Goal: Task Accomplishment & Management: Manage account settings

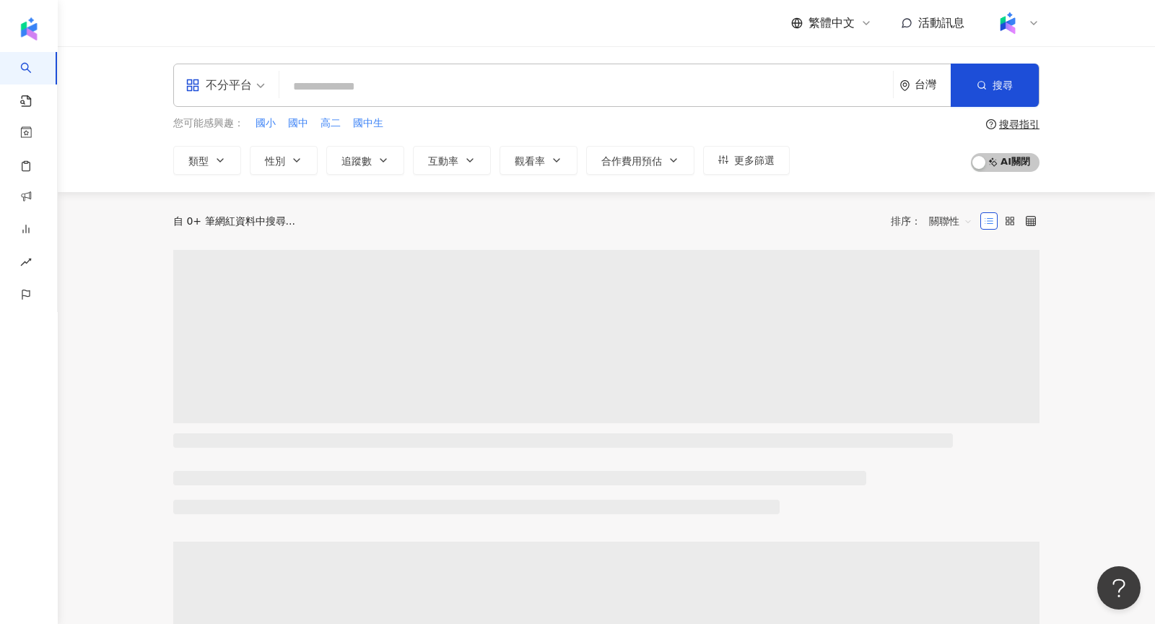
click at [206, 83] on div "不分平台" at bounding box center [218, 85] width 66 height 23
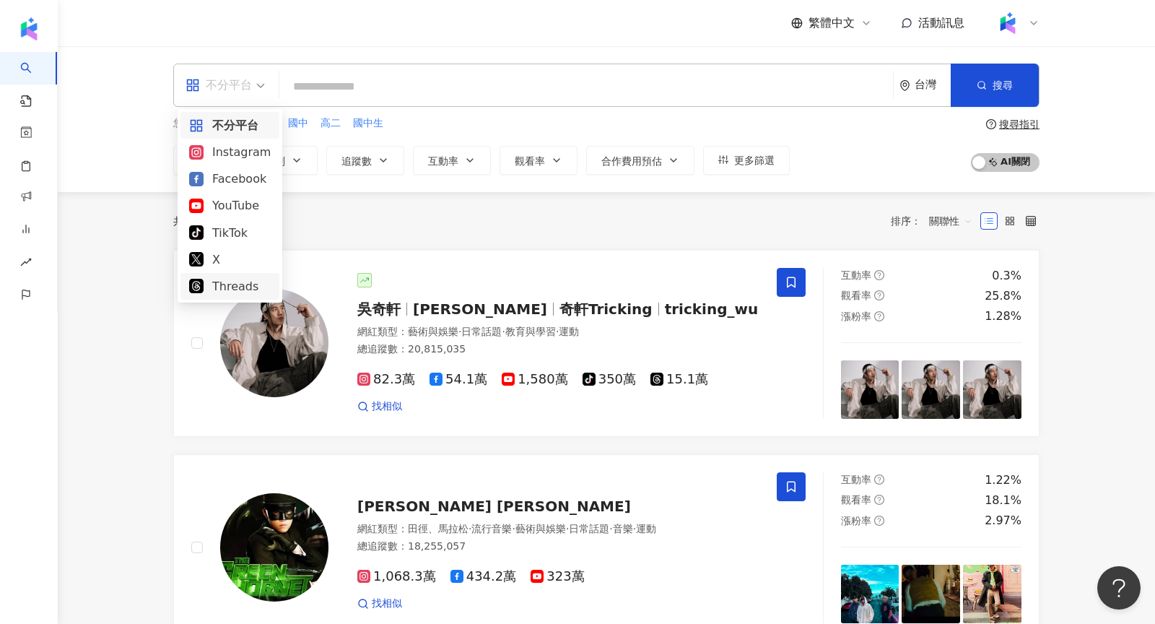
click at [238, 285] on div "Threads" at bounding box center [230, 286] width 82 height 18
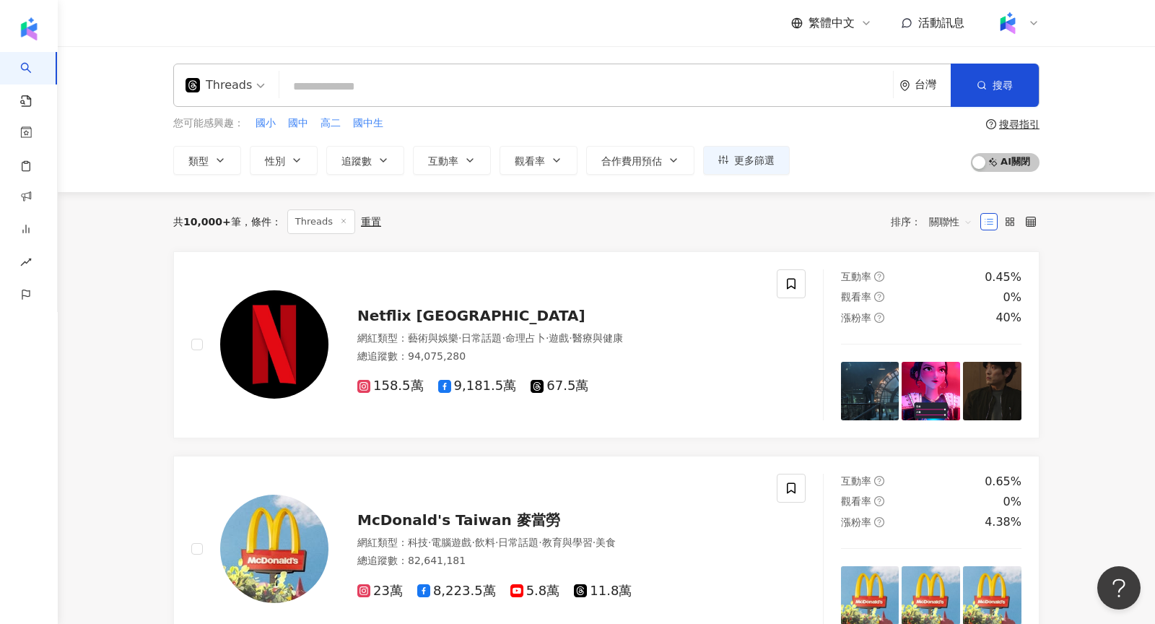
click at [341, 219] on icon at bounding box center [343, 220] width 7 height 7
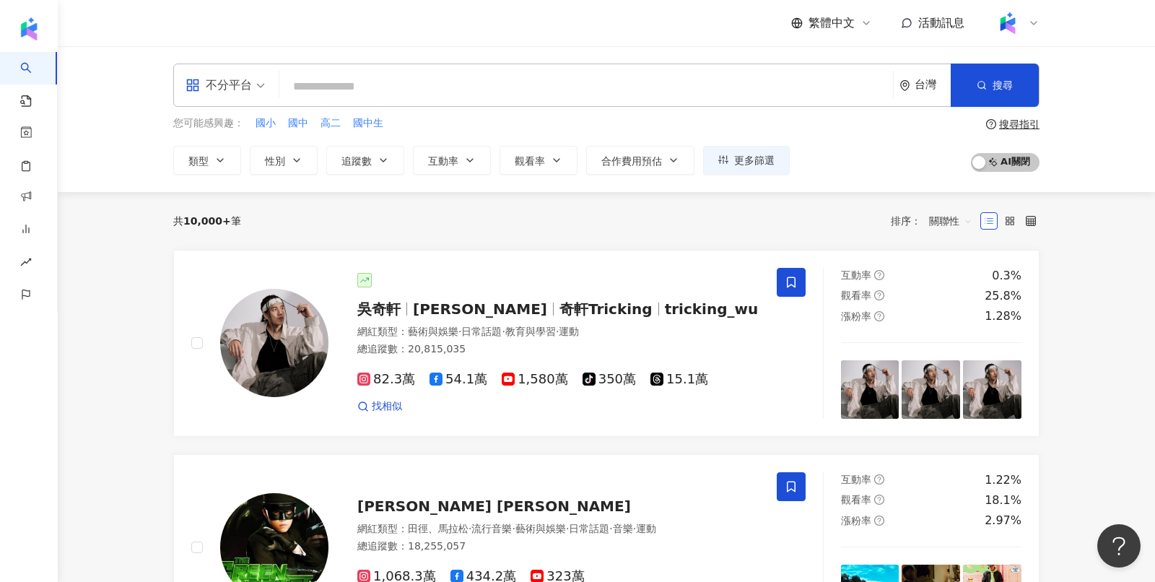
click at [1031, 25] on icon at bounding box center [1034, 23] width 12 height 12
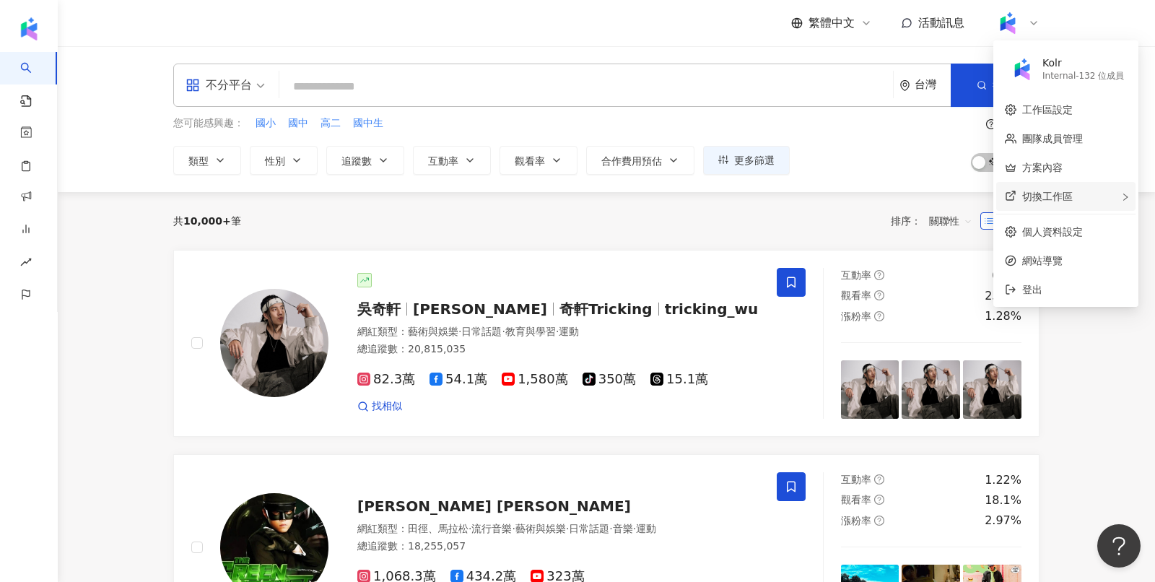
click at [1067, 205] on div "切換工作區" at bounding box center [1065, 196] width 139 height 29
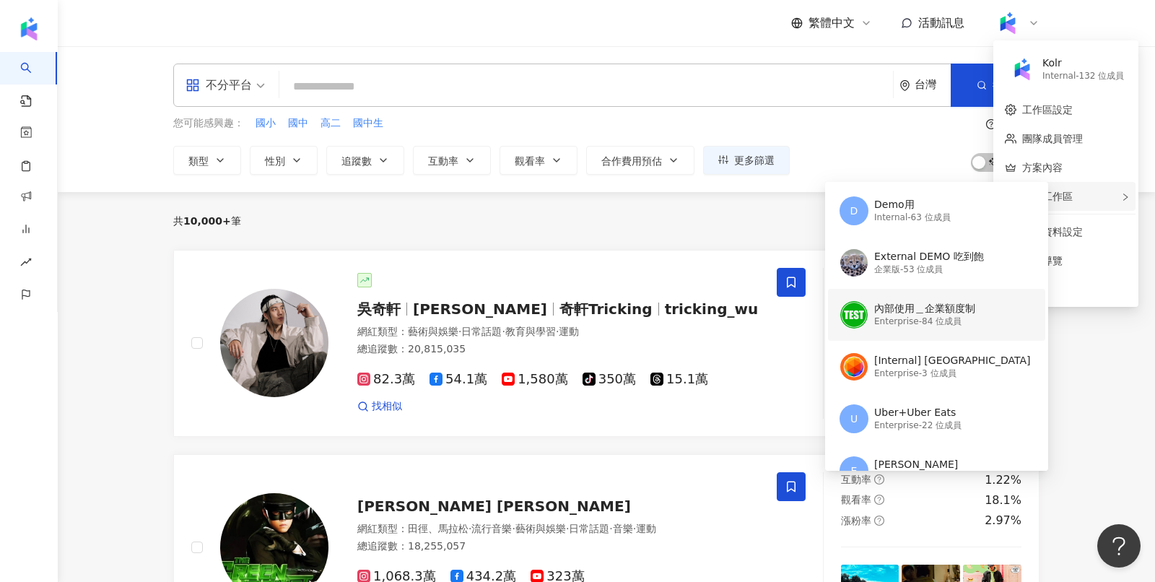
click at [886, 305] on div "內部使用＿企業額度制" at bounding box center [924, 309] width 101 height 14
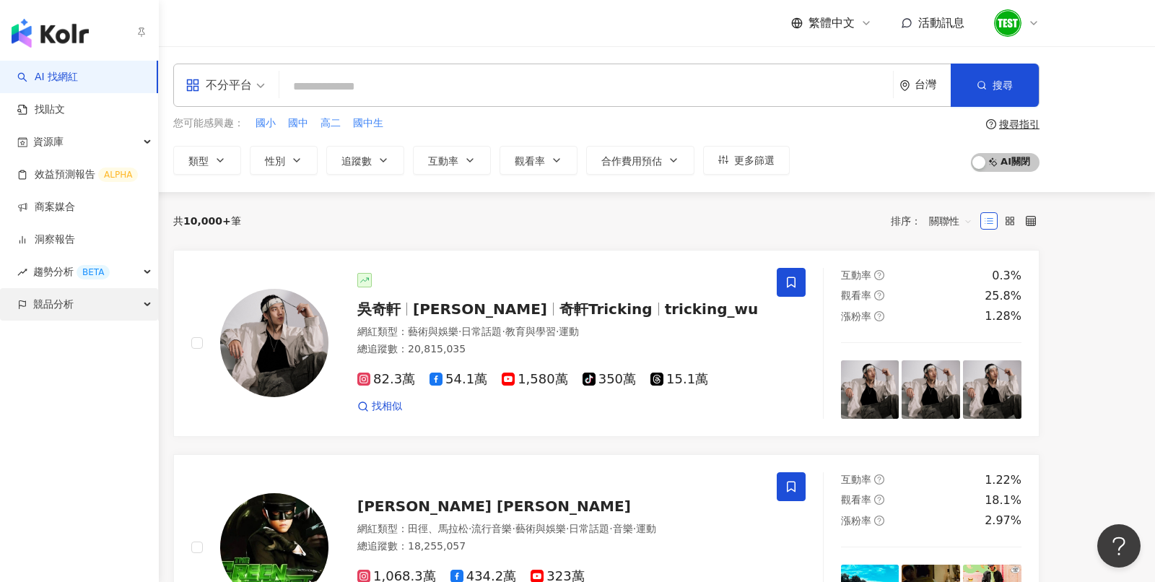
click at [47, 302] on span "競品分析" at bounding box center [53, 304] width 40 height 32
click at [84, 339] on link "品牌帳號分析" at bounding box center [65, 337] width 61 height 14
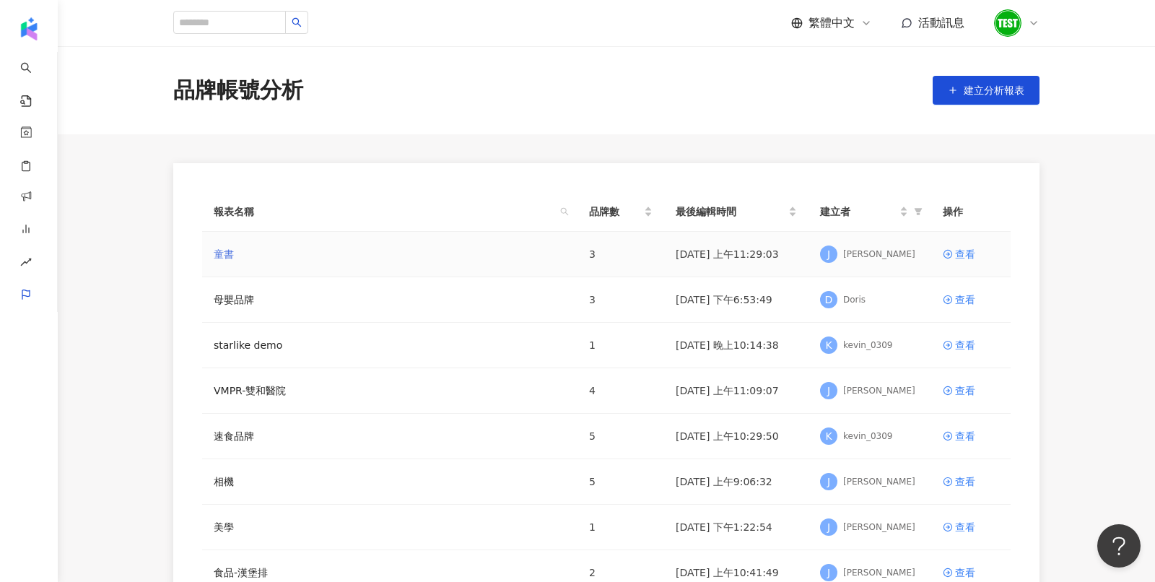
click at [219, 256] on link "童書" at bounding box center [224, 254] width 20 height 16
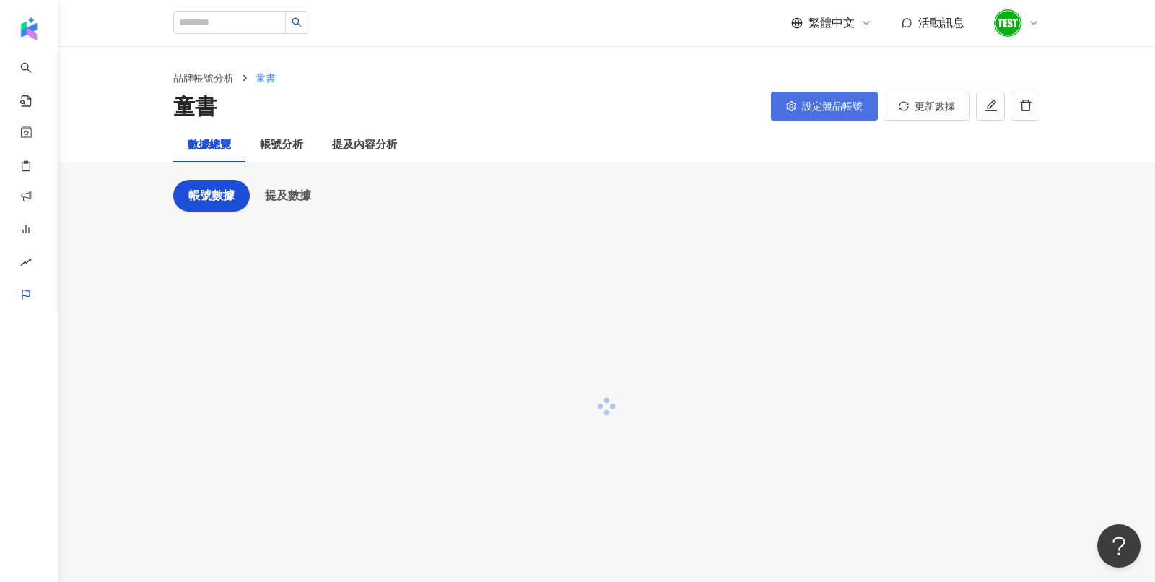
click at [806, 115] on button "設定競品帳號" at bounding box center [824, 106] width 107 height 29
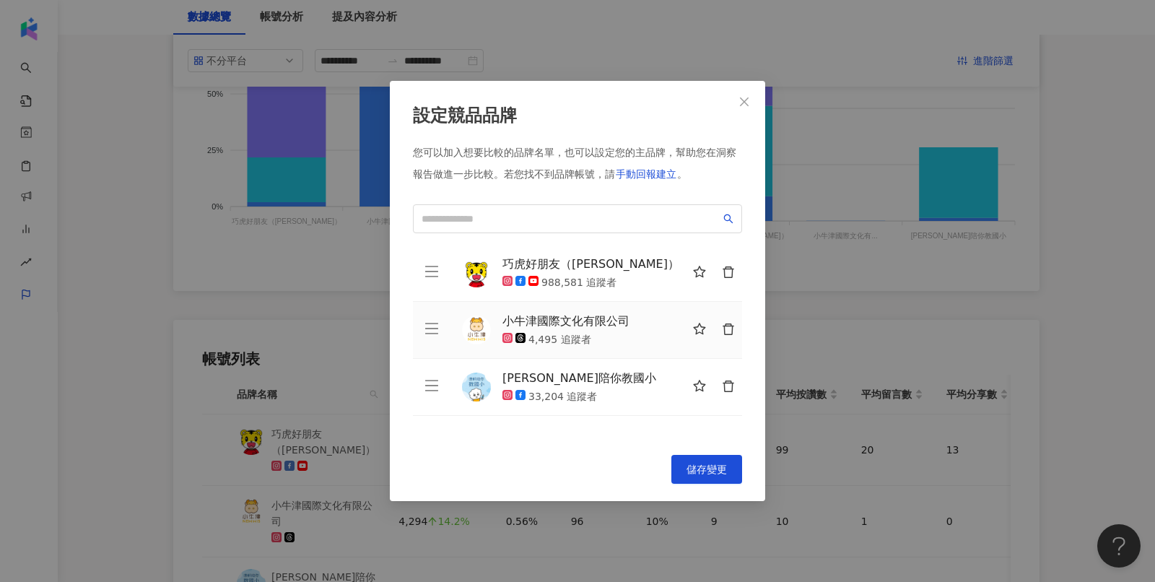
scroll to position [392, 0]
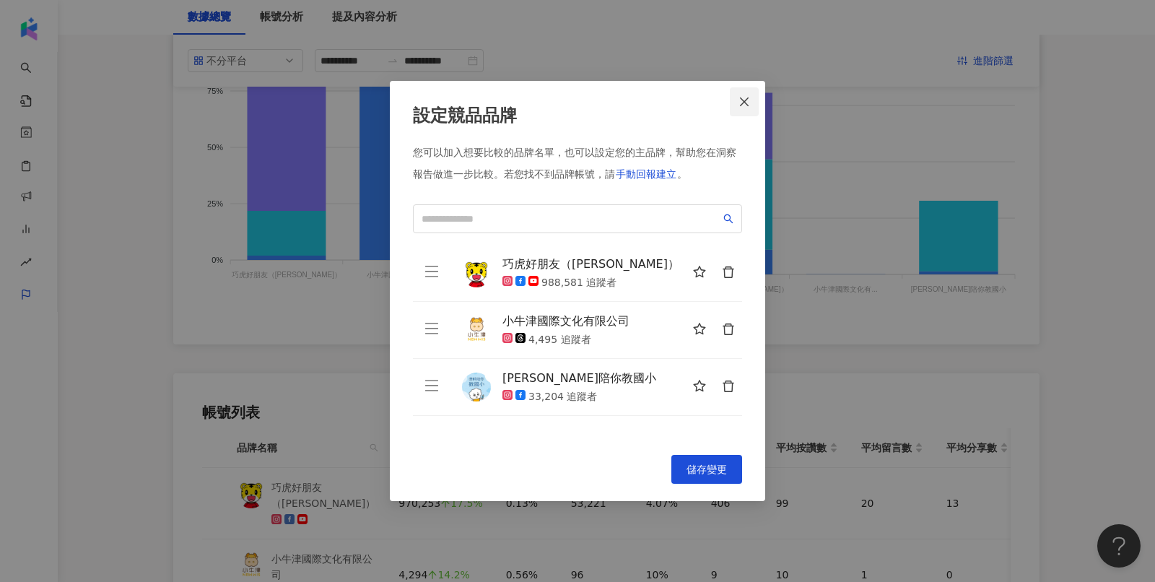
click at [746, 100] on icon "close" at bounding box center [744, 102] width 12 height 12
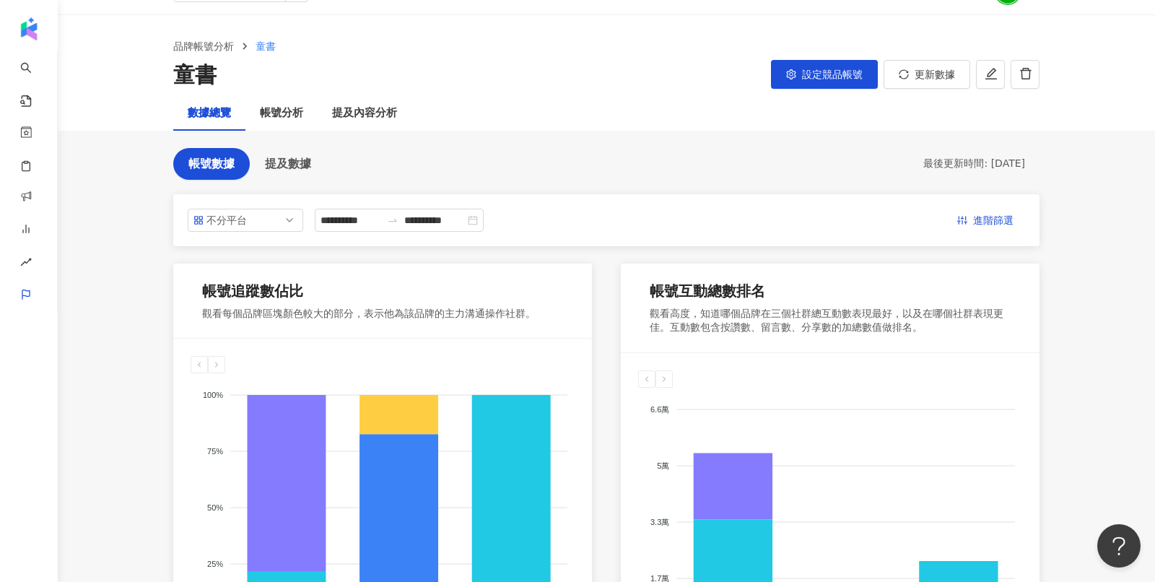
scroll to position [0, 0]
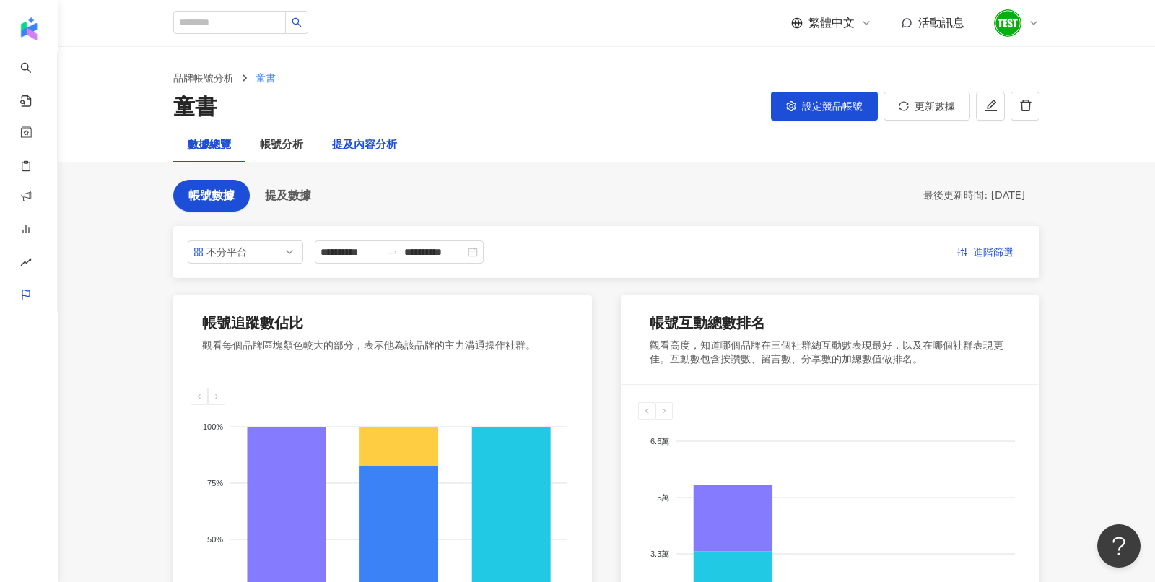
click at [357, 138] on div "提及內容分析" at bounding box center [364, 144] width 65 height 17
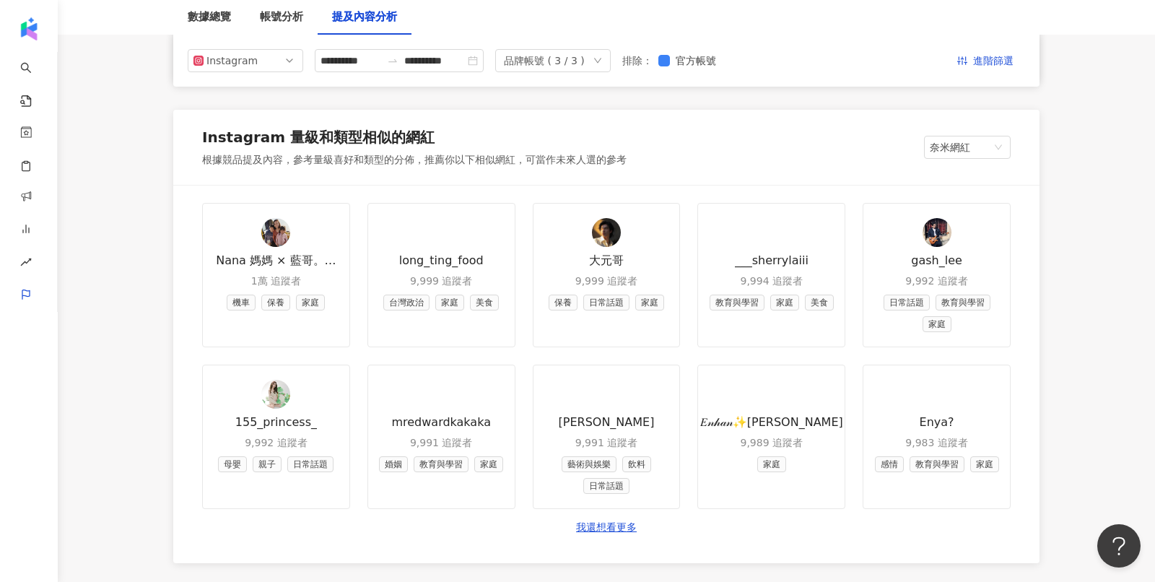
scroll to position [1621, 0]
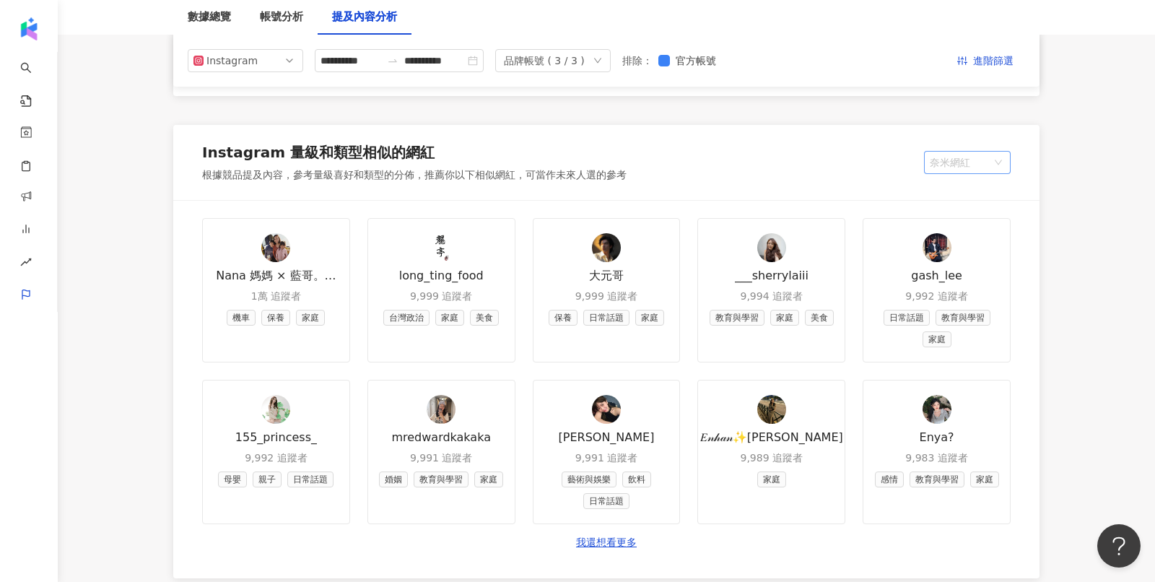
click at [957, 159] on span "奈米網紅" at bounding box center [967, 163] width 75 height 22
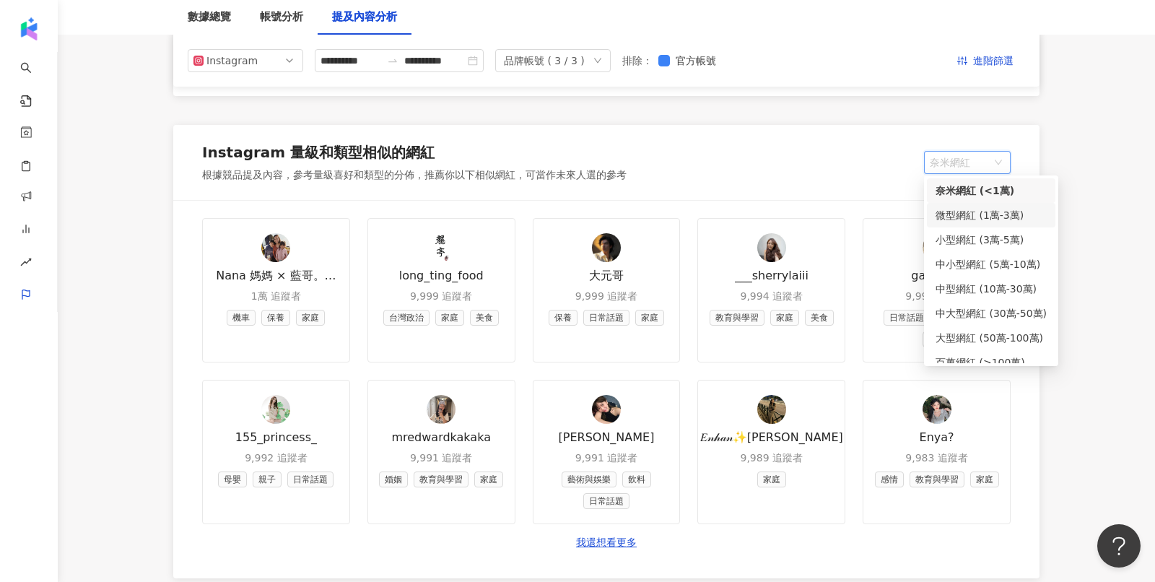
click at [965, 214] on div "微型網紅 (1萬-3萬)" at bounding box center [990, 215] width 111 height 16
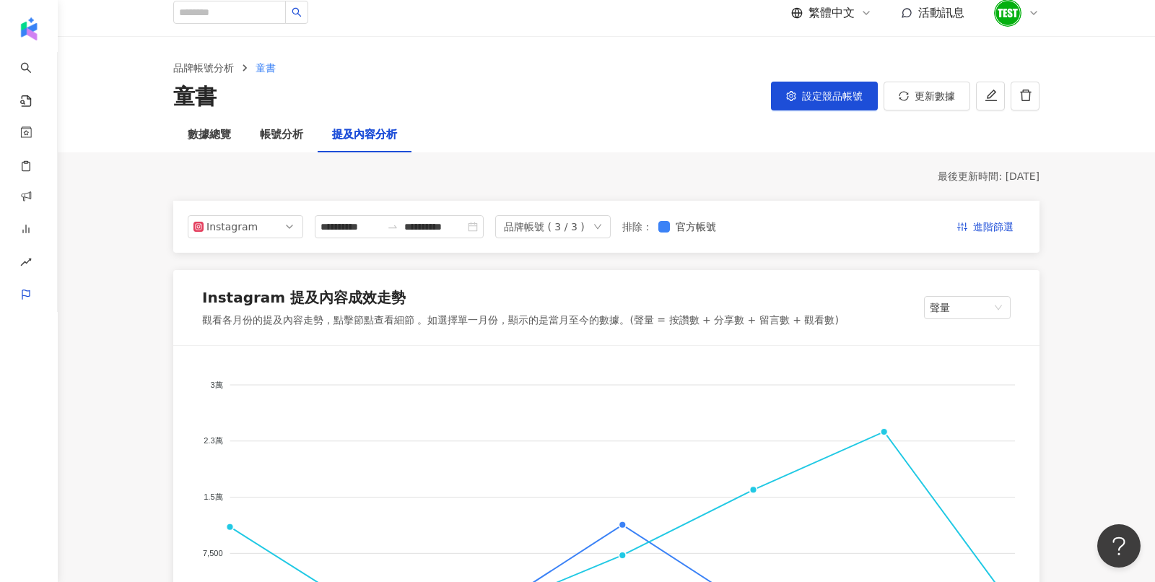
scroll to position [0, 0]
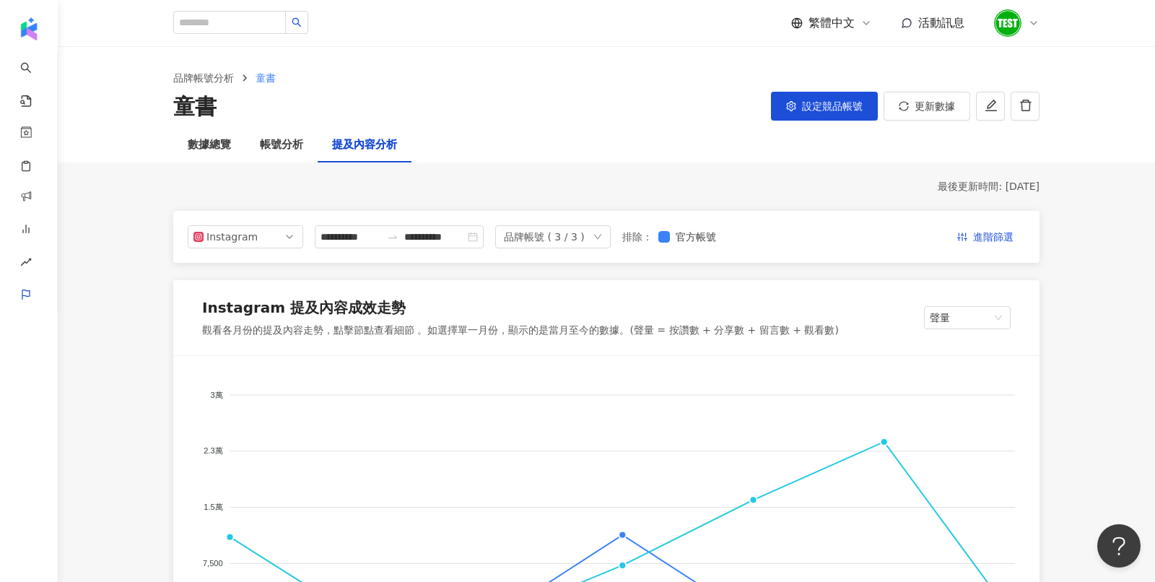
drag, startPoint x: 744, startPoint y: 206, endPoint x: 797, endPoint y: 209, distance: 52.8
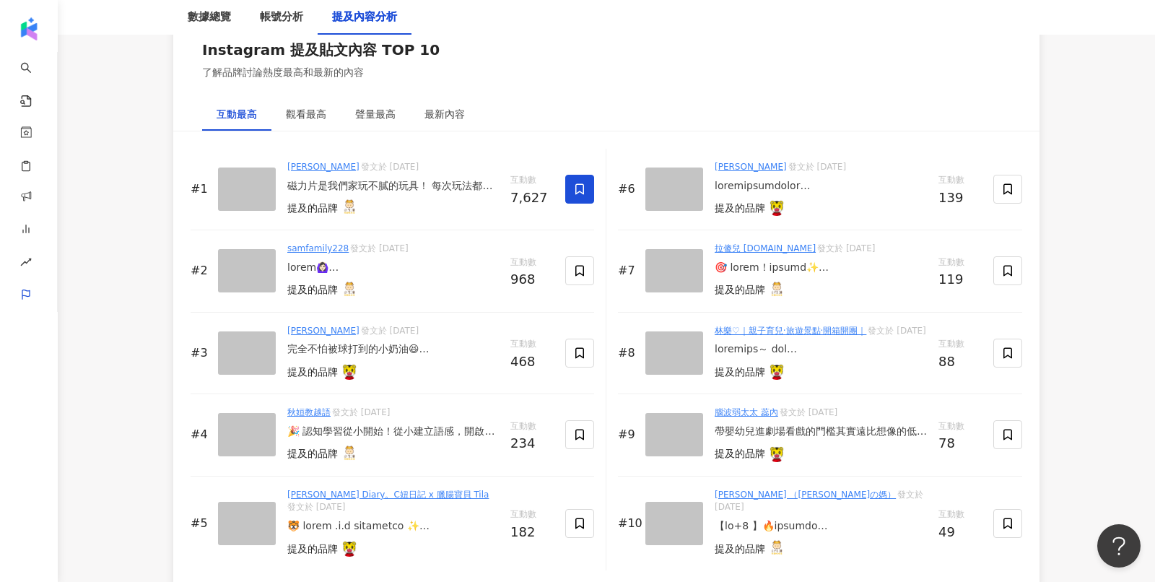
scroll to position [2210, 0]
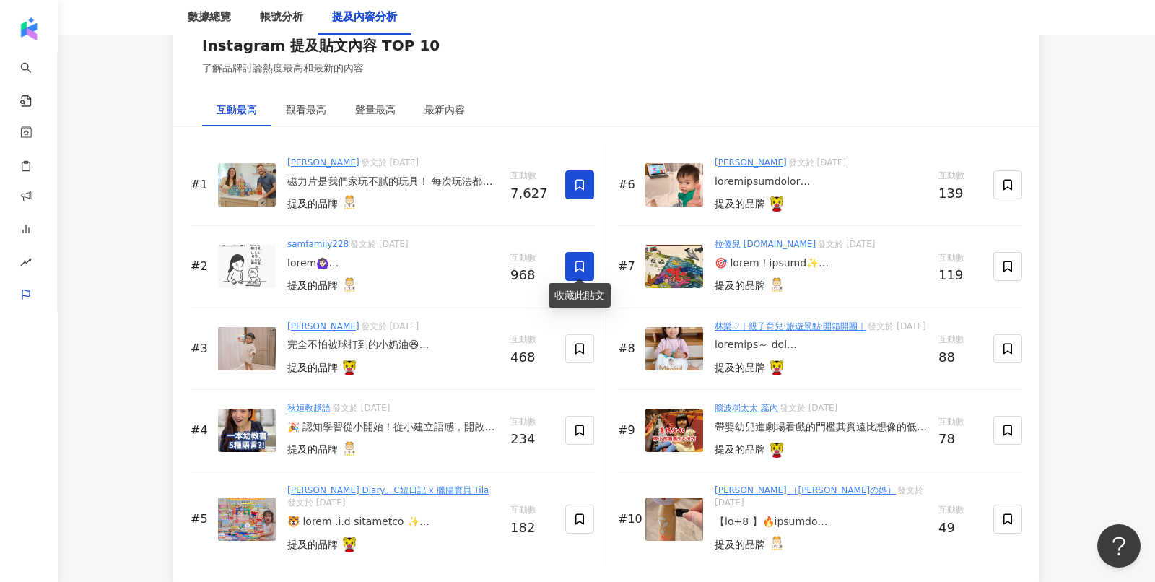
click at [573, 263] on icon at bounding box center [579, 266] width 13 height 13
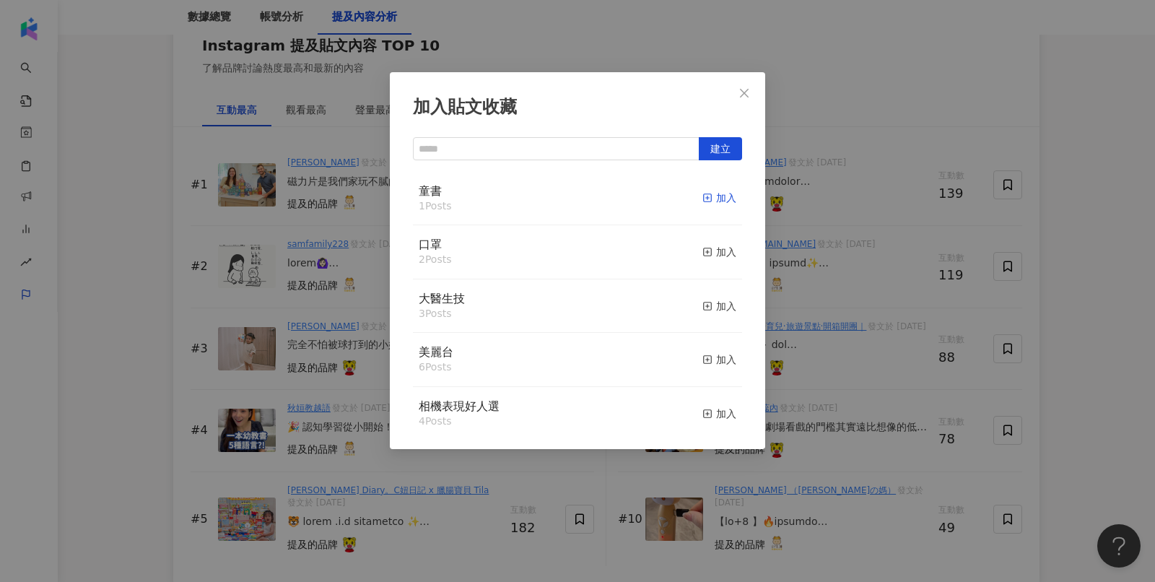
click at [719, 201] on div "加入" at bounding box center [719, 198] width 34 height 16
click at [826, 90] on div "加入貼文收藏 建立 童書 2 Posts 已加入 口罩 2 Posts 加入 大醫生技 3 Posts 加入 美麗台 6 Posts 加入 相機表現好人選 4…" at bounding box center [577, 291] width 1155 height 582
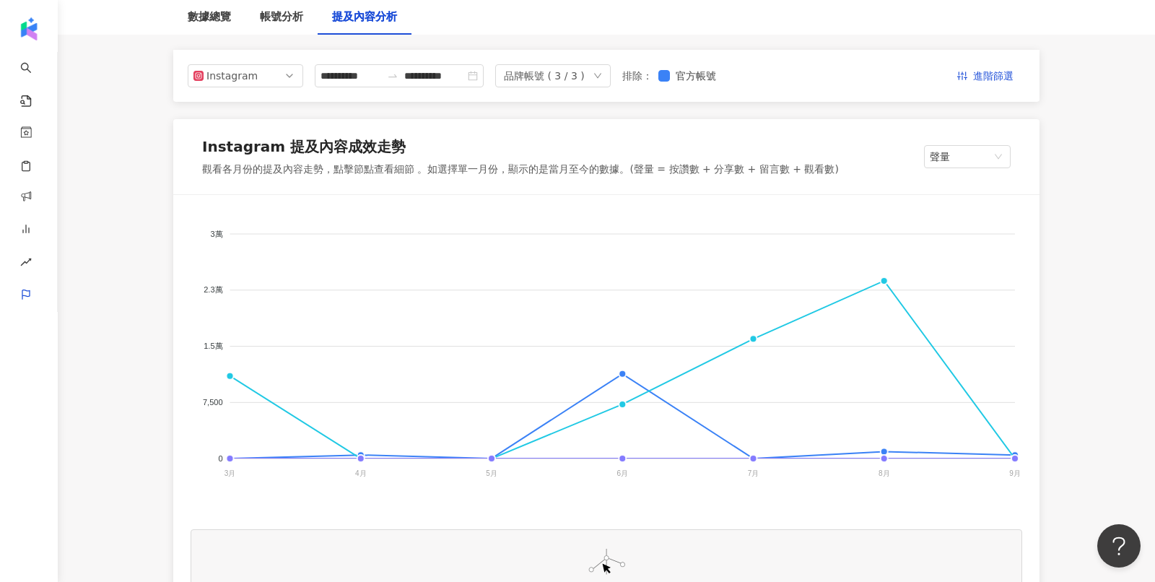
scroll to position [0, 0]
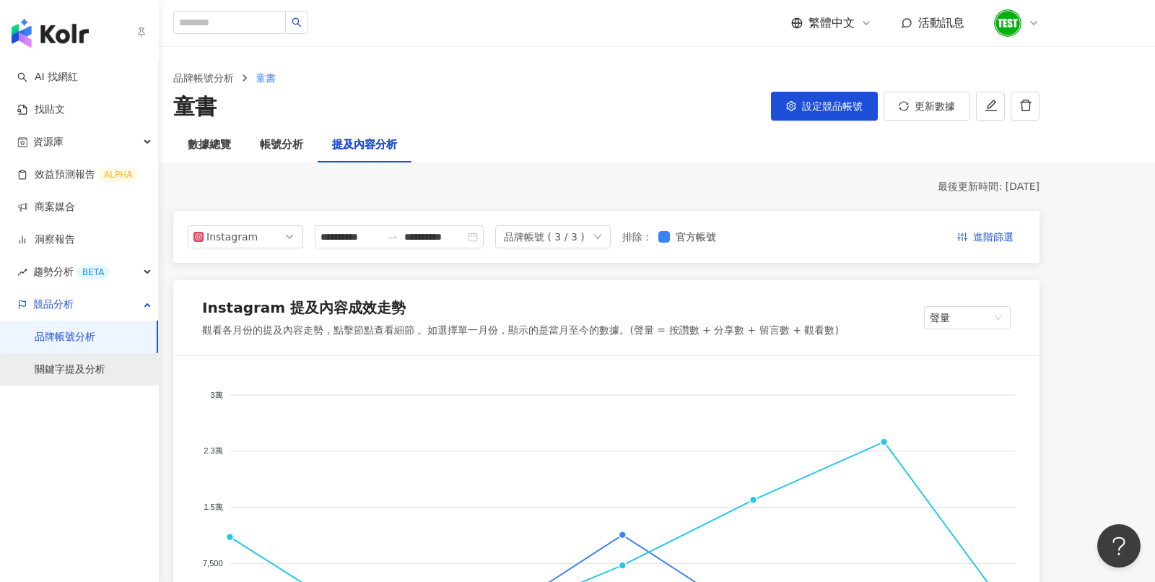
click at [97, 365] on link "關鍵字提及分析" at bounding box center [70, 369] width 71 height 14
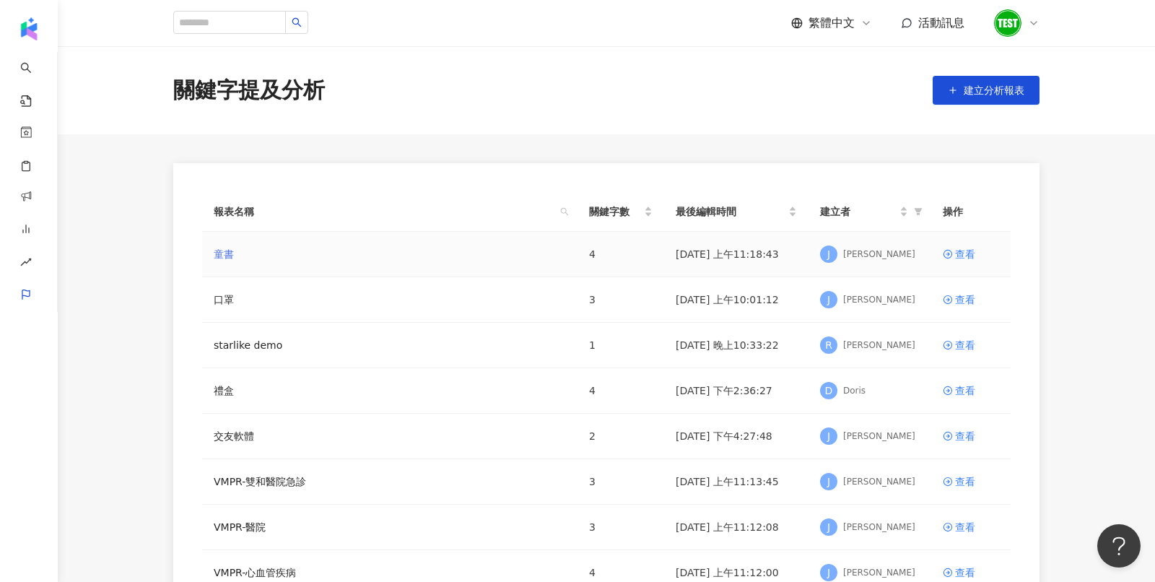
click at [227, 250] on link "童書" at bounding box center [224, 254] width 20 height 16
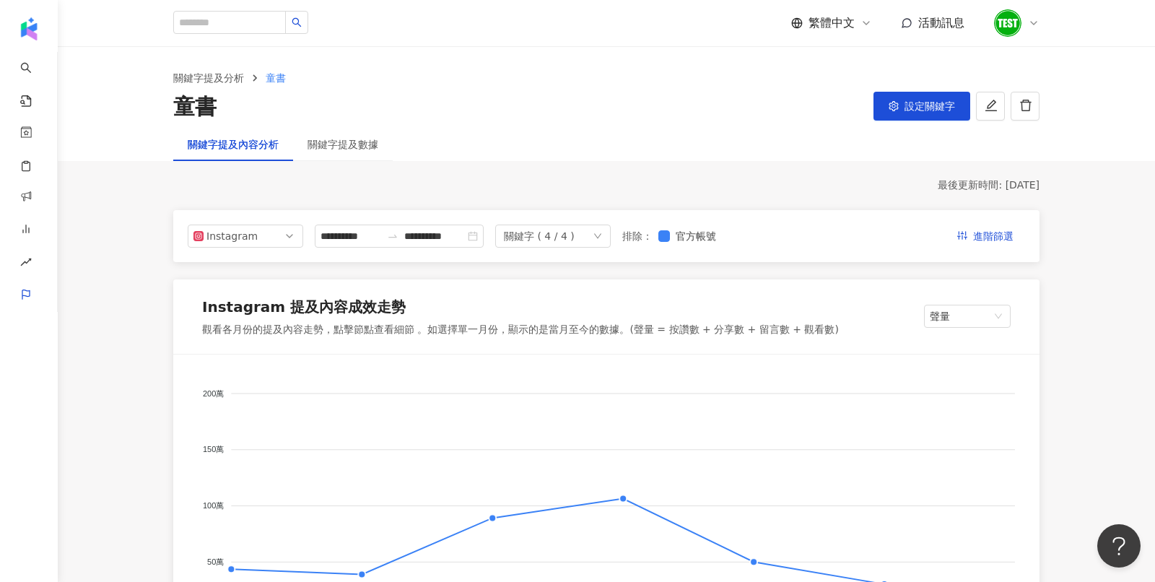
click at [933, 90] on div "關鍵字提及分析 童書 童書 設定關鍵字" at bounding box center [606, 96] width 924 height 52
click at [933, 108] on span "設定關鍵字" at bounding box center [929, 106] width 51 height 12
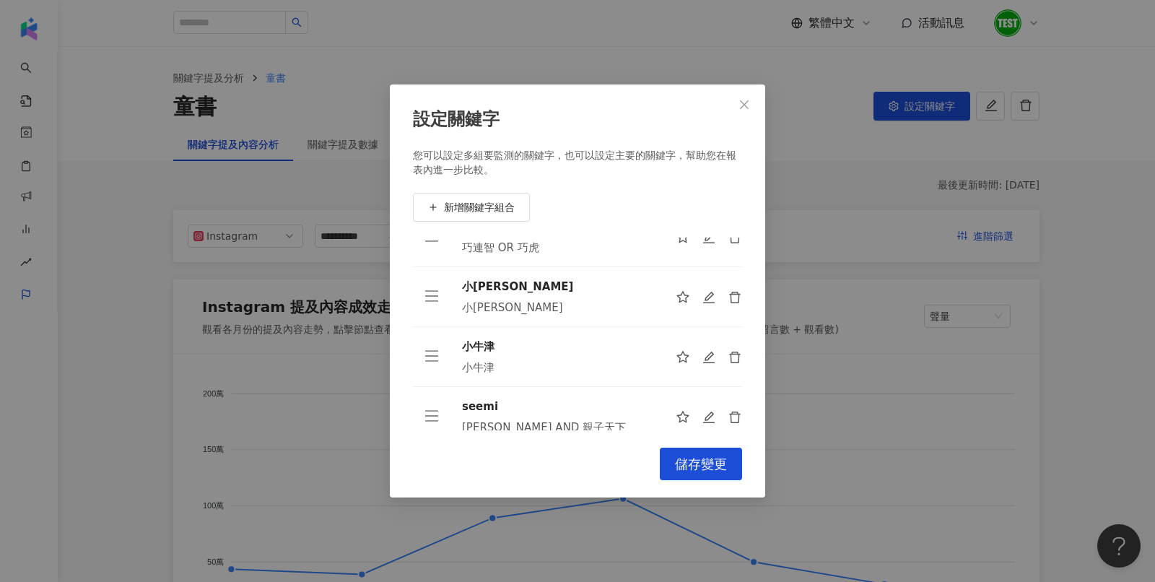
scroll to position [45, 0]
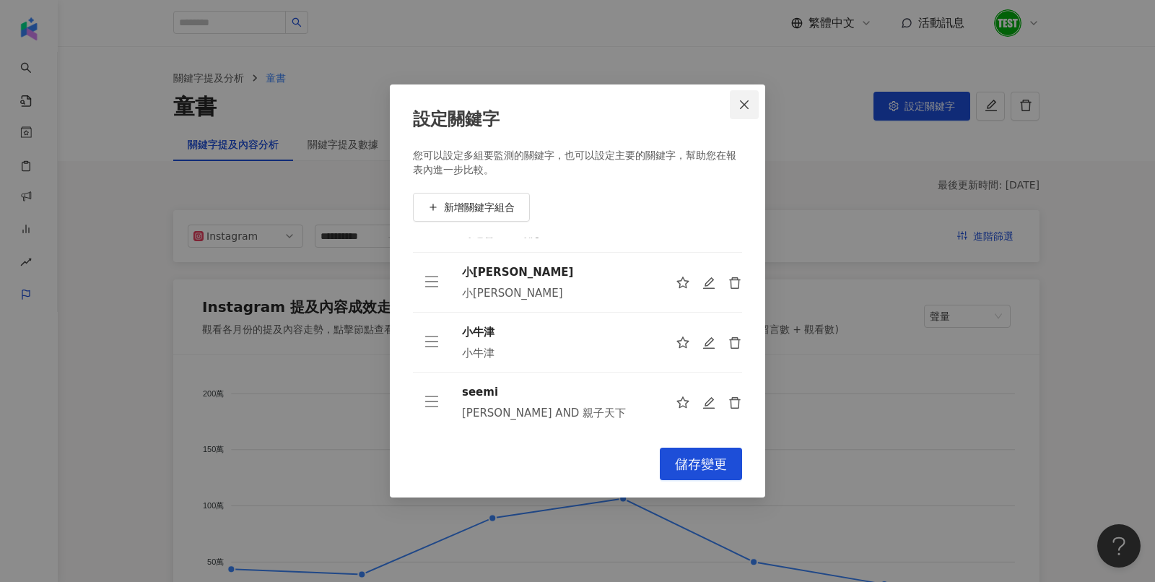
click at [742, 108] on icon "close" at bounding box center [744, 104] width 9 height 9
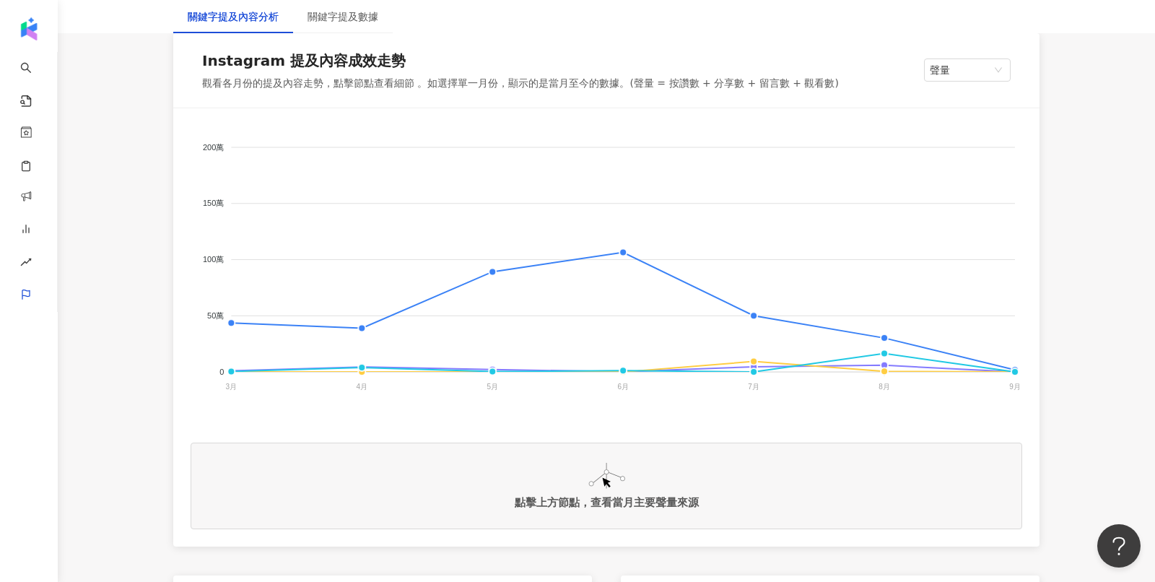
scroll to position [0, 0]
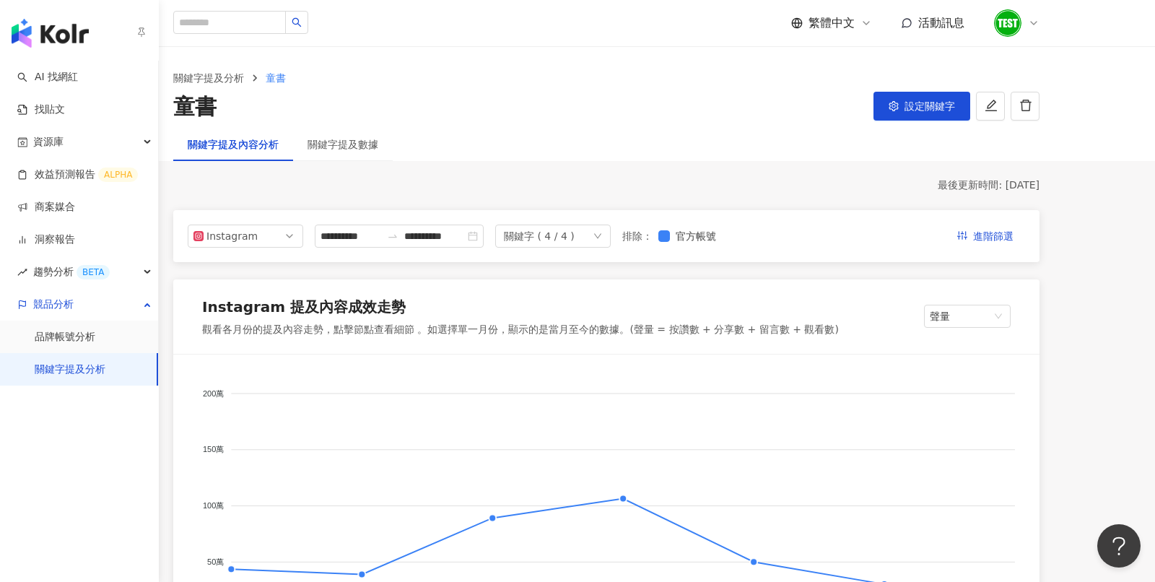
click at [32, 27] on img "button" at bounding box center [50, 33] width 77 height 29
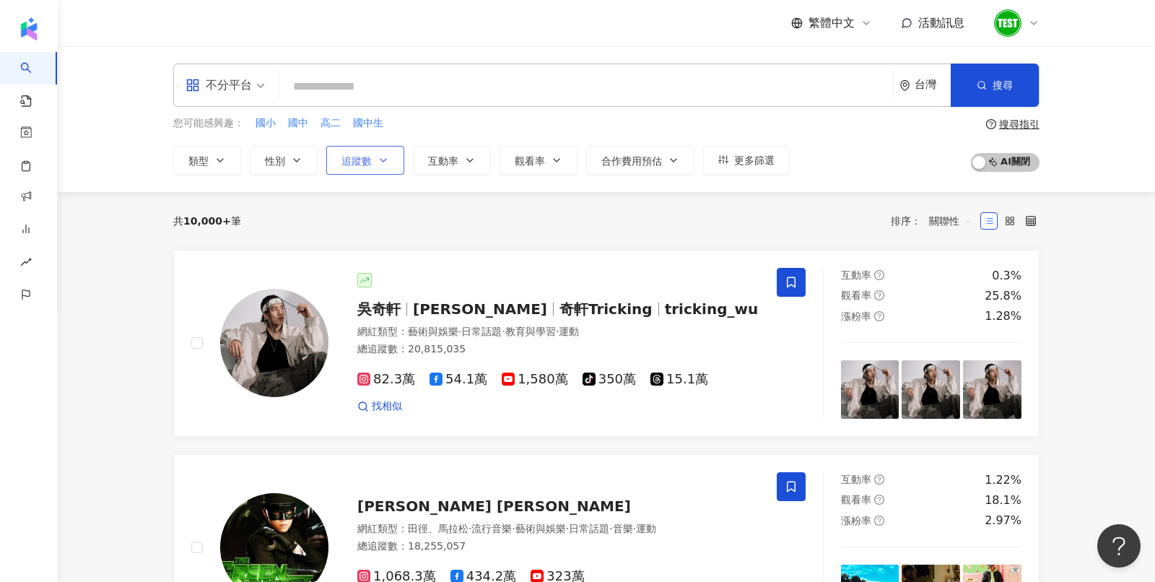
click at [372, 170] on button "追蹤數" at bounding box center [365, 160] width 78 height 29
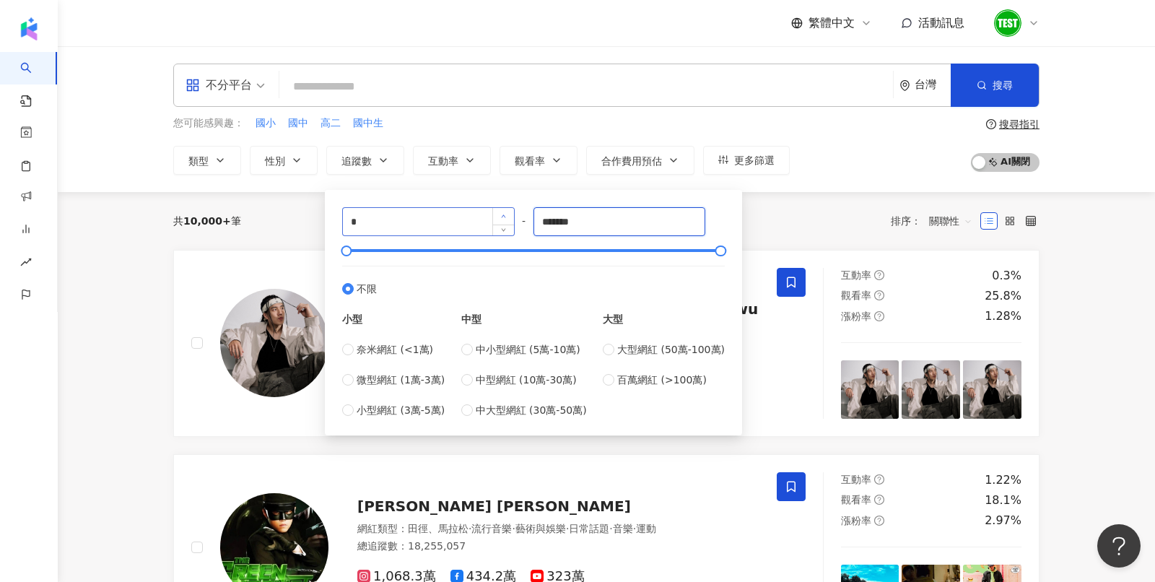
drag, startPoint x: 602, startPoint y: 219, endPoint x: 498, endPoint y: 219, distance: 103.9
click at [498, 219] on div "* - ******* 不限 小型 奈米網紅 (<1萬) 微型網紅 (1萬-3萬) 小型網紅 (3萬-5萬) 中型 中小型網紅 (5萬-10萬) 中型網紅 (…" at bounding box center [533, 312] width 383 height 211
type input "*****"
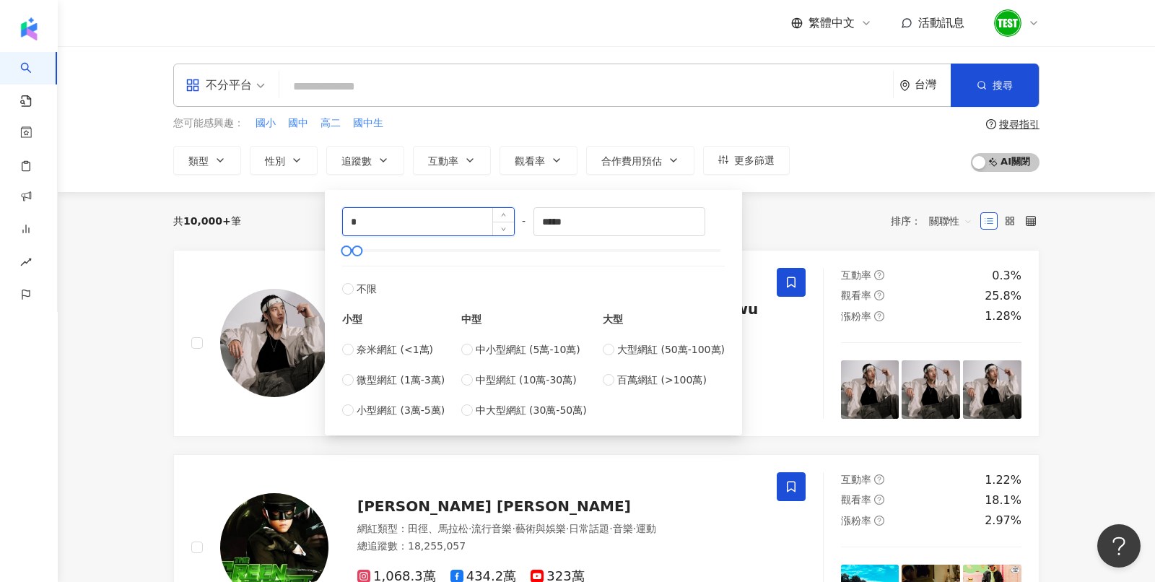
click at [409, 228] on input "*" at bounding box center [428, 221] width 171 height 27
type input "****"
click at [285, 208] on div "共 10,000+ 筆 排序： 關聯性" at bounding box center [606, 221] width 866 height 58
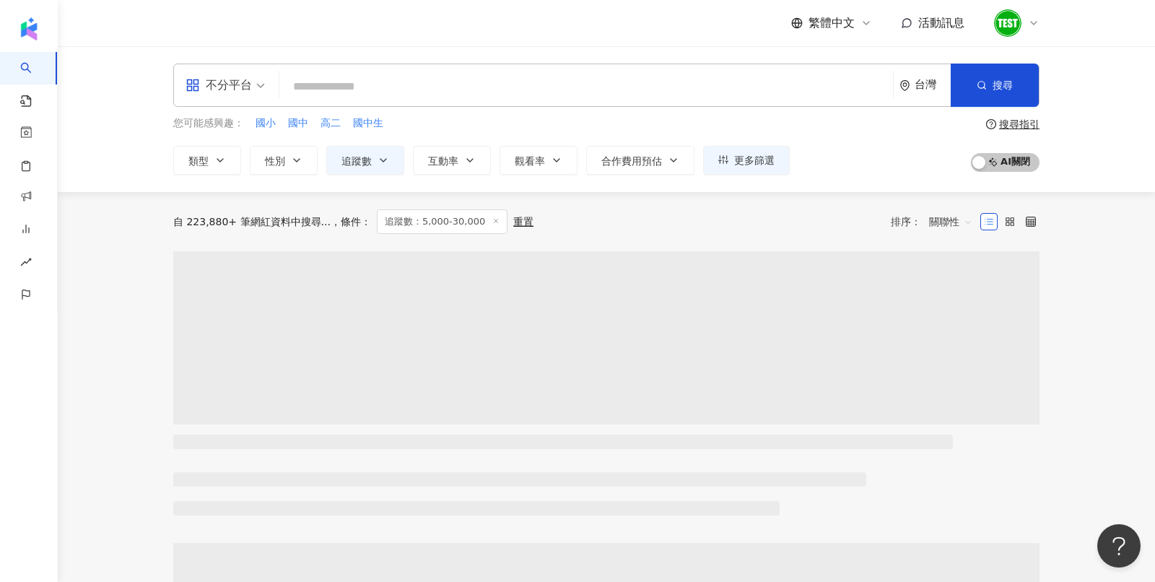
click at [206, 87] on div "不分平台" at bounding box center [218, 85] width 66 height 23
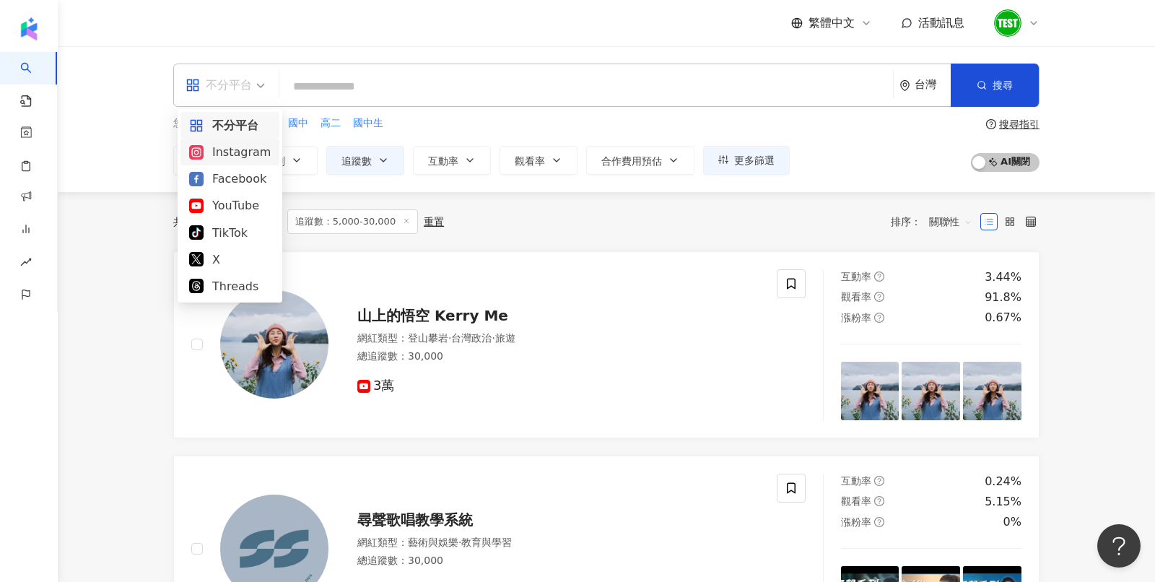
click at [202, 157] on icon at bounding box center [196, 152] width 14 height 14
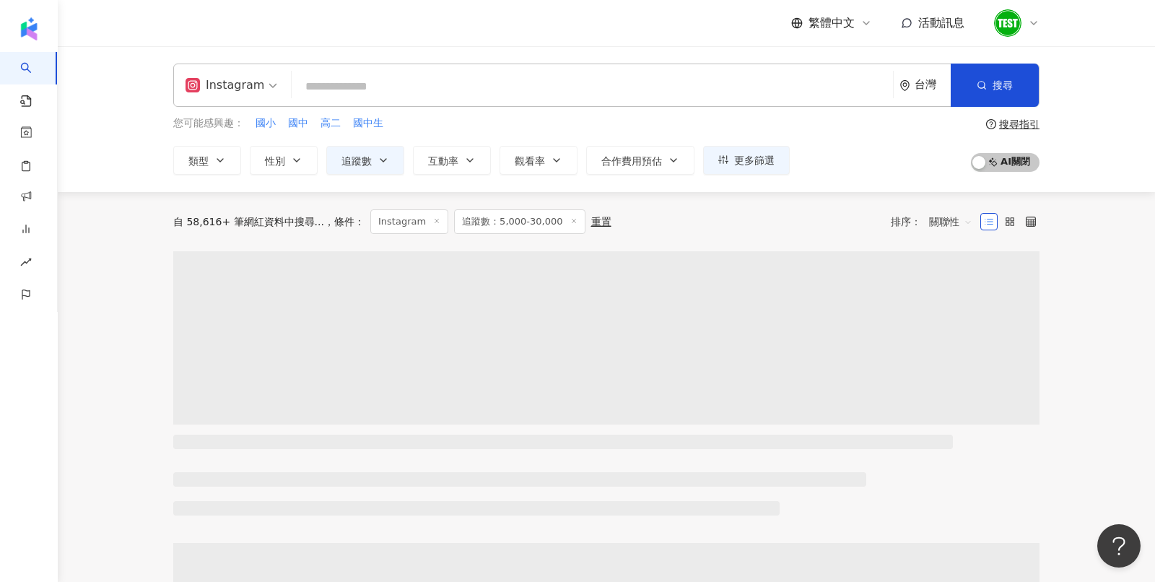
click at [203, 92] on div "Instagram" at bounding box center [224, 85] width 79 height 23
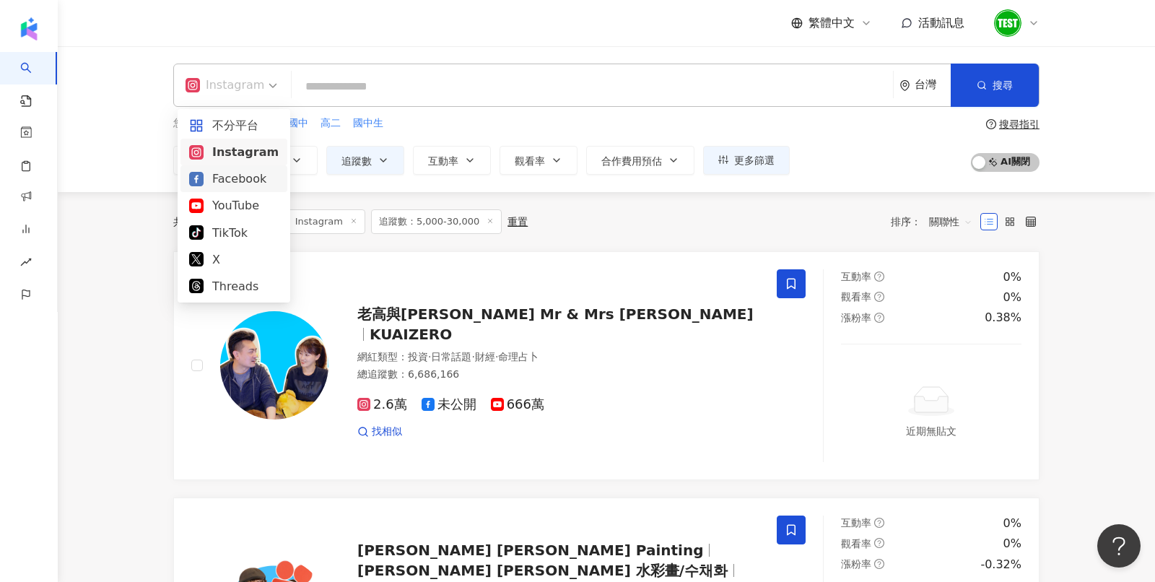
click at [154, 152] on div "Instagram 台灣 搜尋 您可能感興趣： 國小 國中 高二 國中生 類型 性別 追蹤數 互動率 觀看率 合作費用預估 更多篩選 **** - *****…" at bounding box center [606, 119] width 924 height 111
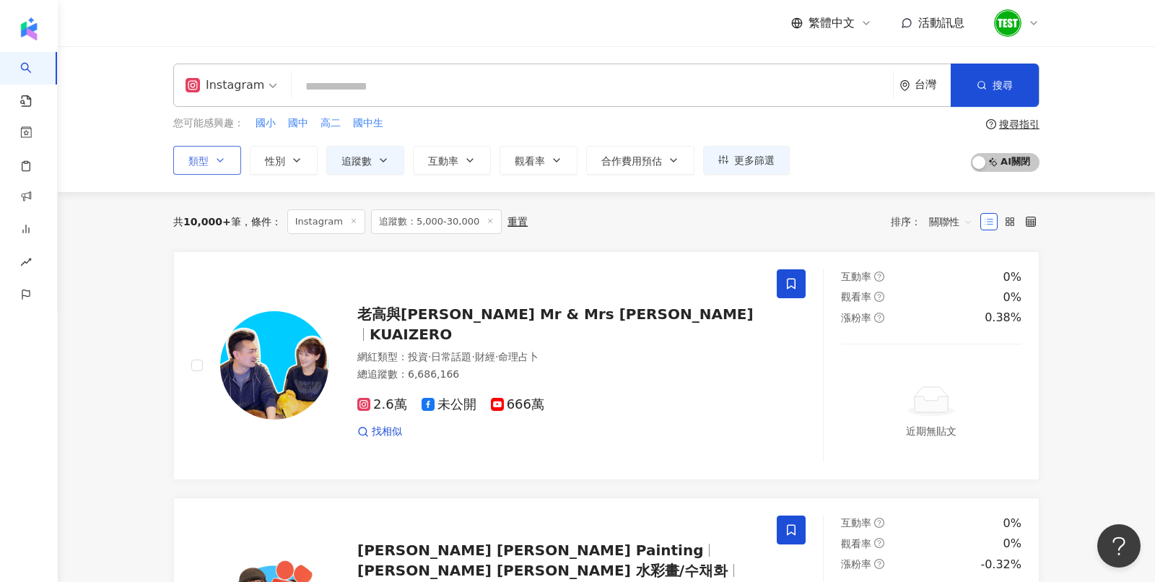
click at [180, 162] on button "類型" at bounding box center [207, 160] width 68 height 29
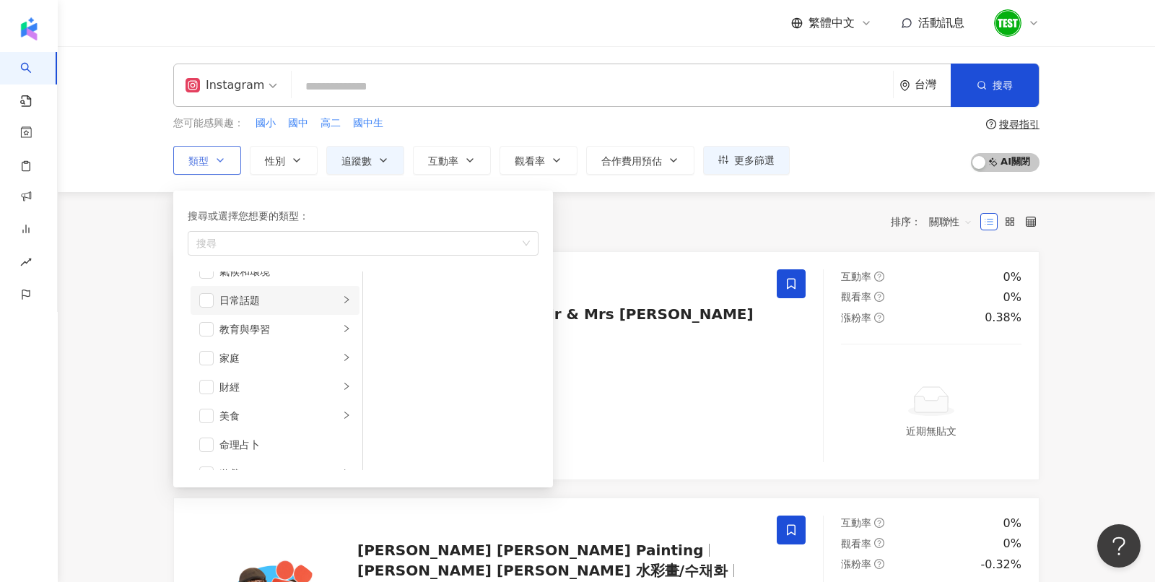
scroll to position [79, 0]
click at [203, 341] on li "家庭" at bounding box center [275, 353] width 169 height 29
click at [376, 283] on span "button" at bounding box center [382, 288] width 14 height 14
click at [211, 361] on span "button" at bounding box center [206, 363] width 14 height 14
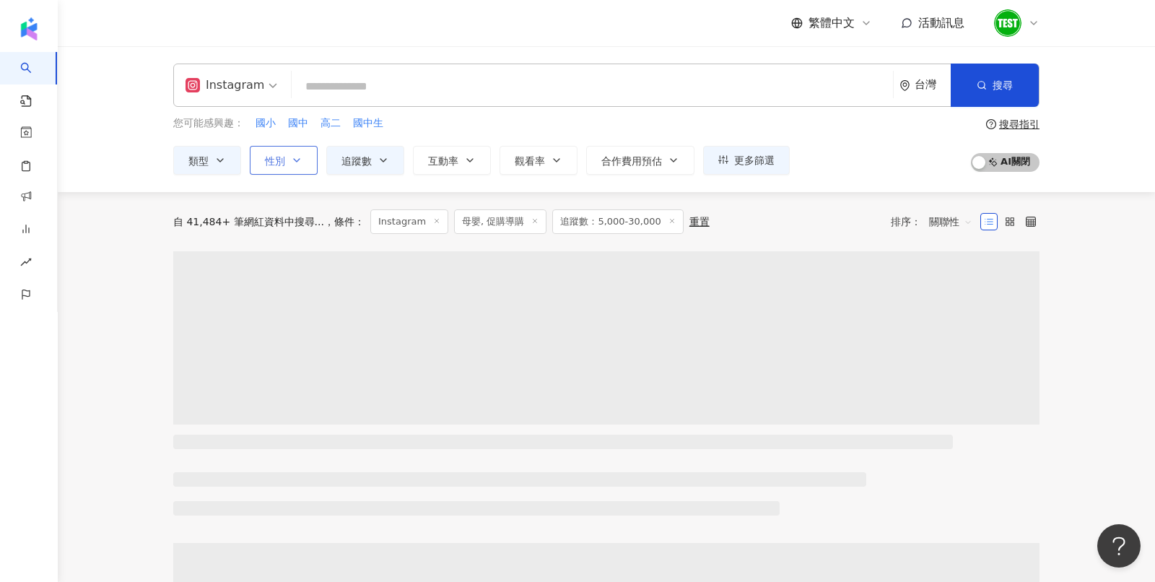
click at [294, 160] on icon "button" at bounding box center [297, 160] width 6 height 3
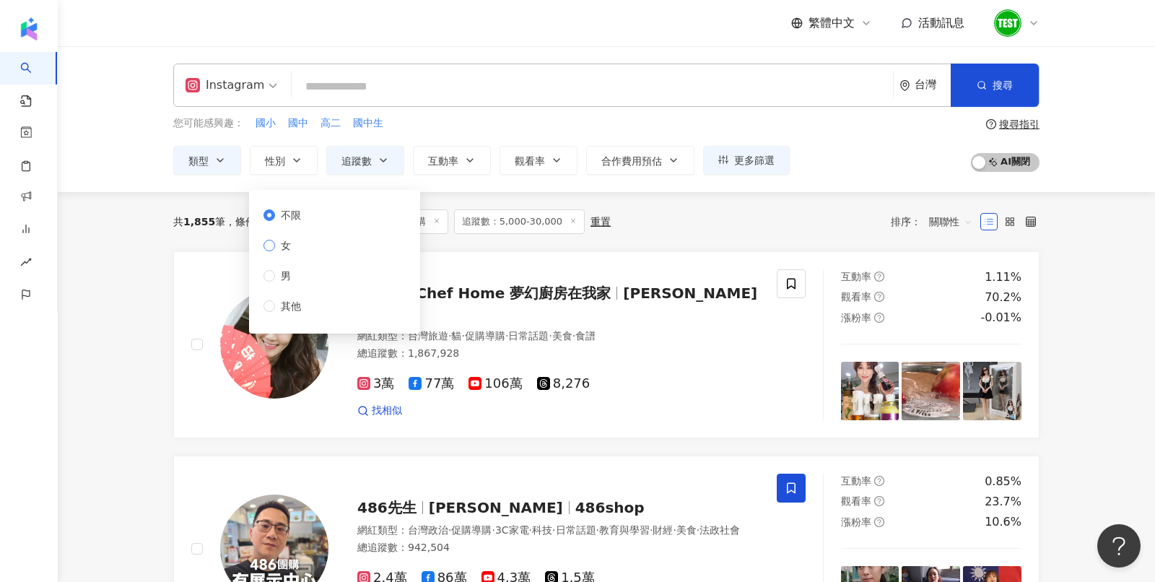
click at [287, 245] on span "女" at bounding box center [286, 245] width 22 height 16
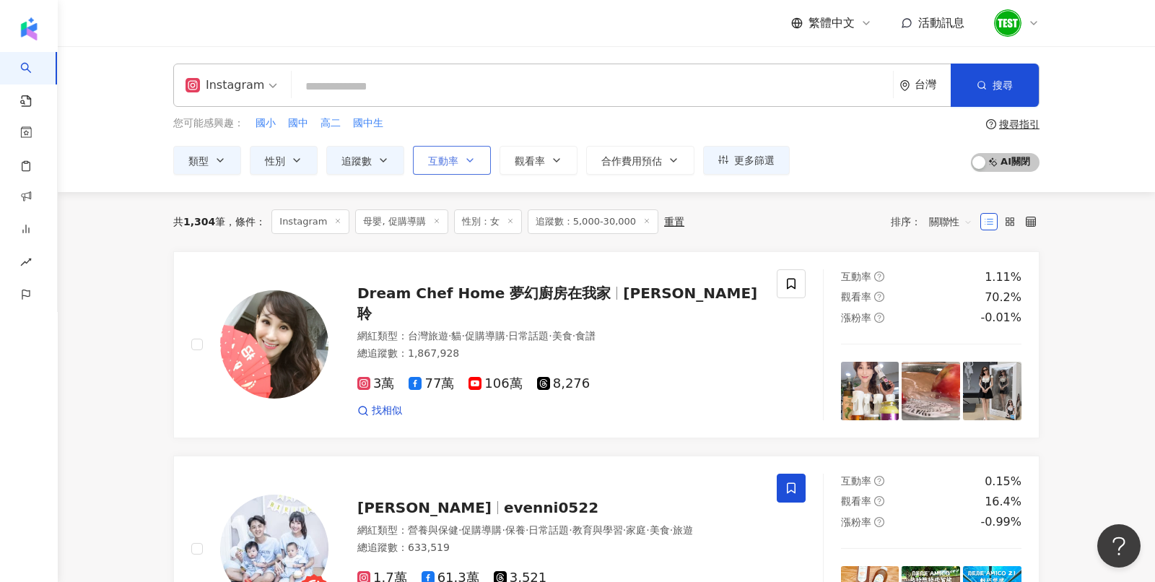
click at [448, 167] on button "互動率" at bounding box center [452, 160] width 78 height 29
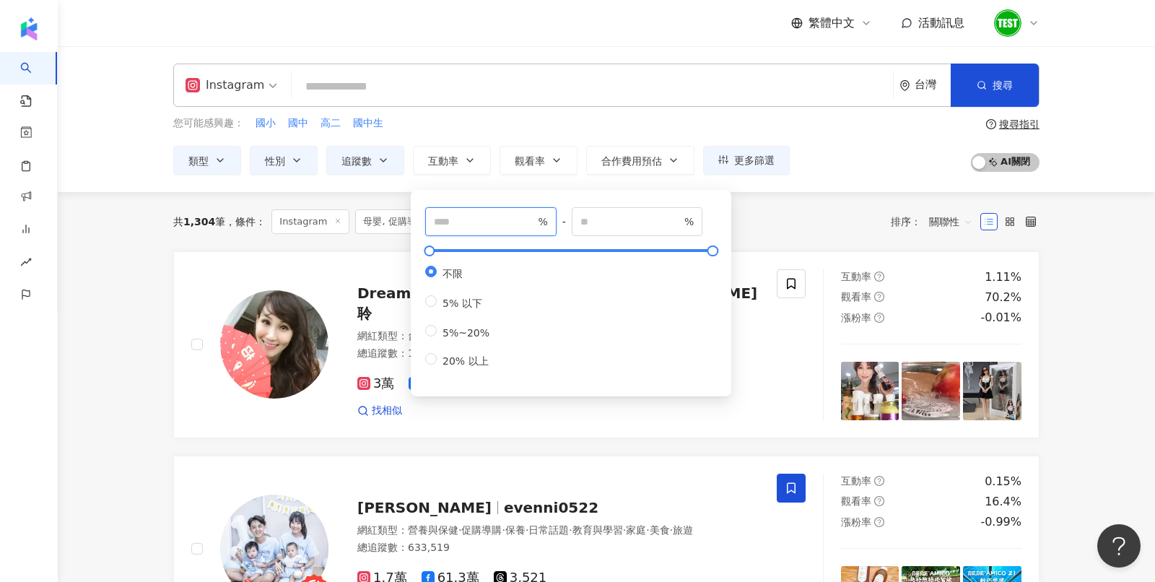
click at [476, 219] on input "number" at bounding box center [484, 222] width 101 height 16
type input "*"
click at [684, 123] on div "您可能感興趣： 國小 國中 高二 國中生" at bounding box center [481, 123] width 616 height 16
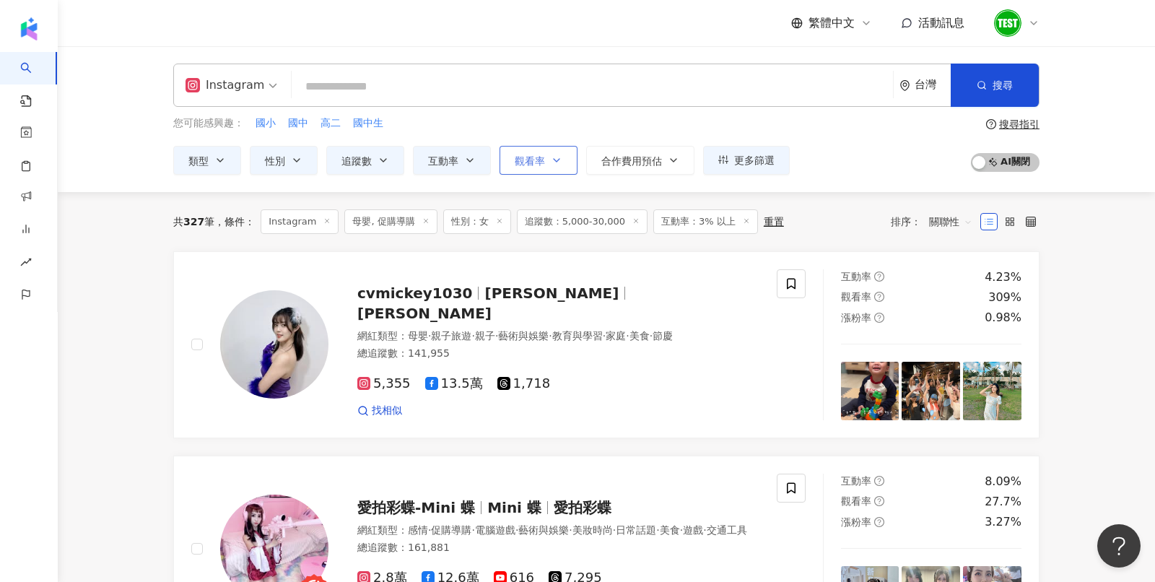
click at [551, 154] on icon "button" at bounding box center [557, 160] width 12 height 12
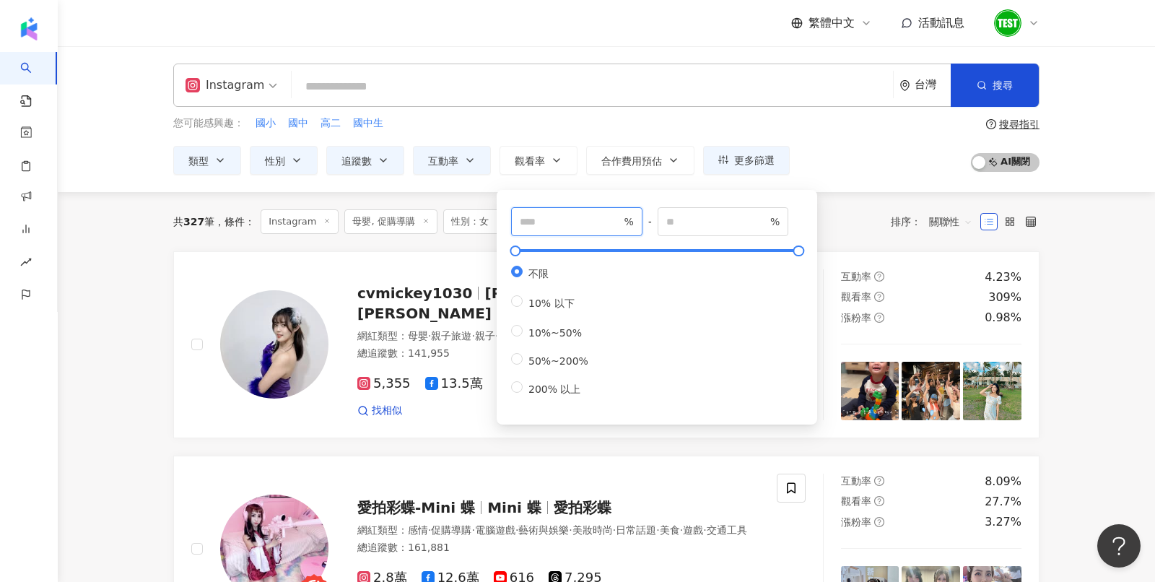
click at [585, 220] on input "number" at bounding box center [570, 222] width 101 height 16
type input "**"
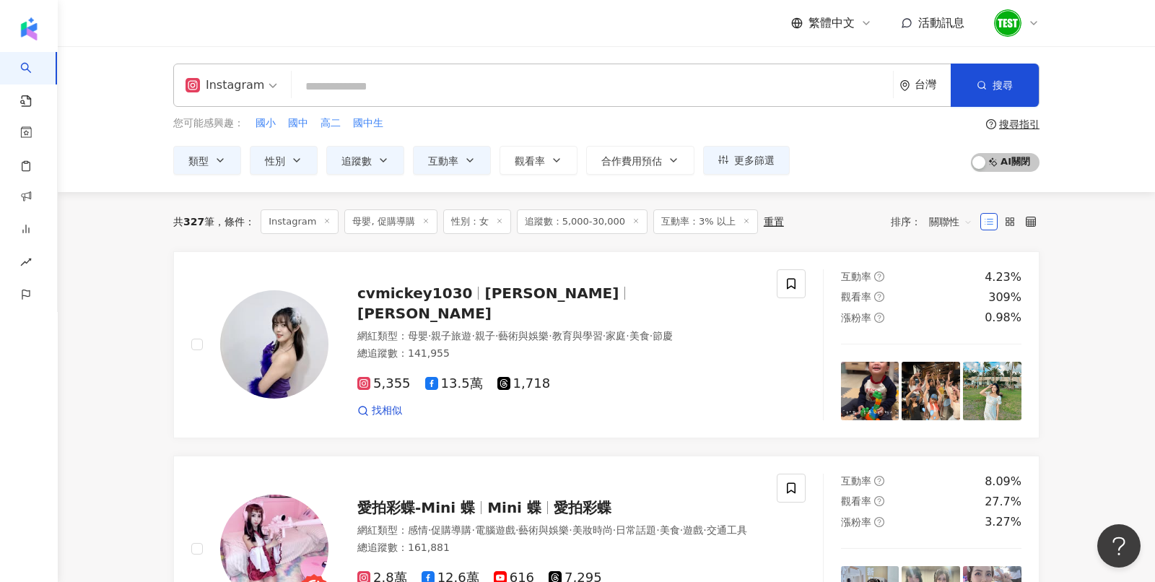
click at [867, 113] on div "Instagram 台灣 搜尋 您可能感興趣： 國小 國中 高二 國中生 類型 性別 追蹤數 互動率 觀看率 合作費用預估 更多篩選 **** - *****…" at bounding box center [606, 119] width 924 height 111
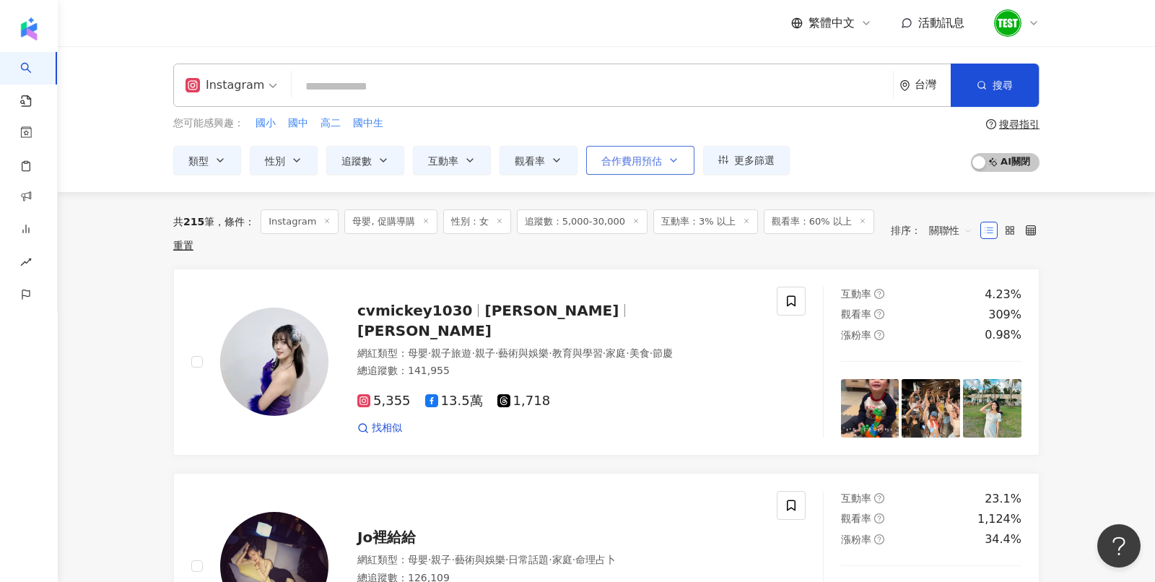
click at [678, 156] on button "合作費用預估" at bounding box center [640, 160] width 108 height 29
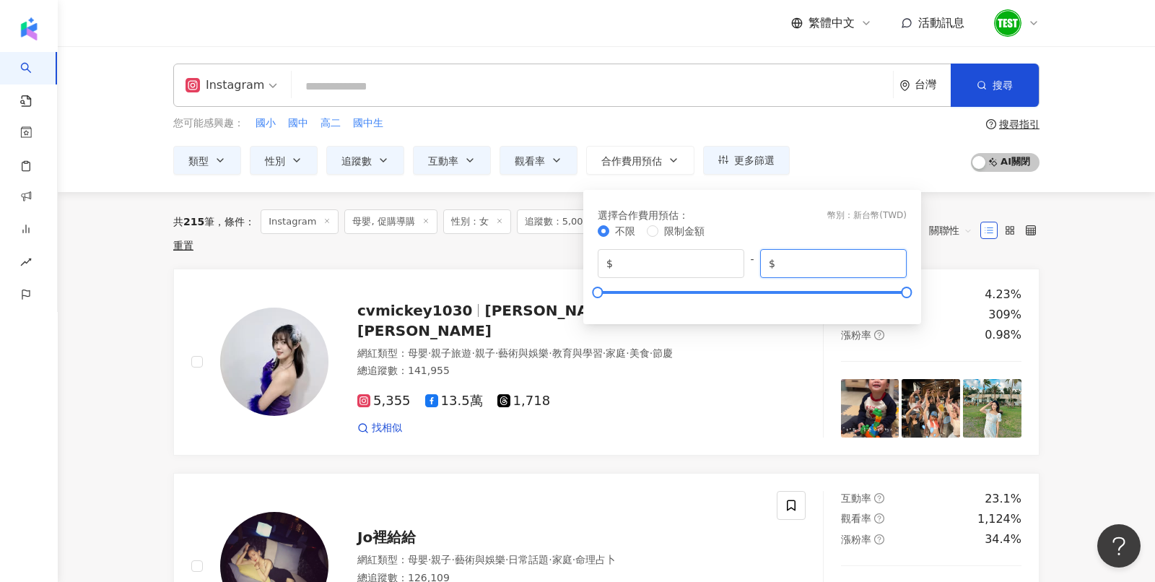
drag, startPoint x: 829, startPoint y: 266, endPoint x: 746, endPoint y: 266, distance: 82.3
click at [746, 266] on div "$ * - $ *******" at bounding box center [752, 263] width 309 height 29
click at [663, 153] on button "合作費用預估" at bounding box center [640, 160] width 108 height 29
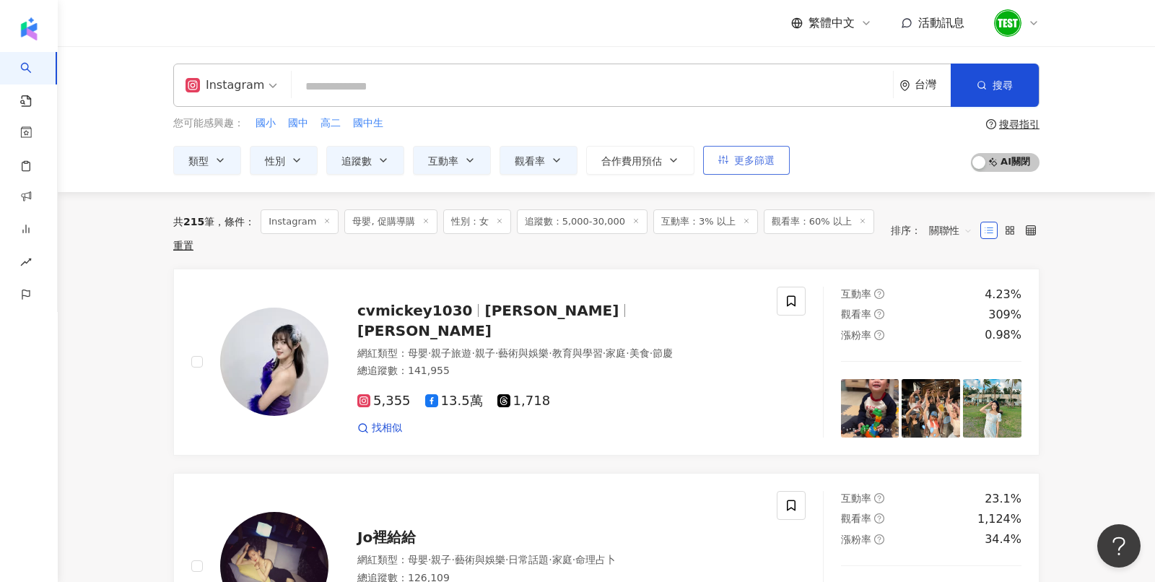
click at [747, 170] on button "更多篩選" at bounding box center [746, 160] width 87 height 29
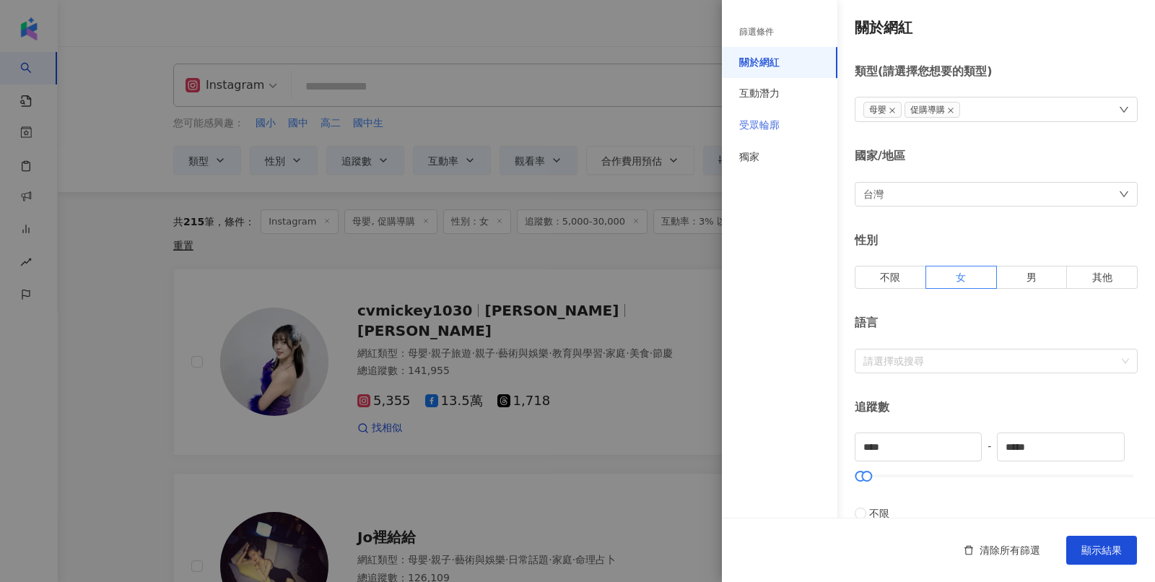
click at [787, 118] on div "受眾輪廓" at bounding box center [779, 126] width 115 height 32
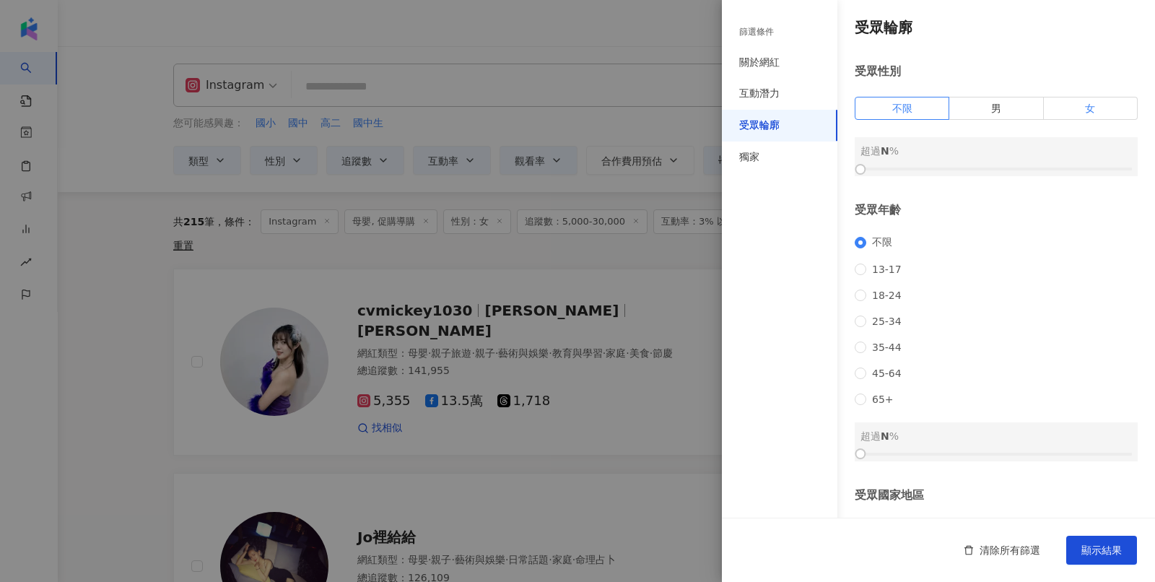
click at [1090, 108] on span "女" at bounding box center [1090, 108] width 10 height 12
drag, startPoint x: 860, startPoint y: 169, endPoint x: 987, endPoint y: 171, distance: 127.1
click at [987, 171] on div at bounding box center [988, 169] width 8 height 8
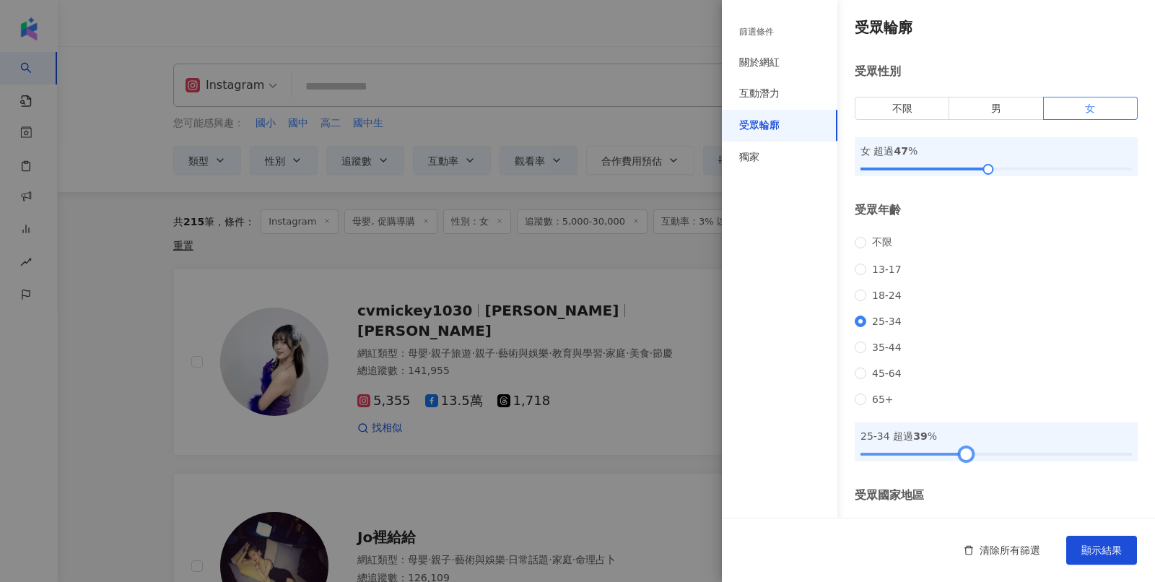
drag, startPoint x: 860, startPoint y: 481, endPoint x: 965, endPoint y: 479, distance: 104.7
click at [965, 458] on div at bounding box center [966, 454] width 8 height 8
click at [1100, 547] on span "顯示結果" at bounding box center [1101, 550] width 40 height 12
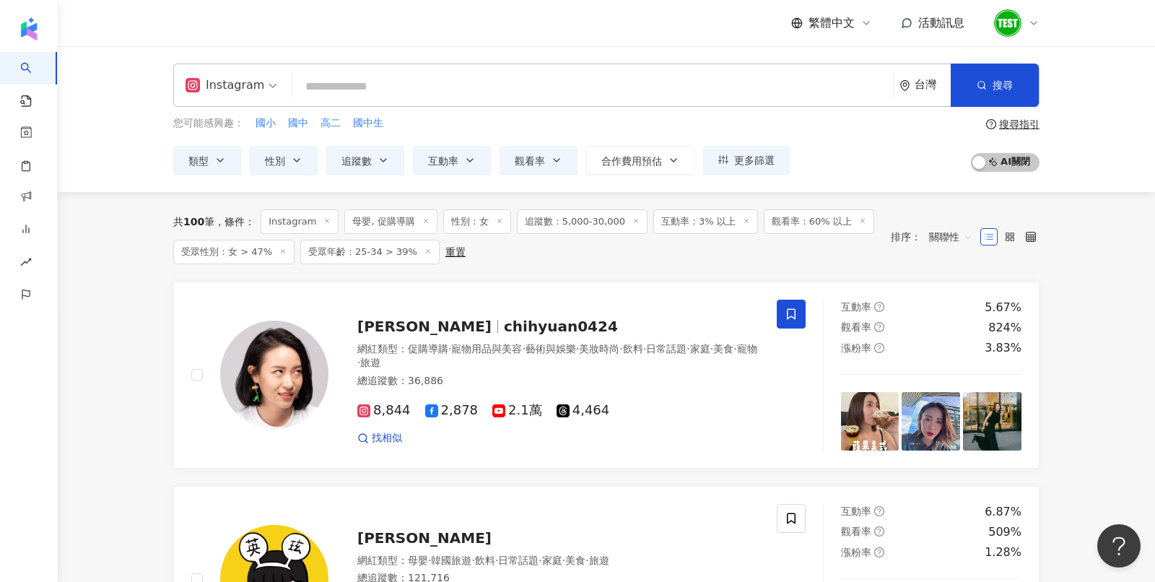
click at [445, 253] on div "重置" at bounding box center [455, 252] width 20 height 12
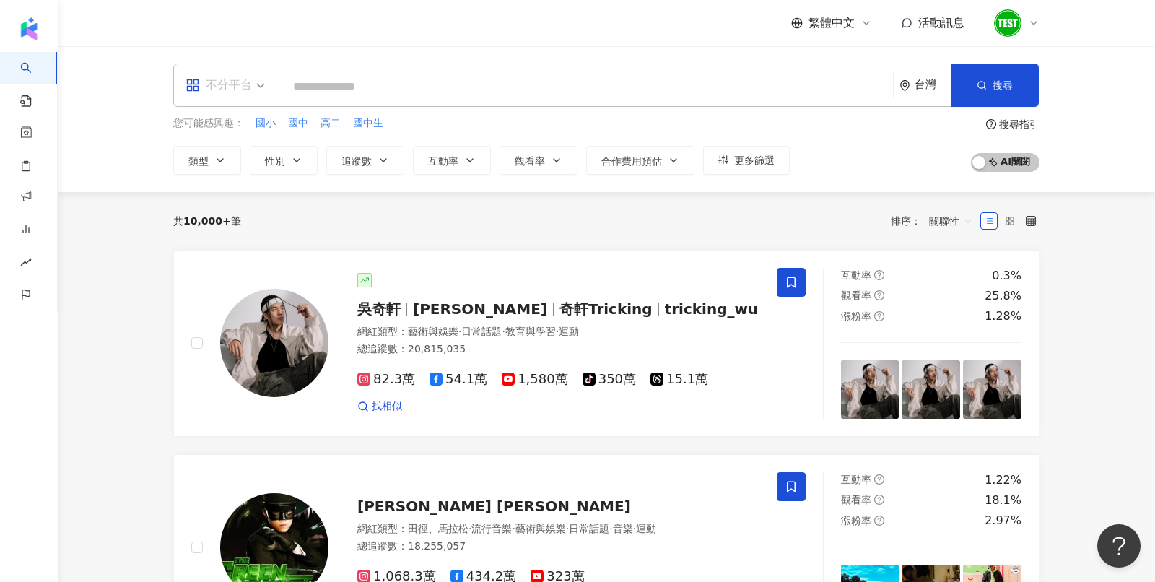
click at [245, 97] on span at bounding box center [224, 85] width 79 height 42
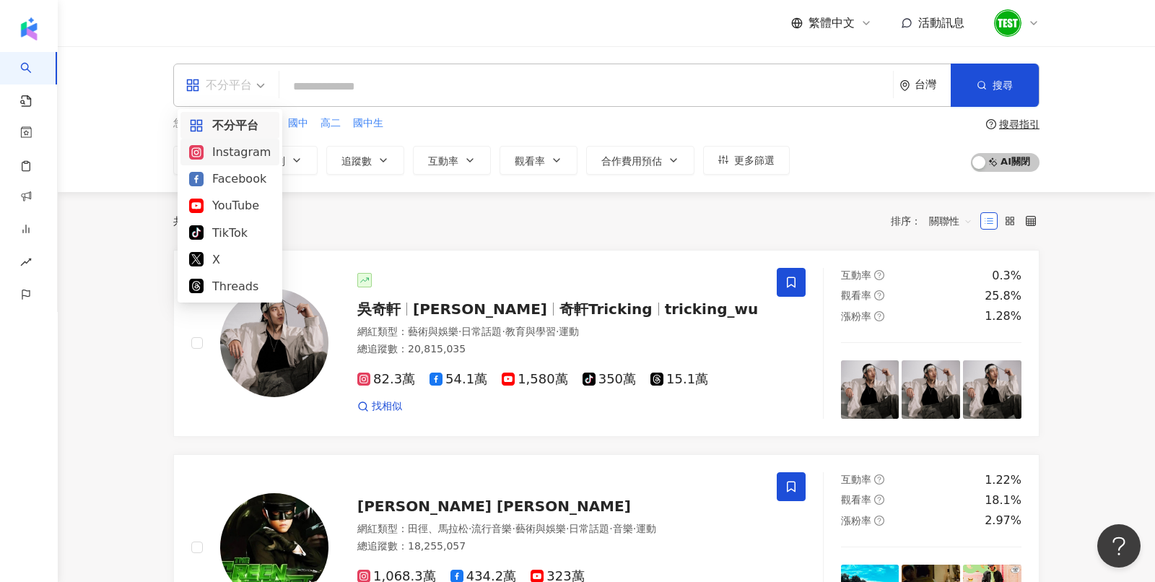
click at [241, 154] on div "Instagram" at bounding box center [230, 152] width 82 height 18
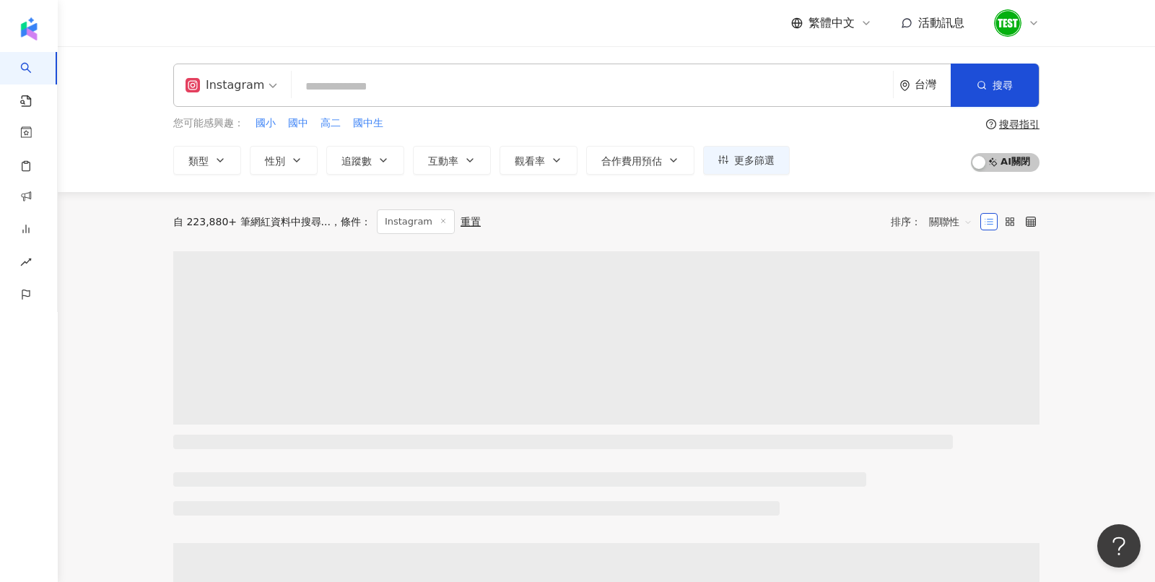
click at [441, 82] on input "search" at bounding box center [592, 86] width 590 height 27
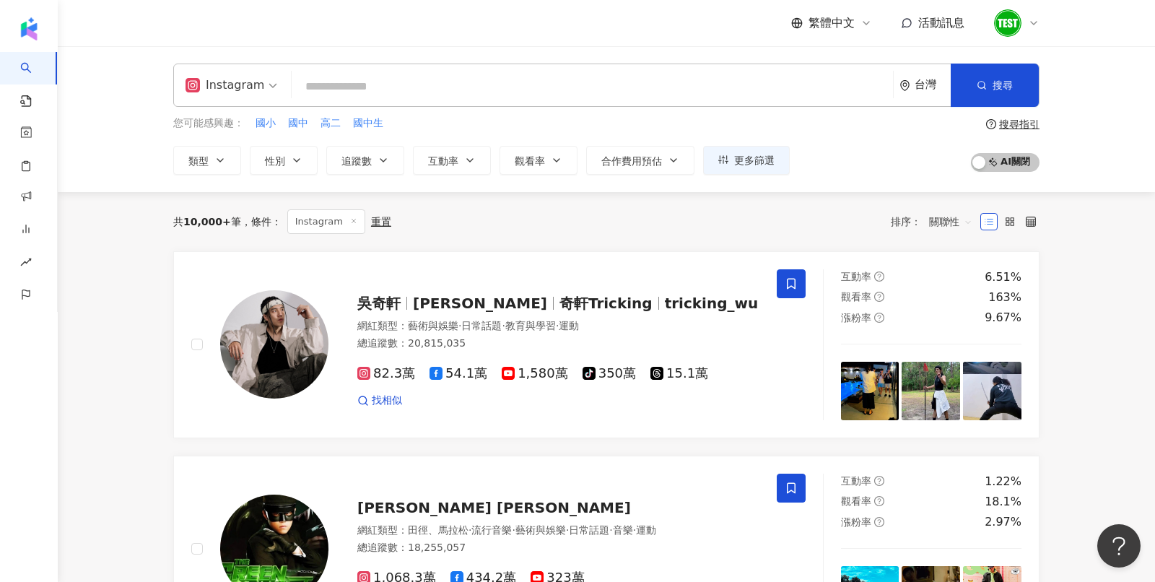
click at [412, 83] on input "search" at bounding box center [592, 86] width 590 height 27
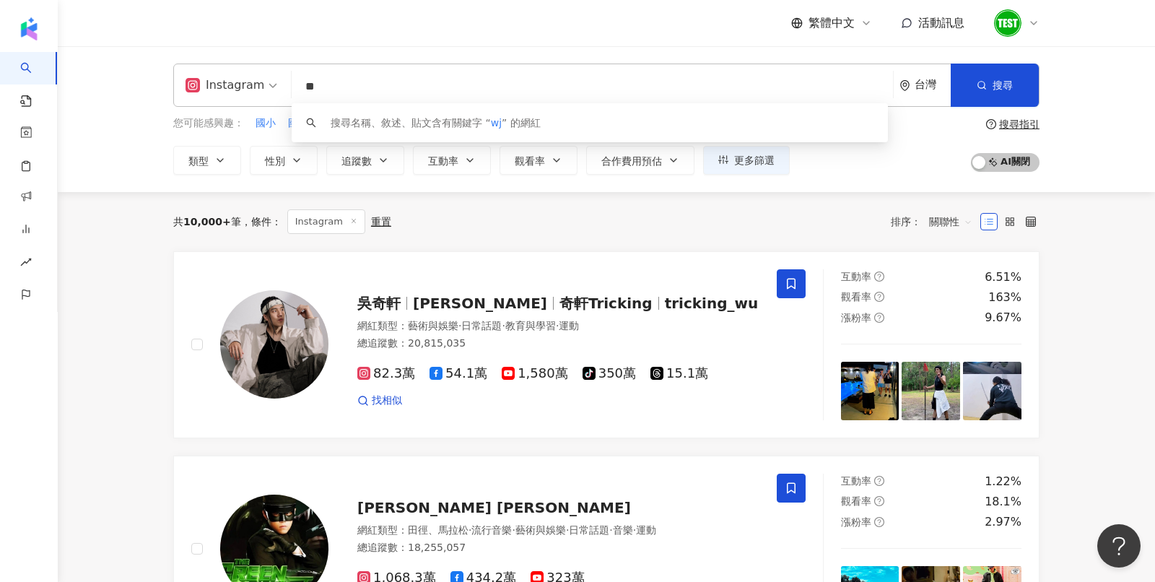
type input "*"
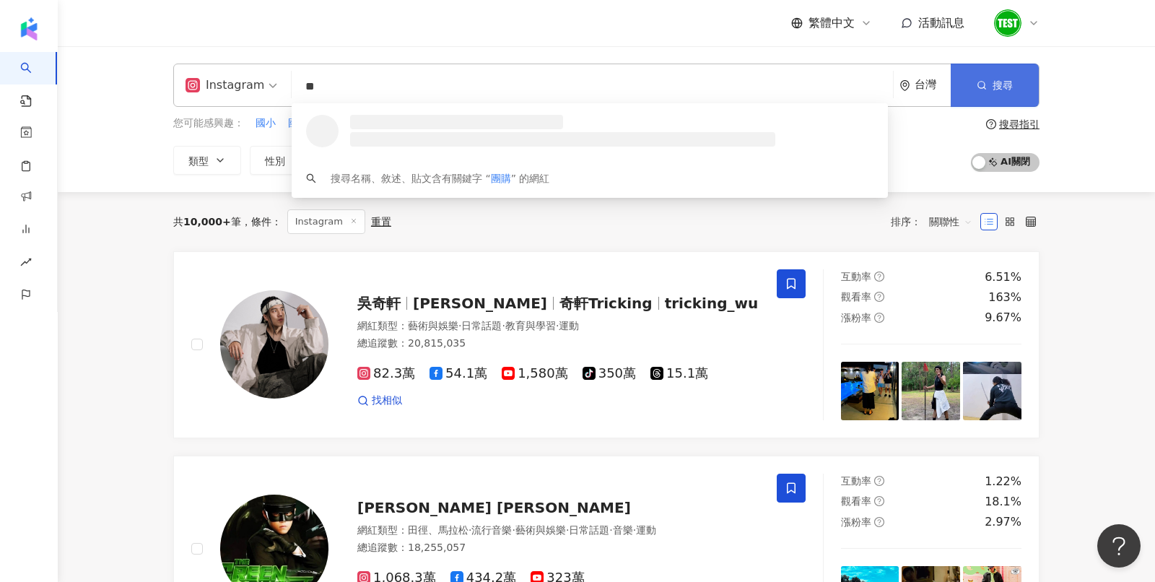
click at [1000, 71] on button "搜尋" at bounding box center [995, 85] width 88 height 43
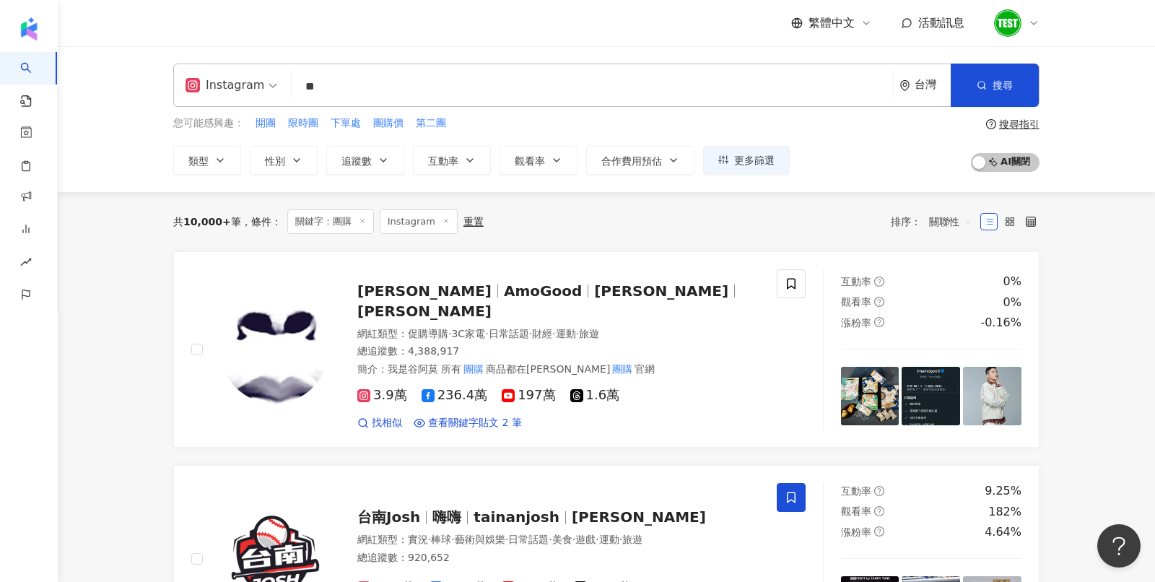
click at [375, 75] on input "**" at bounding box center [592, 86] width 590 height 27
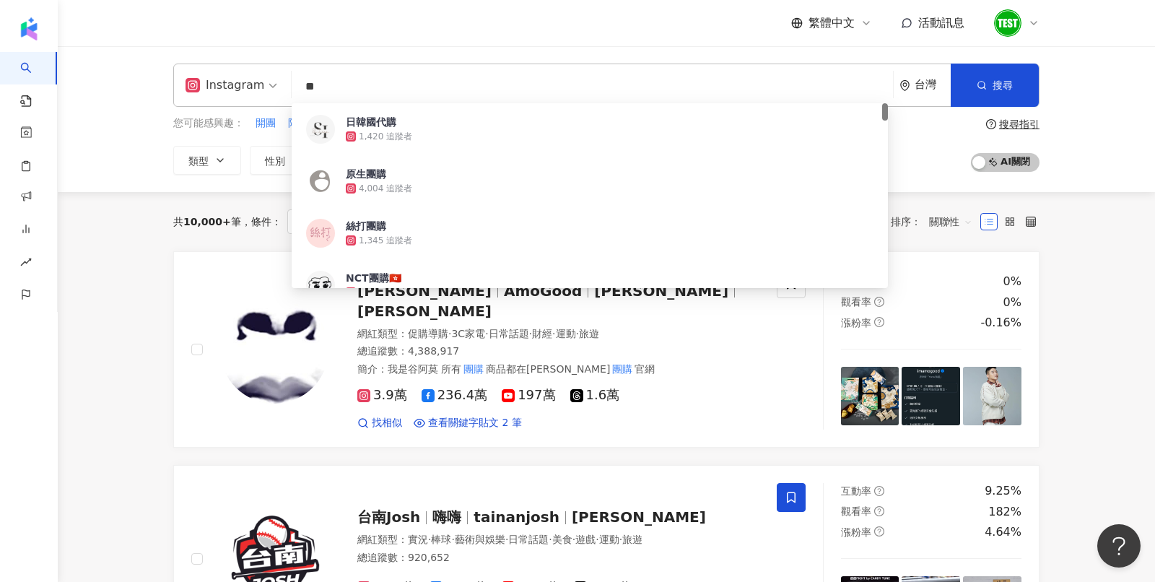
click at [365, 80] on input "**" at bounding box center [592, 86] width 590 height 27
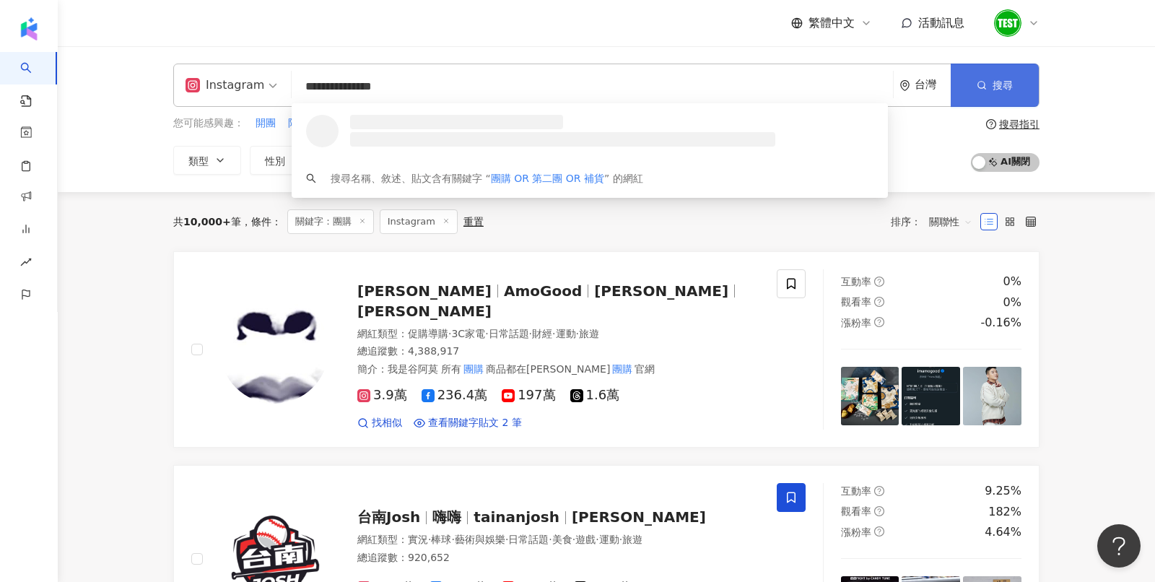
click at [986, 95] on button "搜尋" at bounding box center [995, 85] width 88 height 43
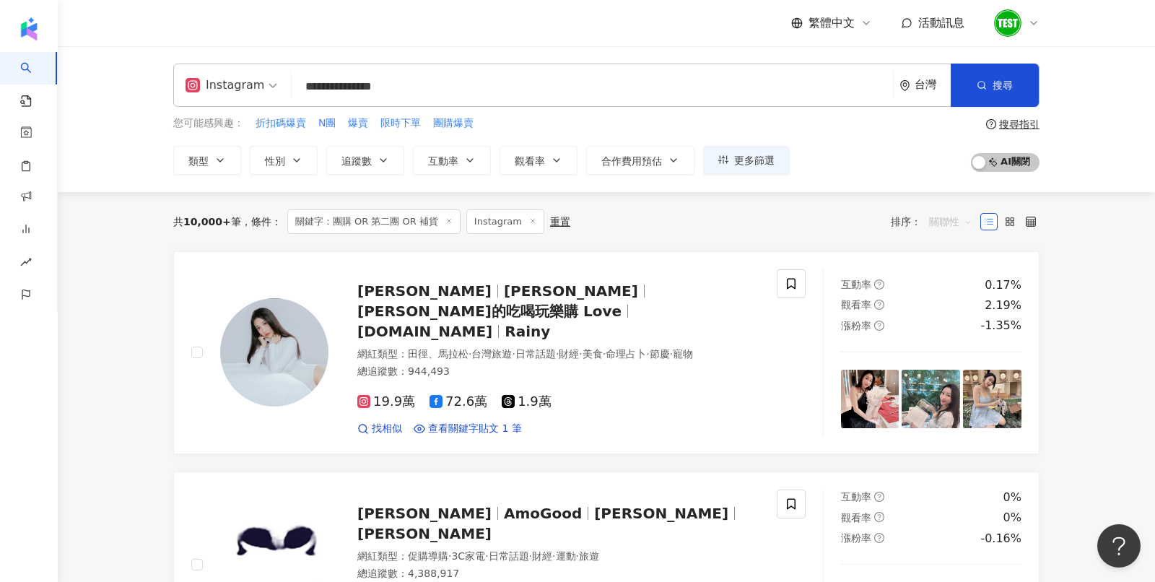
click at [954, 221] on span "關聯性" at bounding box center [950, 221] width 43 height 23
click at [940, 381] on div "關鍵字" at bounding box center [950, 372] width 53 height 25
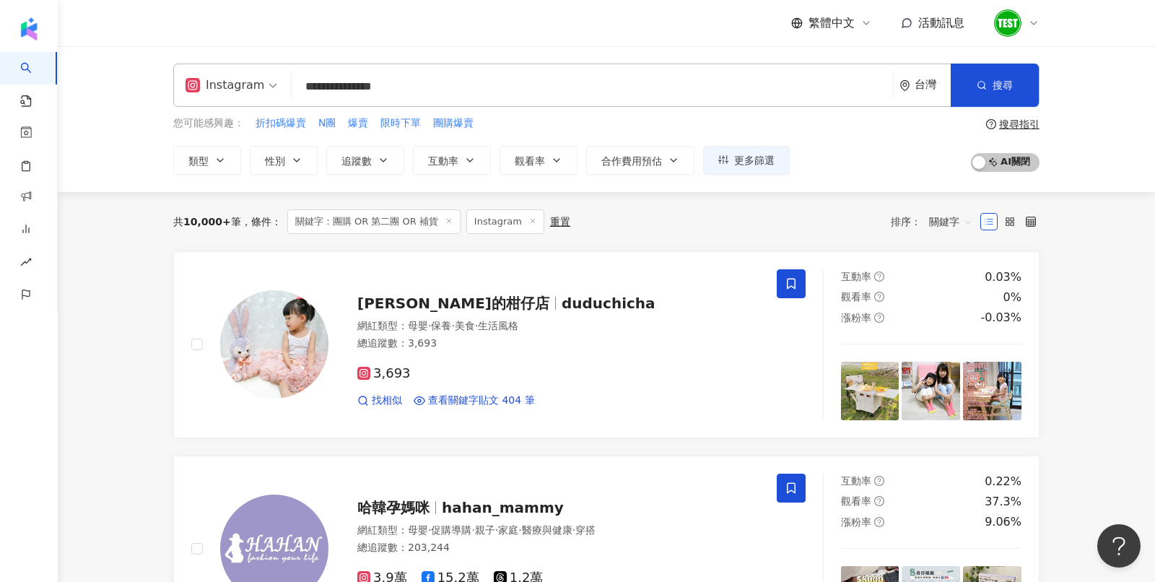
click at [1021, 126] on div "搜尋指引" at bounding box center [1019, 124] width 40 height 12
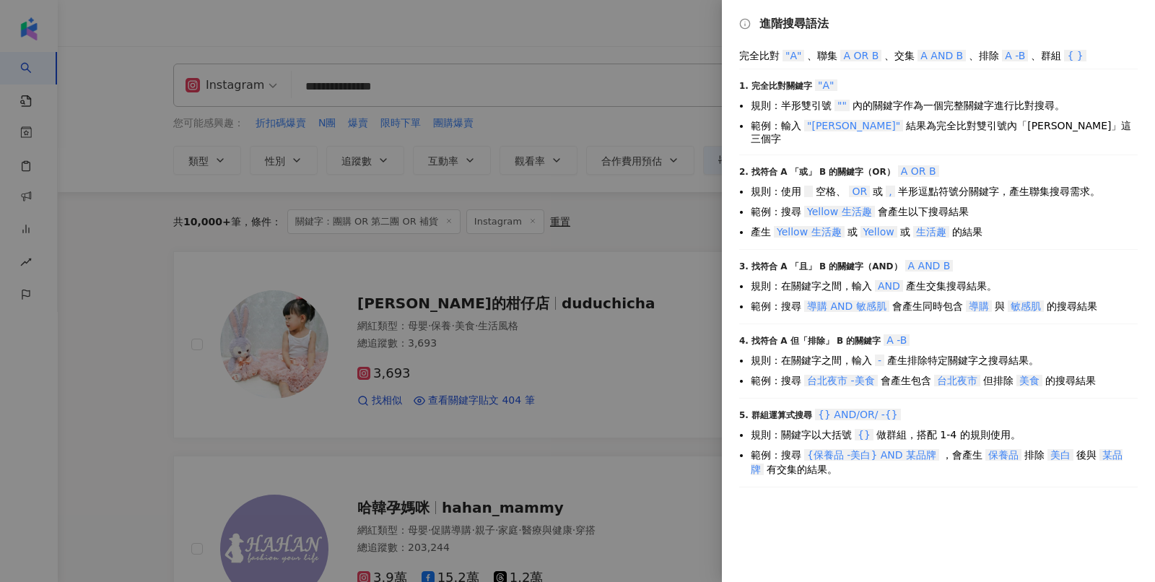
click at [709, 162] on div at bounding box center [577, 291] width 1155 height 582
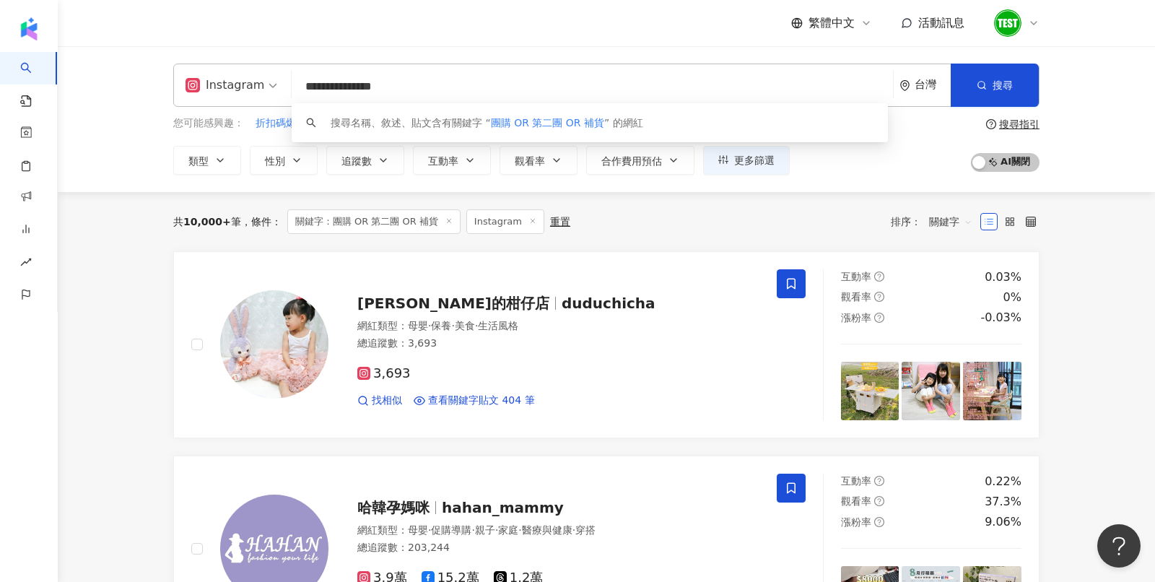
click at [486, 91] on input "**********" at bounding box center [592, 86] width 590 height 27
type input "**********"
click at [1008, 92] on button "搜尋" at bounding box center [995, 85] width 88 height 43
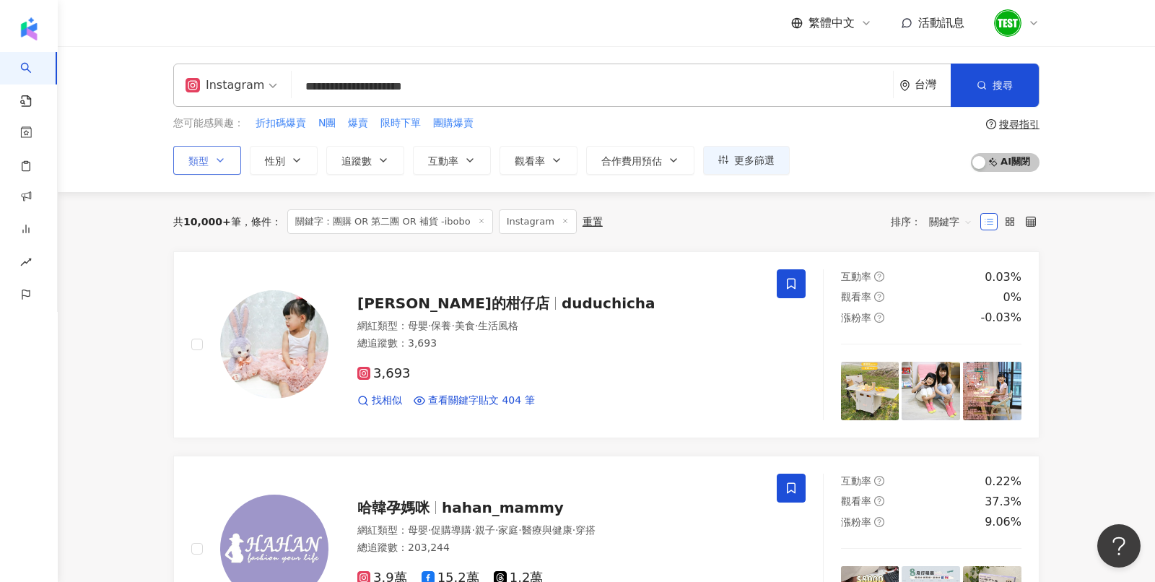
click at [227, 153] on button "類型" at bounding box center [207, 160] width 68 height 29
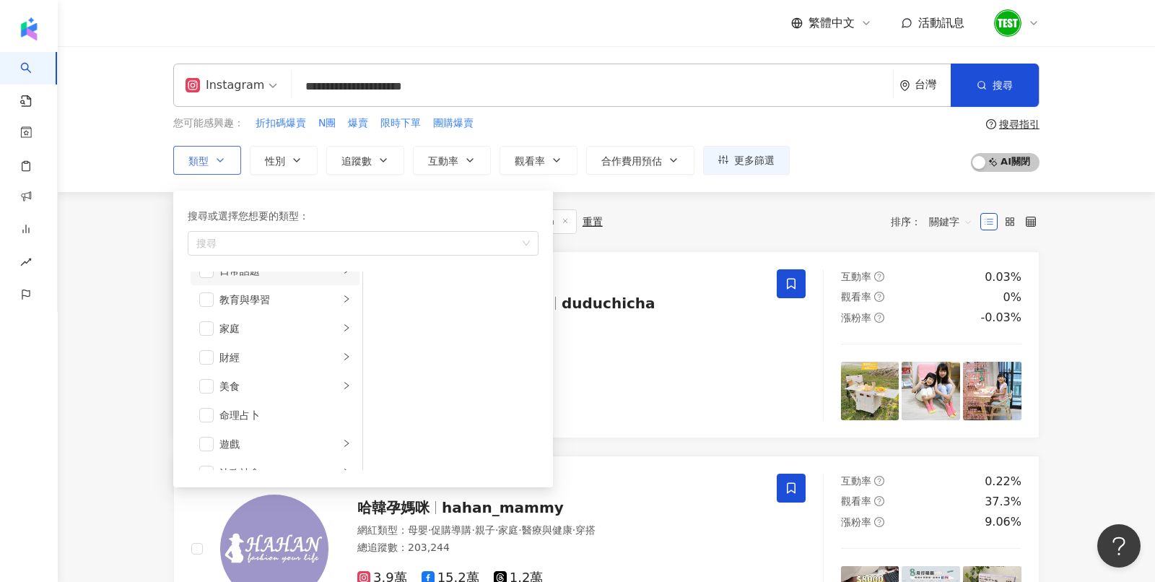
scroll to position [109, 0]
click at [208, 323] on span "button" at bounding box center [206, 324] width 14 height 14
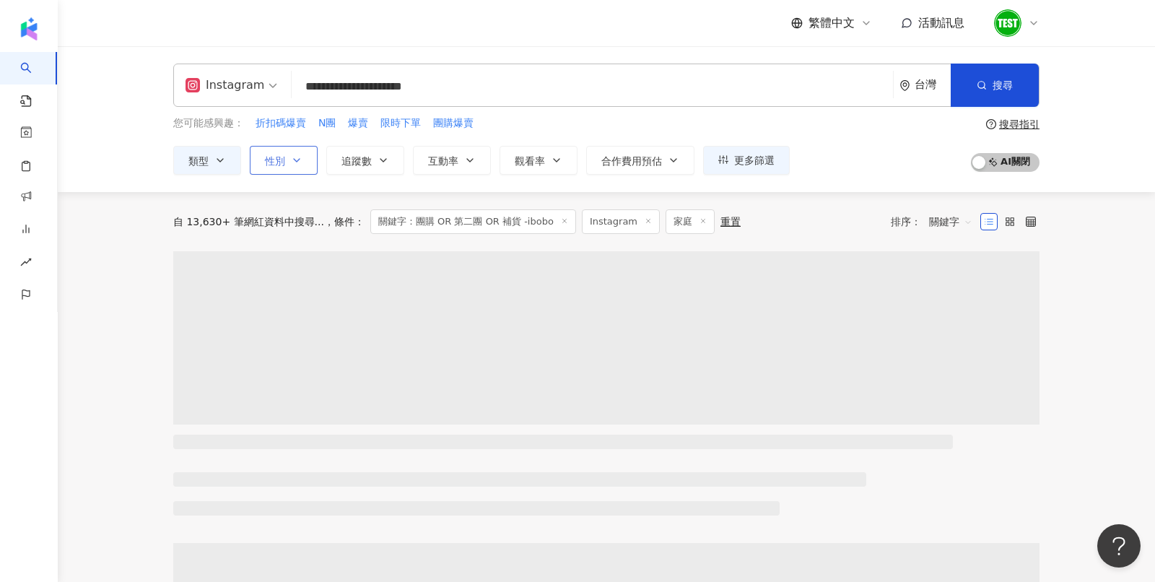
click at [302, 171] on button "性別" at bounding box center [284, 160] width 68 height 29
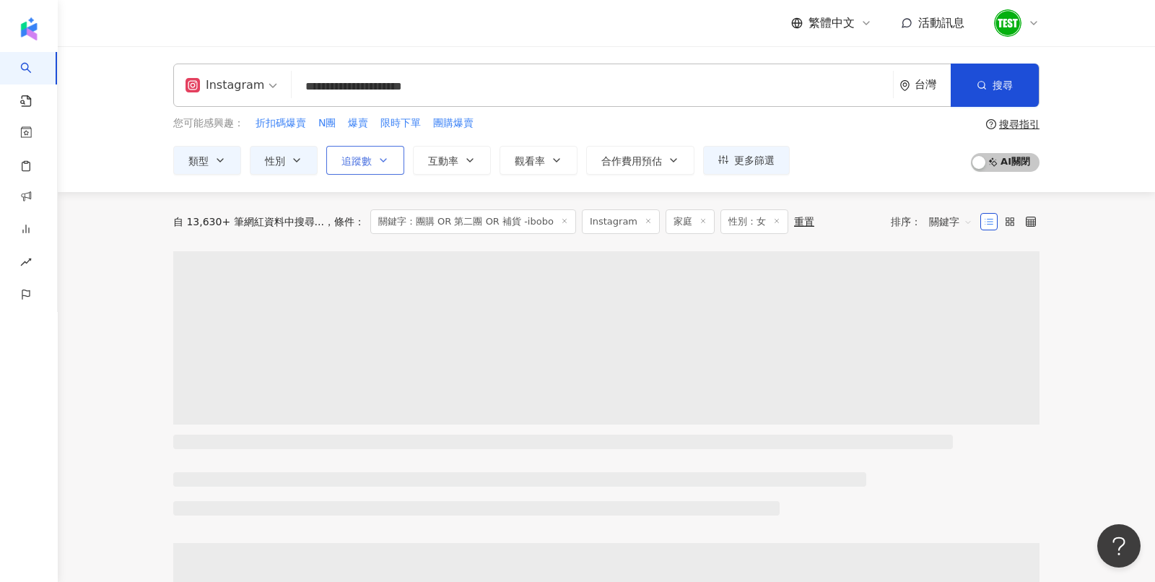
click at [342, 158] on span "追蹤數" at bounding box center [356, 161] width 30 height 12
type input "*"
type input "*******"
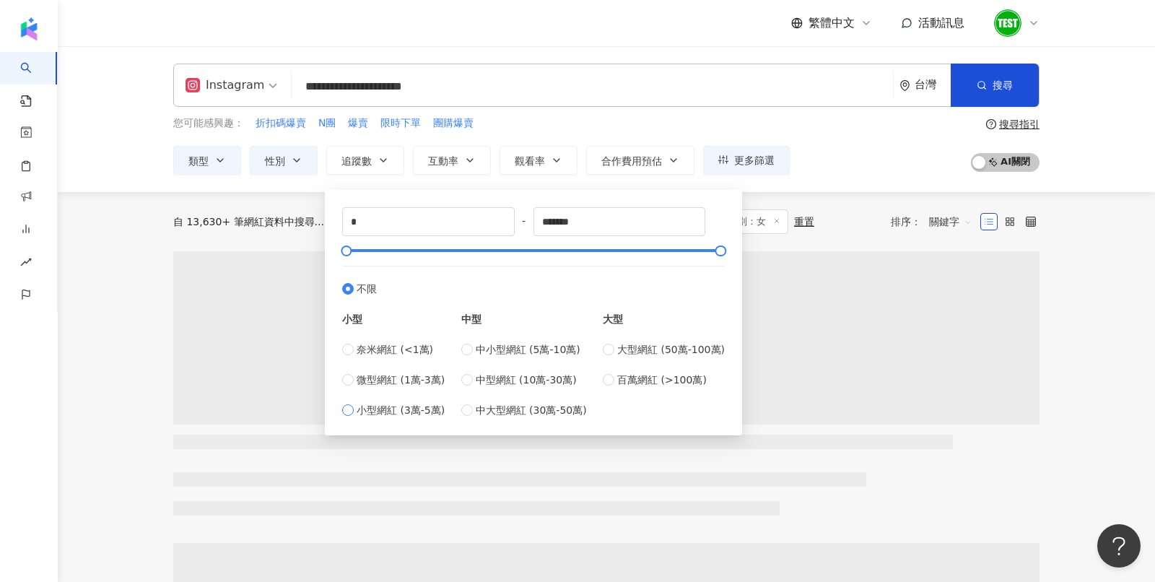
click at [401, 403] on span "小型網紅 (3萬-5萬)" at bounding box center [401, 410] width 88 height 16
type input "*****"
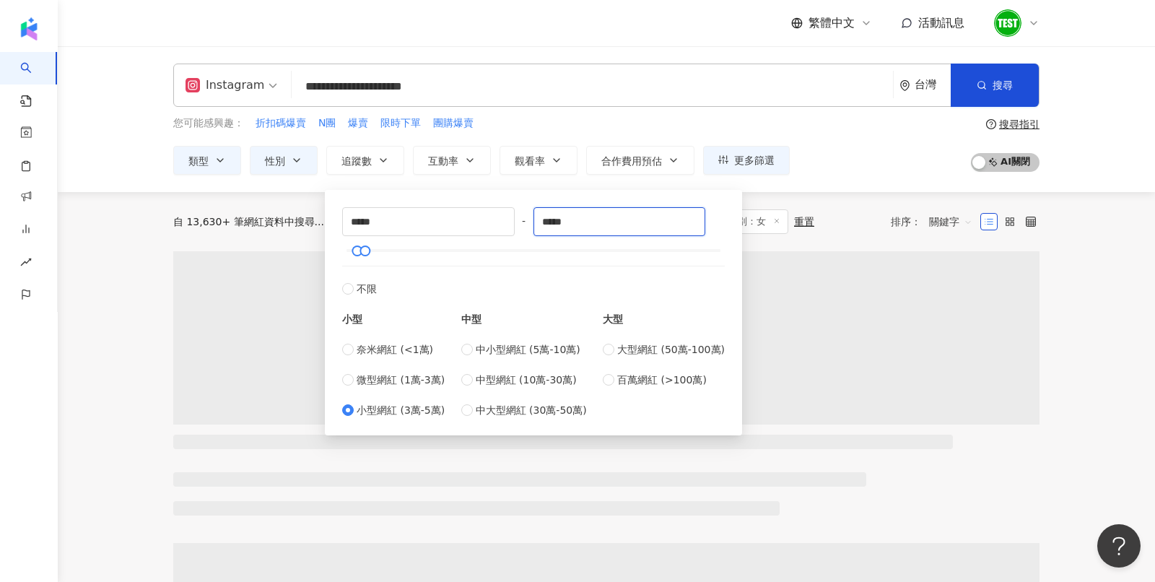
drag, startPoint x: 597, startPoint y: 228, endPoint x: 146, endPoint y: 251, distance: 451.7
click at [460, 211] on div "***** - ***** 不限 小型 奈米網紅 (<1萬) 微型網紅 (1萬-3萬) 小型網紅 (3萬-5萬) 中型 中小型網紅 (5萬-10萬) 中型網紅…" at bounding box center [533, 312] width 383 height 211
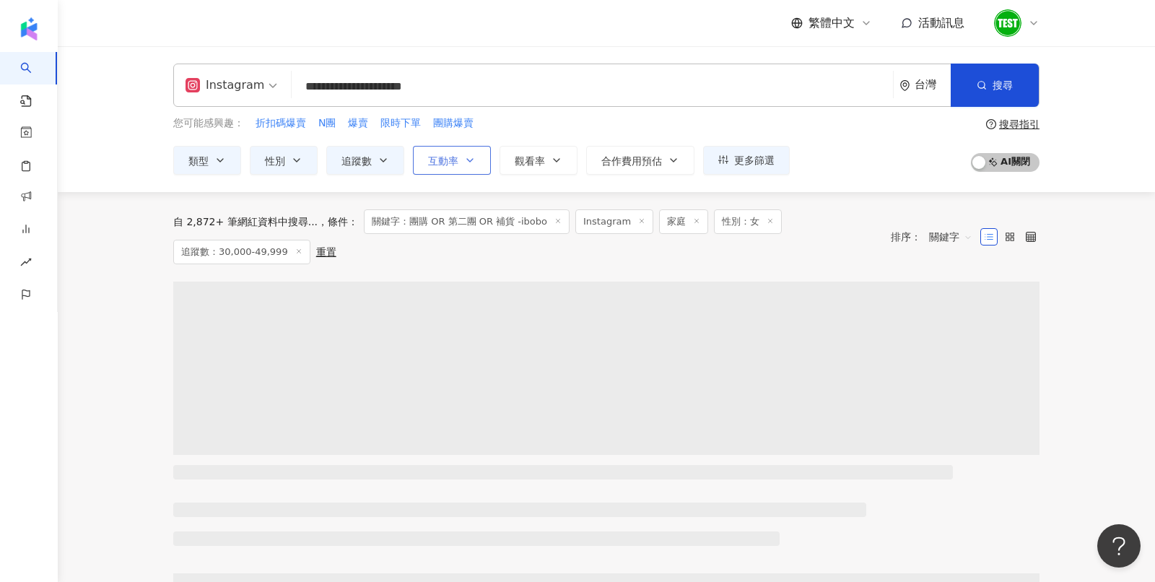
click at [455, 165] on button "互動率" at bounding box center [452, 160] width 78 height 29
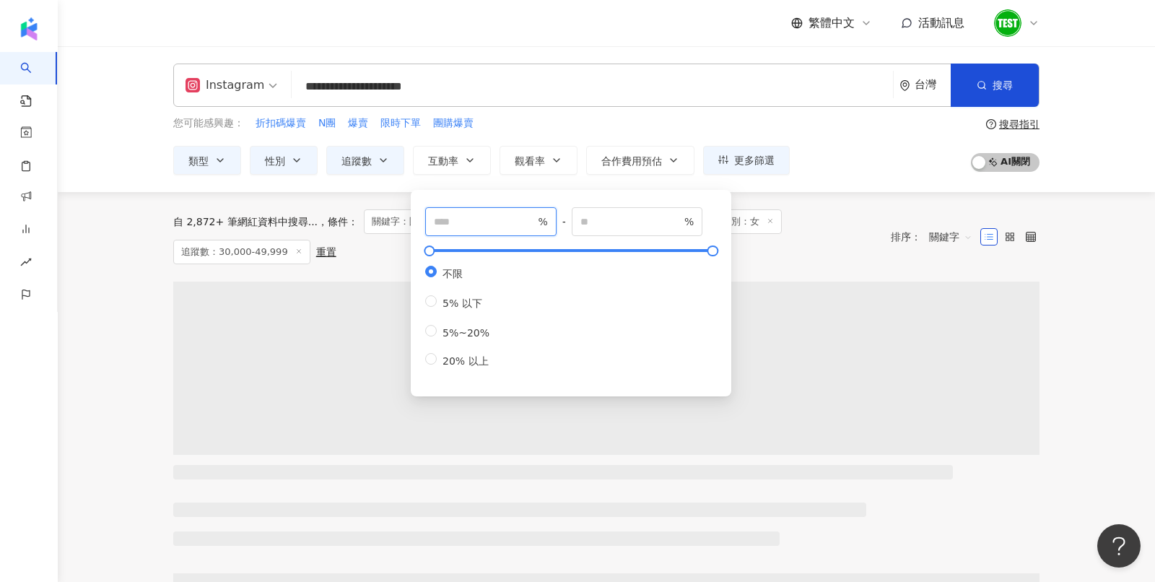
click at [466, 216] on input "number" at bounding box center [484, 222] width 101 height 16
type input "*"
click at [853, 211] on div "自 2,872+ 筆網紅資料中搜尋... 條件 ： 關鍵字：團購 OR 第二團 OR 補貨 -ibobo Instagram 家庭 性別：女 追蹤數：30,0…" at bounding box center [606, 236] width 866 height 55
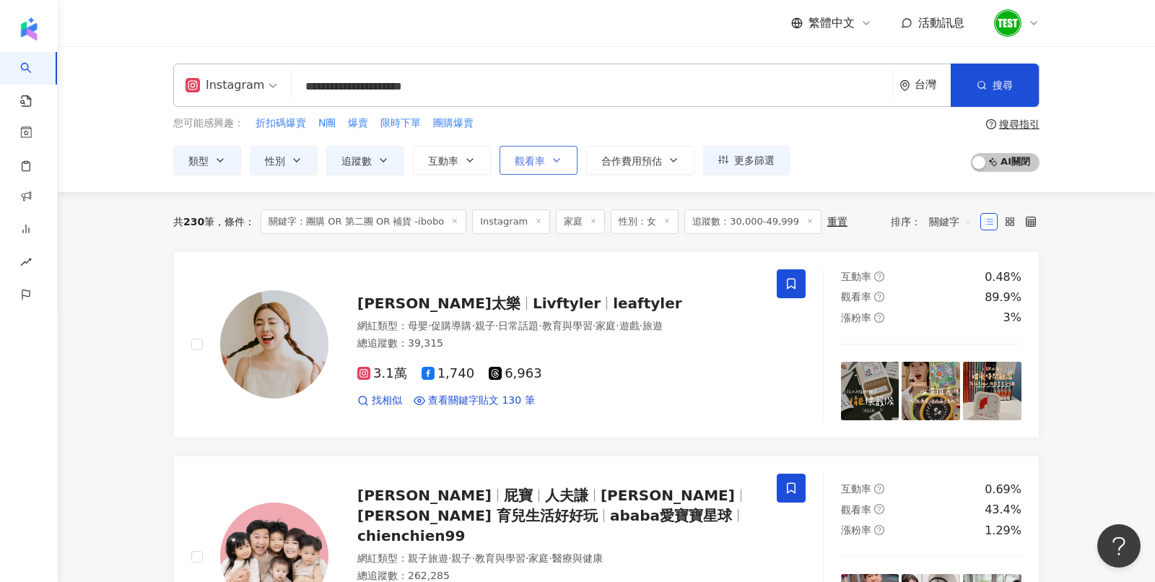
click at [544, 162] on button "觀看率" at bounding box center [538, 160] width 78 height 29
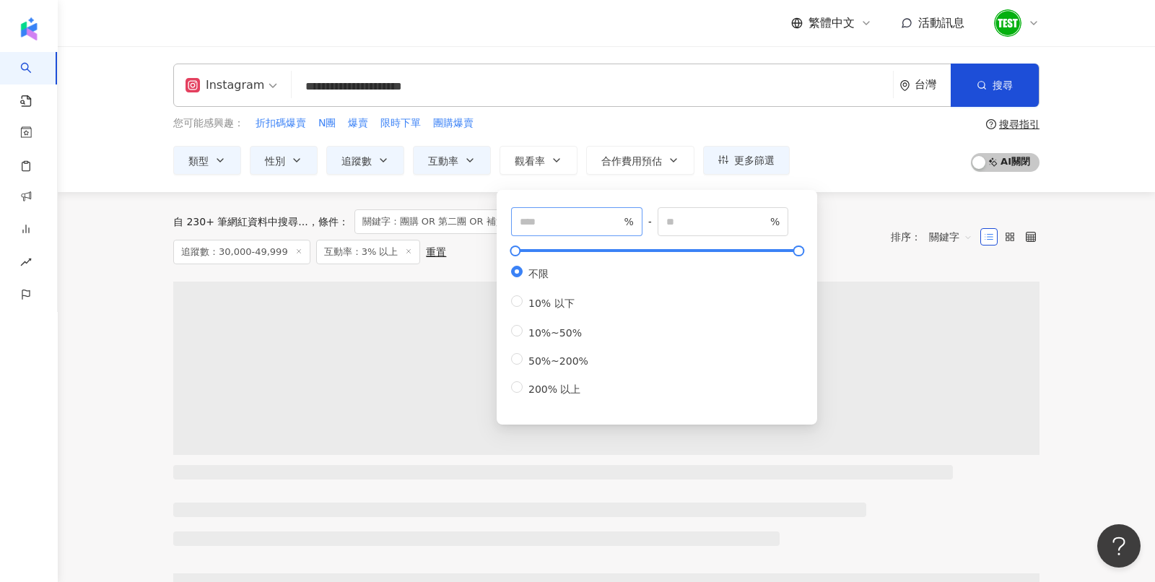
click at [536, 230] on span "%" at bounding box center [576, 221] width 131 height 29
type input "**"
click at [849, 136] on div "您可能感興趣： 折扣碼爆賣 N團 爆賣 限時下單 團購爆賣 類型 性別 追蹤數 互動率 觀看率 合作費用預估 更多篩選 篩選條件 關於網紅 互動潛力 受眾輪廓…" at bounding box center [606, 144] width 866 height 59
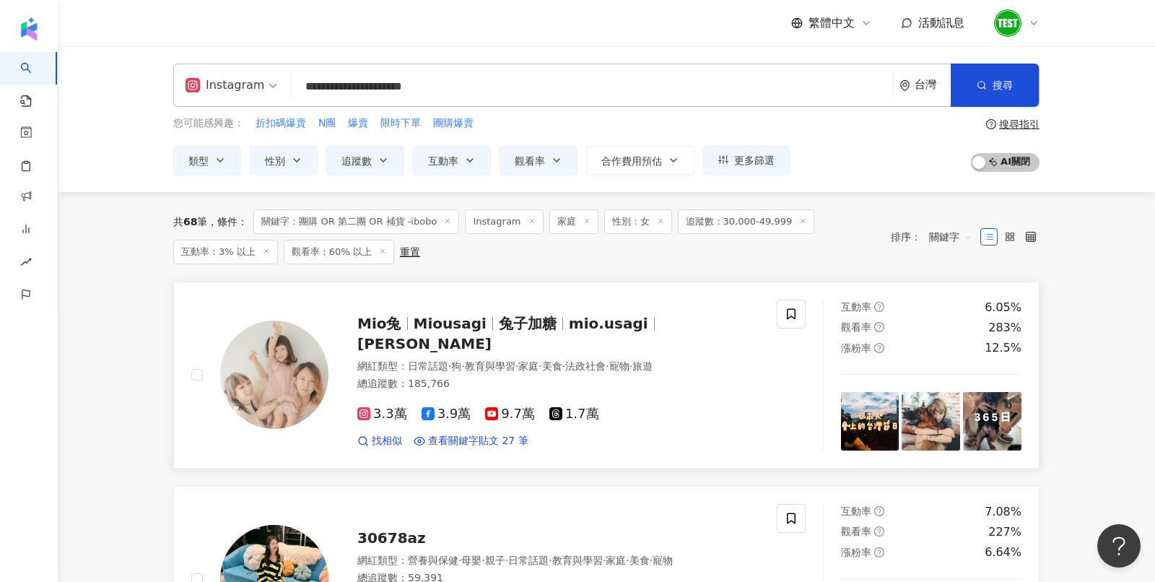
click at [279, 380] on img at bounding box center [274, 374] width 108 height 108
click at [734, 160] on span "更多篩選" at bounding box center [754, 160] width 40 height 12
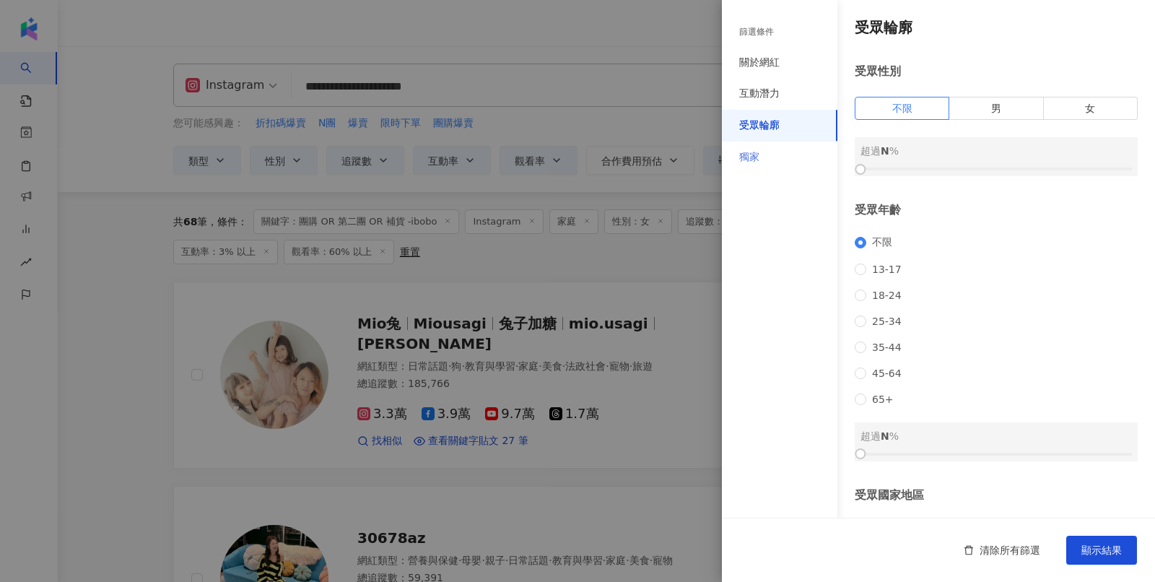
click at [813, 157] on div "獨家" at bounding box center [779, 157] width 115 height 32
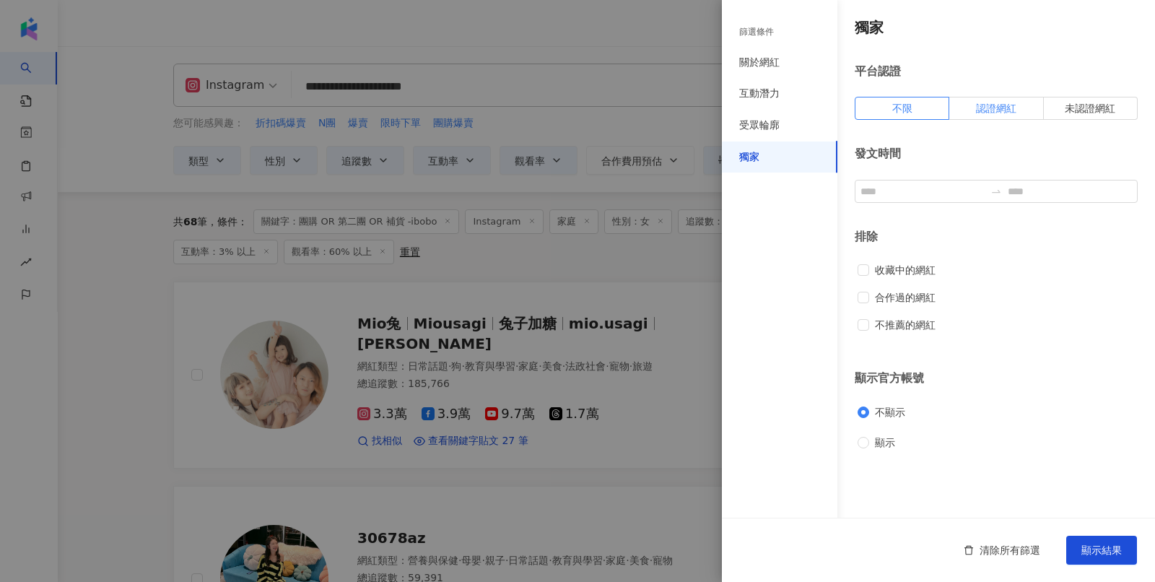
click at [1008, 109] on span "認證網紅" at bounding box center [996, 108] width 40 height 12
click at [1112, 543] on button "顯示結果" at bounding box center [1101, 550] width 71 height 29
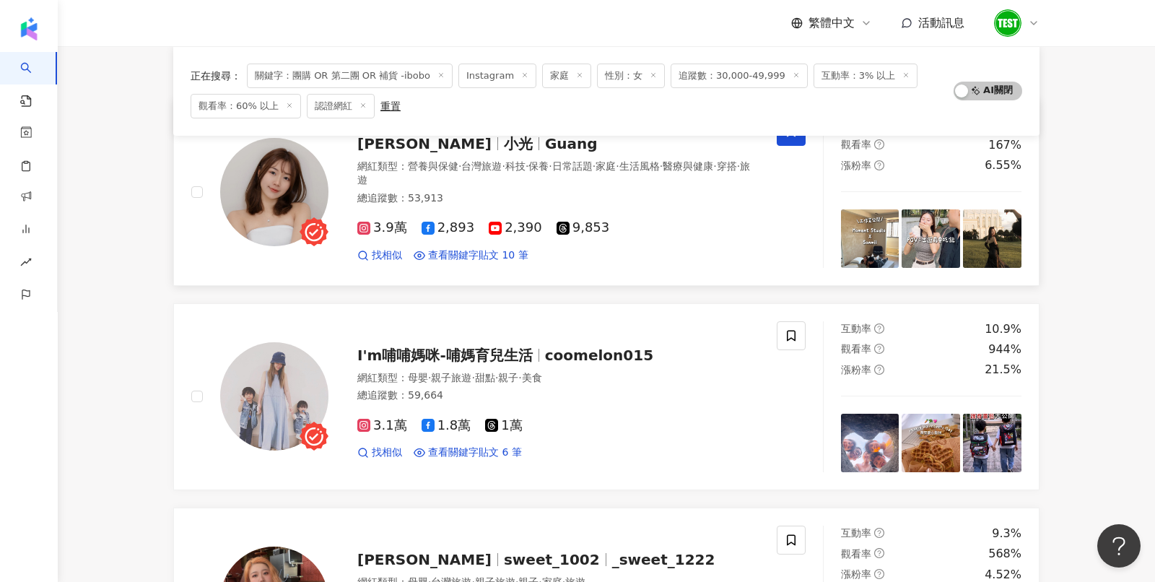
scroll to position [160, 0]
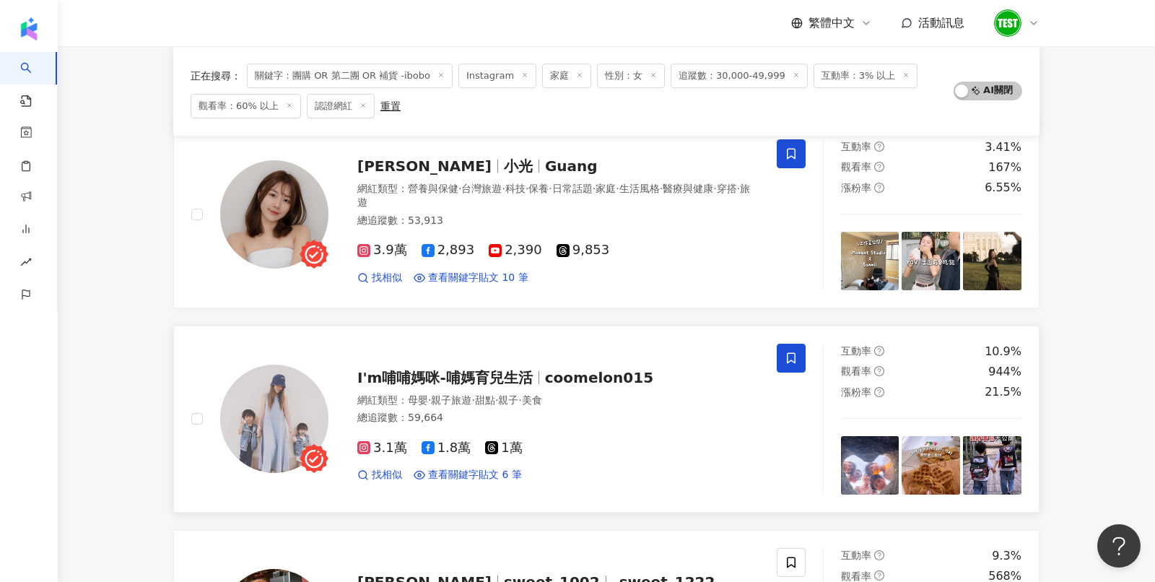
click at [790, 362] on span at bounding box center [791, 358] width 29 height 29
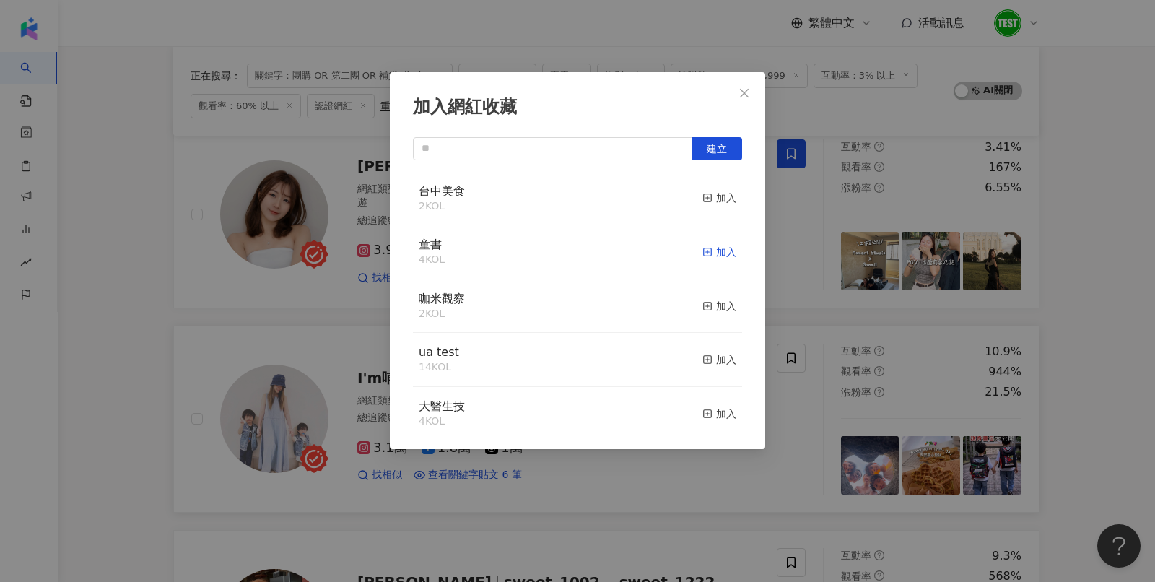
click at [728, 253] on div "加入" at bounding box center [719, 252] width 34 height 16
click at [822, 269] on div "加入網紅收藏 建立" at bounding box center [577, 291] width 1155 height 582
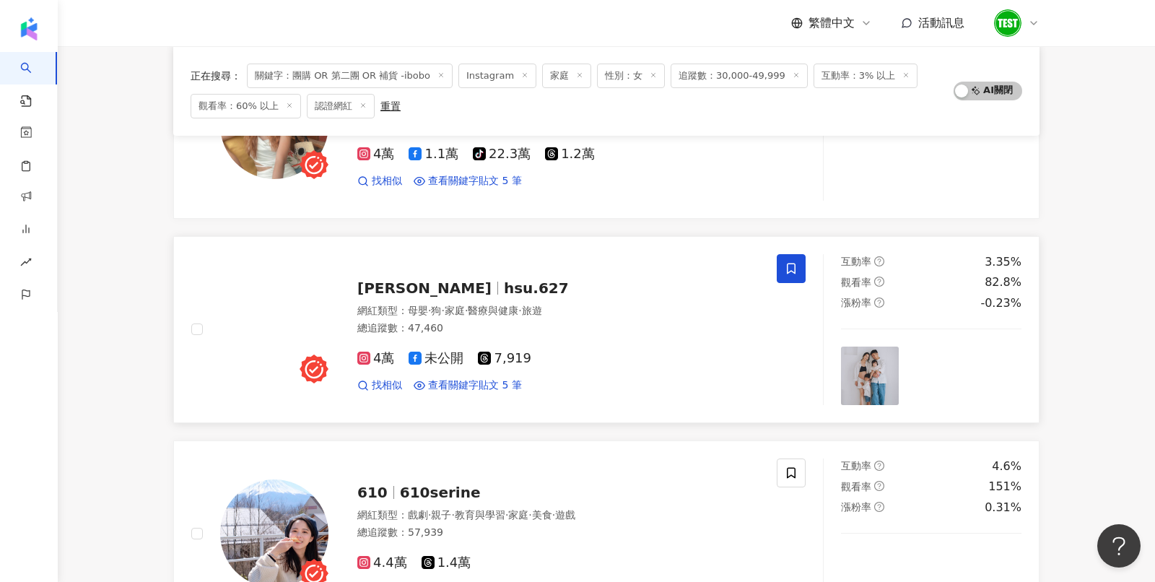
scroll to position [690, 0]
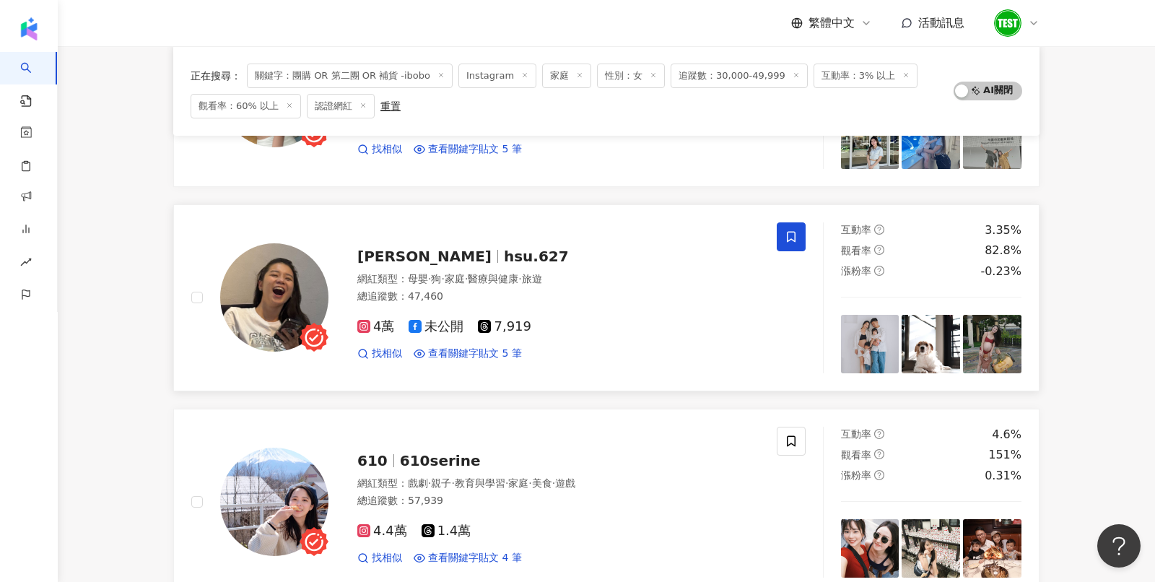
click at [793, 230] on icon at bounding box center [791, 236] width 13 height 13
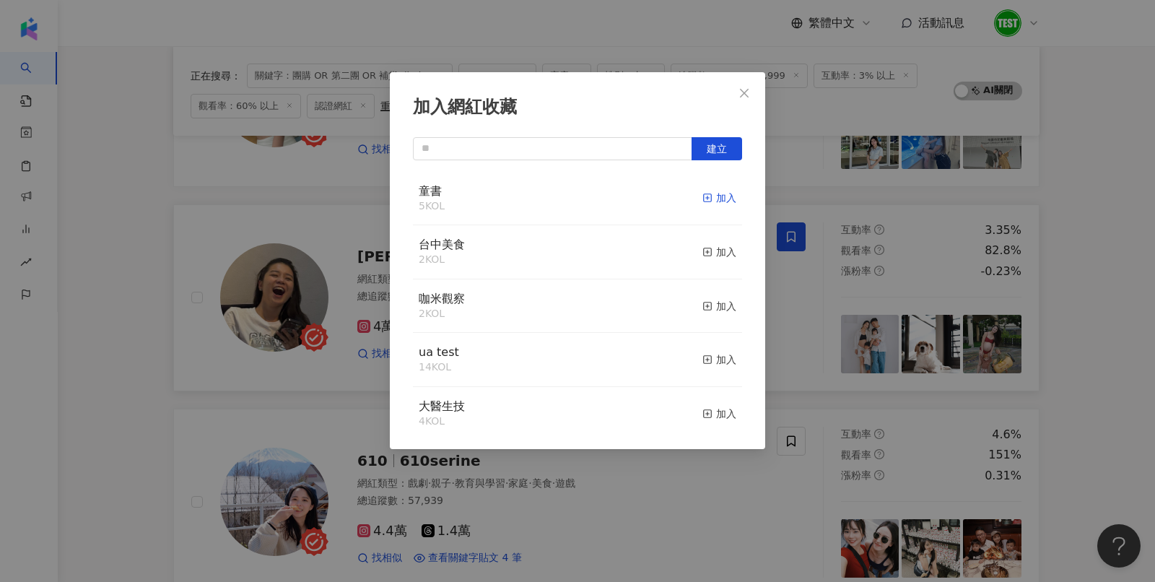
click at [713, 193] on div "加入" at bounding box center [719, 198] width 34 height 16
click at [847, 302] on div "加入網紅收藏 建立" at bounding box center [577, 291] width 1155 height 582
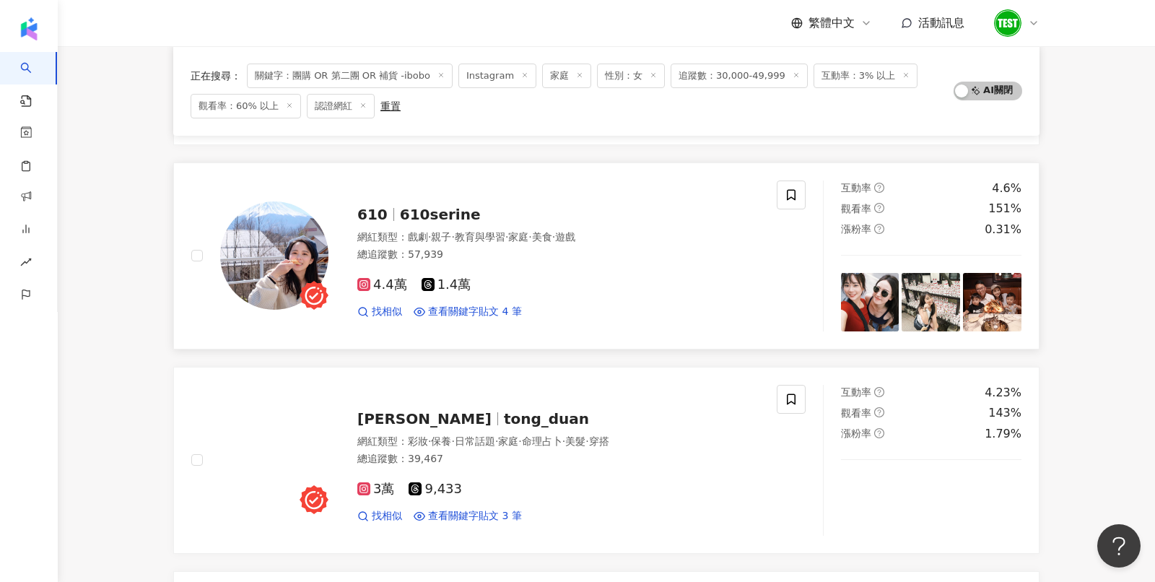
scroll to position [931, 0]
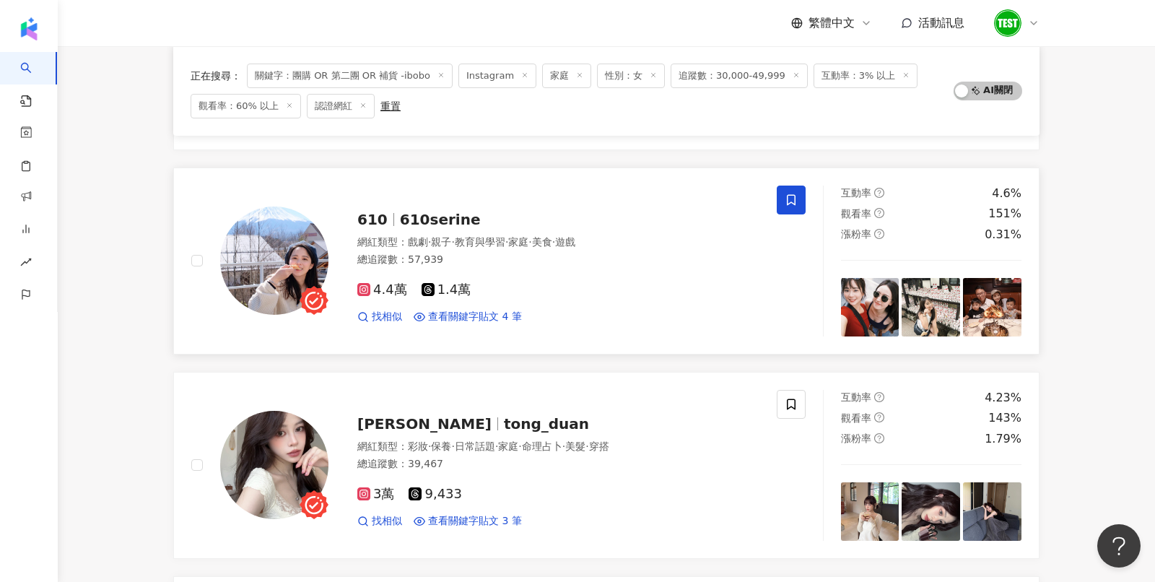
click at [793, 201] on span at bounding box center [791, 199] width 29 height 29
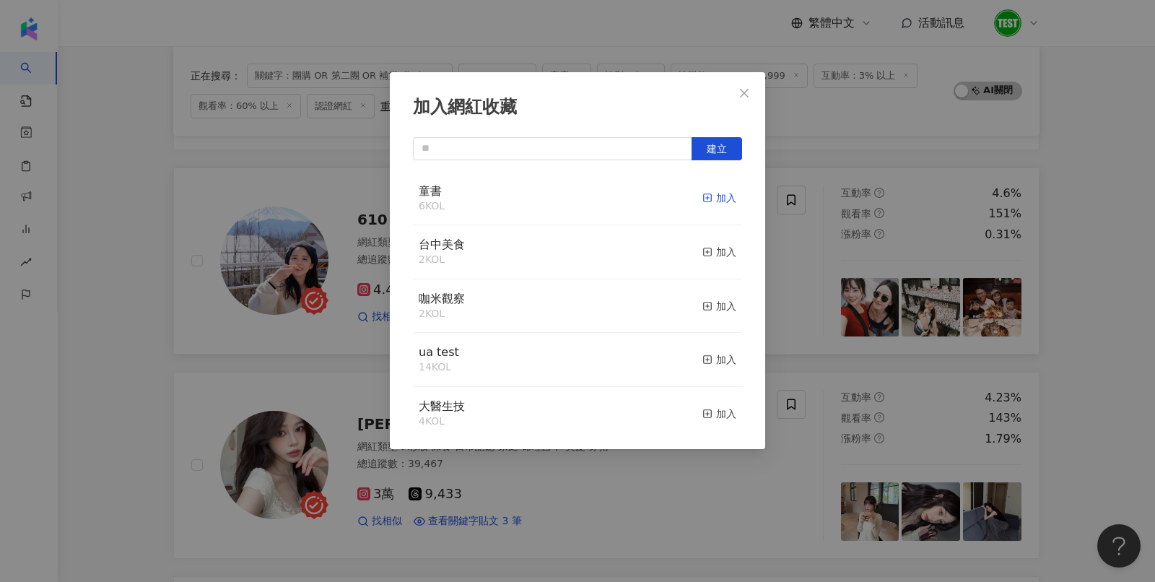
click at [712, 204] on div "加入" at bounding box center [719, 198] width 34 height 16
click at [951, 266] on div "加入網紅收藏 建立" at bounding box center [577, 291] width 1155 height 582
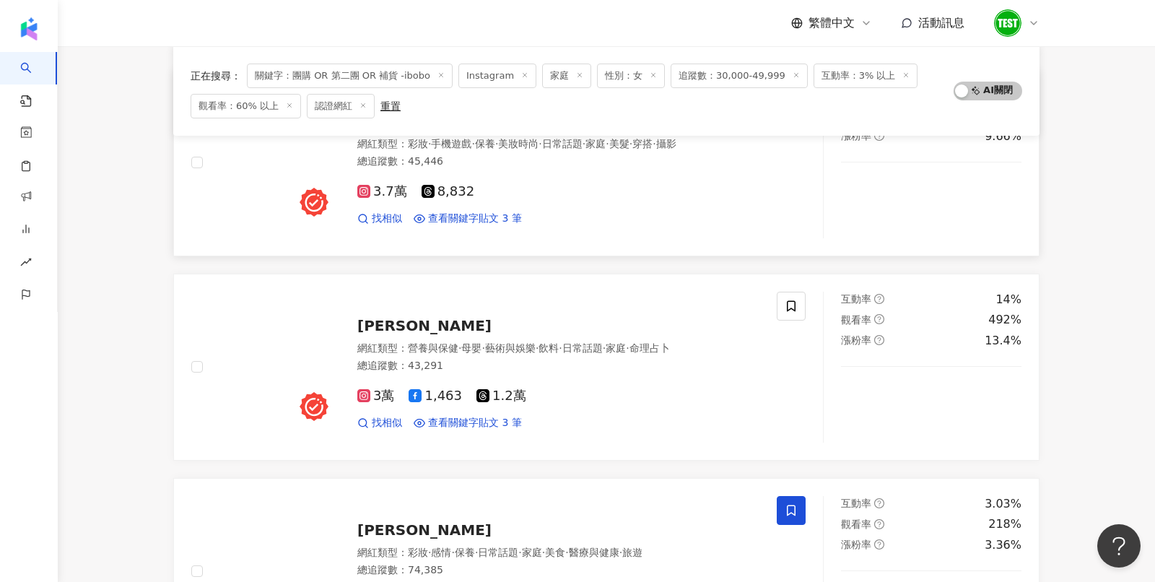
scroll to position [1439, 0]
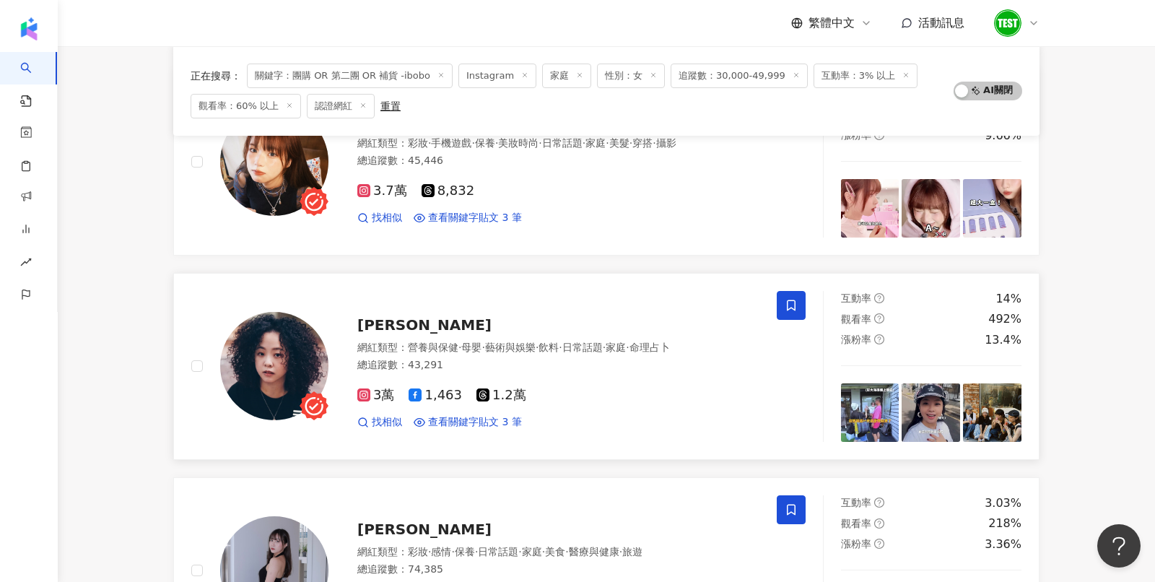
click at [793, 299] on icon at bounding box center [791, 305] width 13 height 13
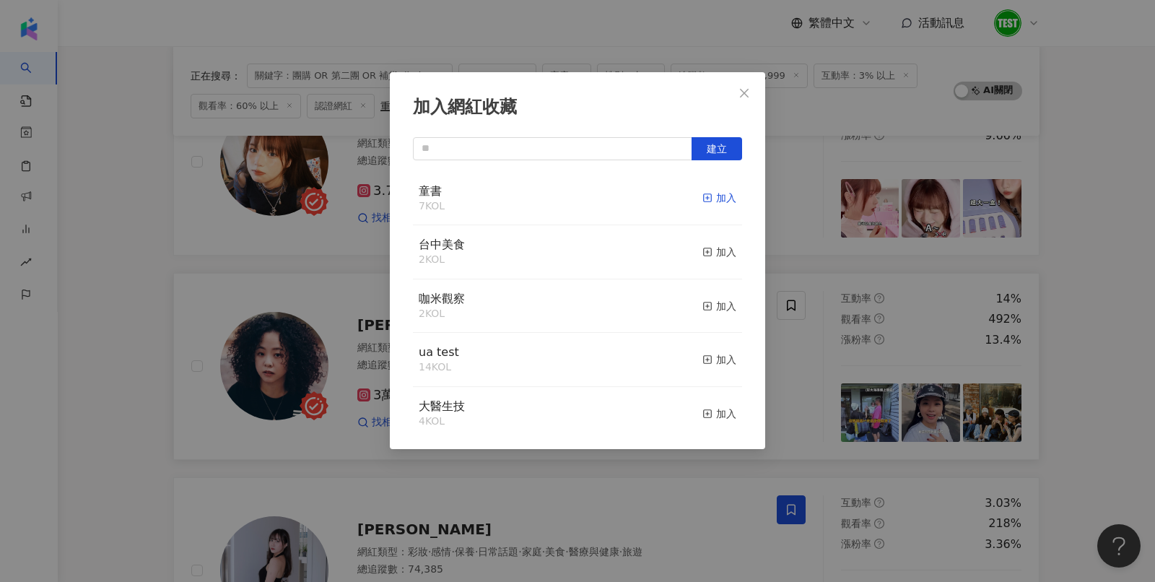
click at [720, 194] on div "加入" at bounding box center [719, 198] width 34 height 16
click at [813, 266] on div "加入網紅收藏 建立 童書 8 KOL 已加入 台中美食 2 KOL 加入 咖米觀察 2 KOL 加入 ua test 14 KOL 加入 大醫生技 4 KOL…" at bounding box center [577, 291] width 1155 height 582
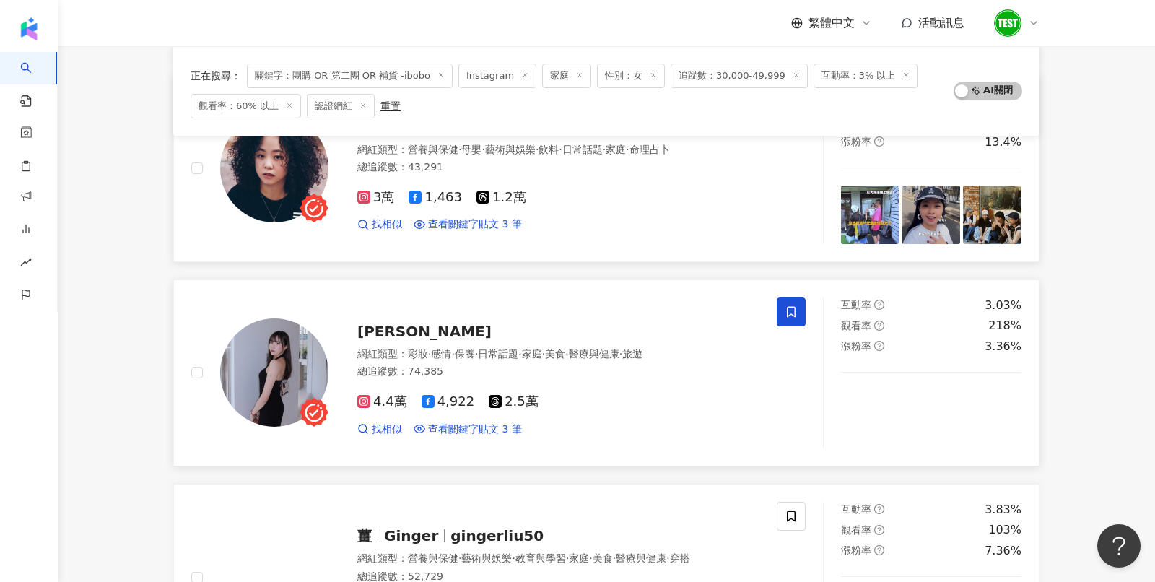
scroll to position [1490, 0]
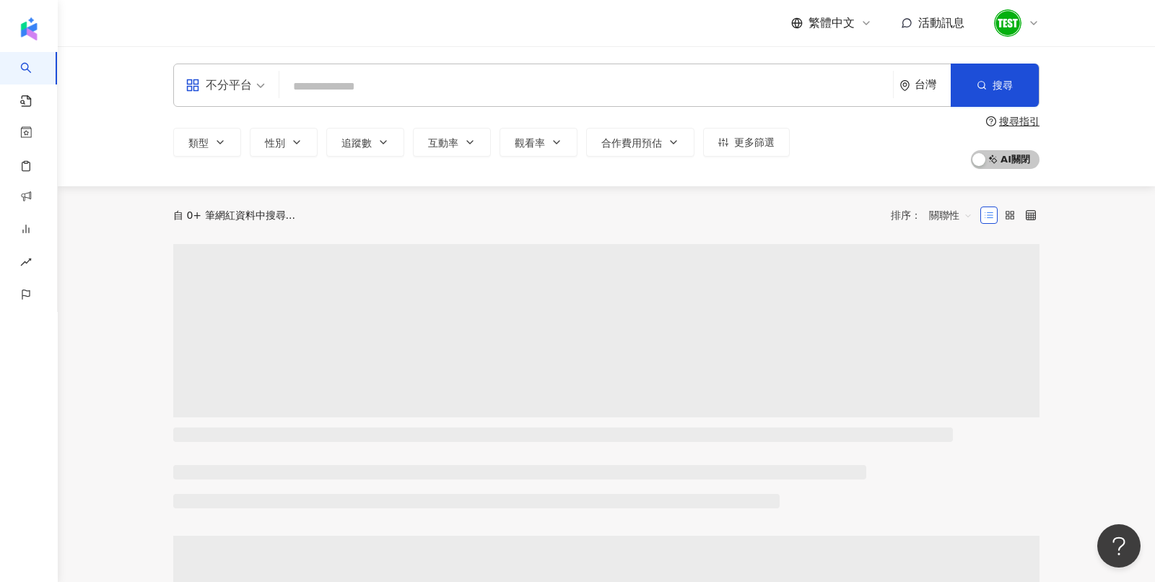
click at [344, 86] on input "search" at bounding box center [586, 86] width 602 height 27
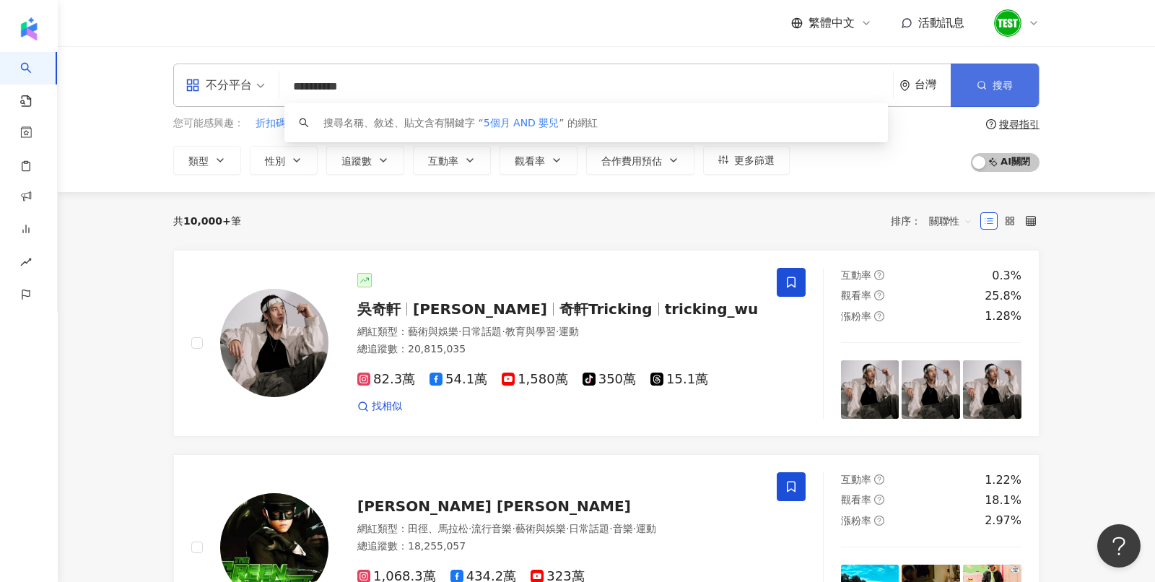
type input "**********"
click at [1018, 102] on button "搜尋" at bounding box center [995, 85] width 88 height 43
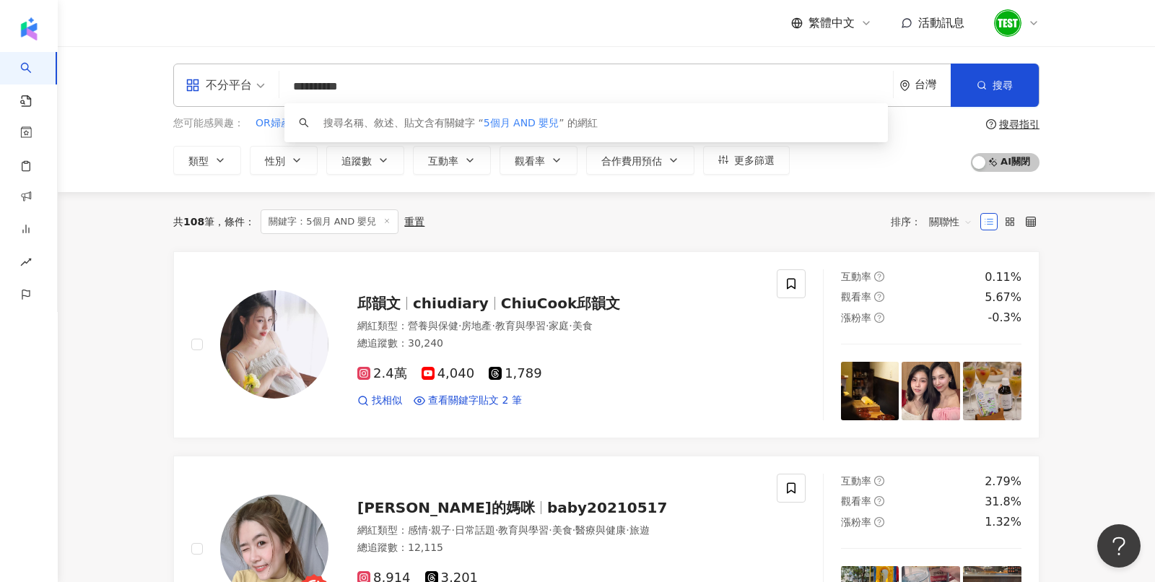
drag, startPoint x: 292, startPoint y: 90, endPoint x: 318, endPoint y: 90, distance: 26.0
click at [318, 90] on input "**********" at bounding box center [586, 86] width 602 height 27
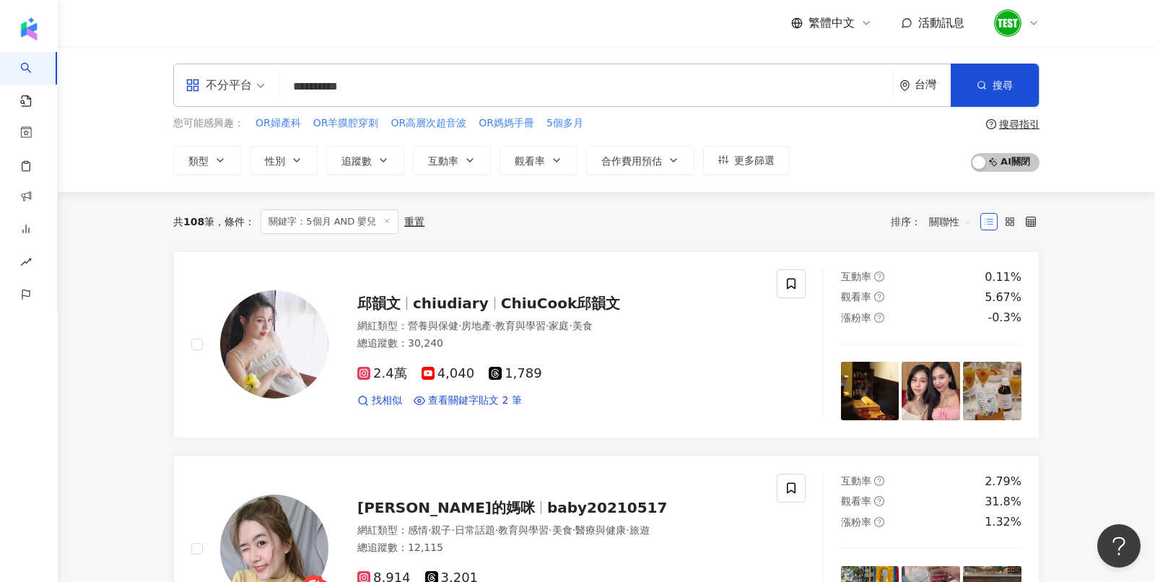
click at [297, 49] on div "**********" at bounding box center [606, 119] width 1097 height 146
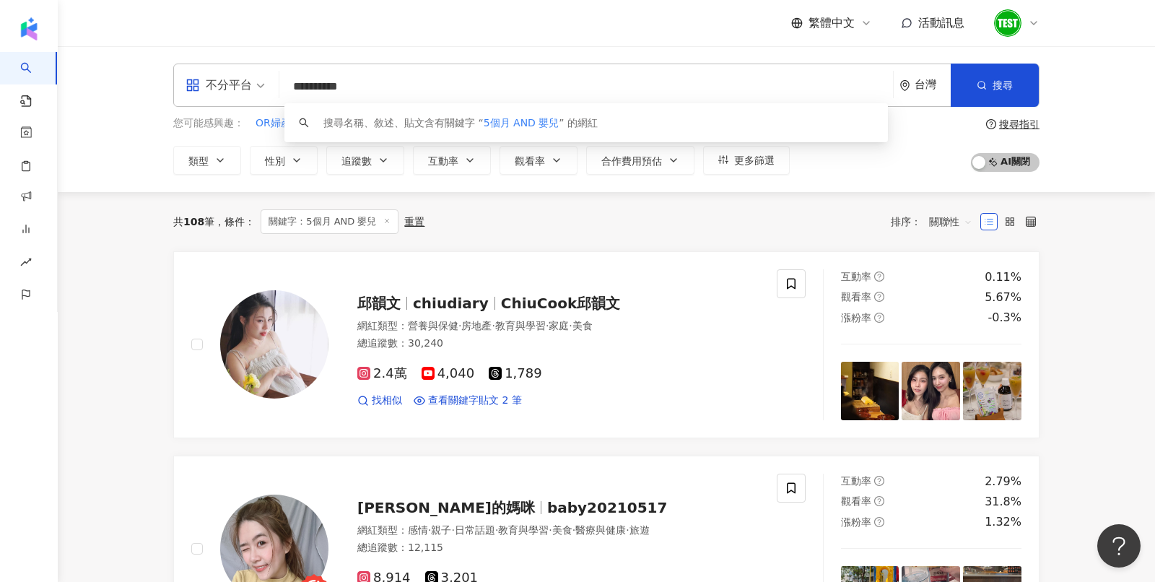
drag, startPoint x: 393, startPoint y: 91, endPoint x: 253, endPoint y: 90, distance: 139.3
click at [253, 90] on div "**********" at bounding box center [606, 85] width 866 height 43
click at [278, 59] on div "**********" at bounding box center [606, 119] width 1097 height 146
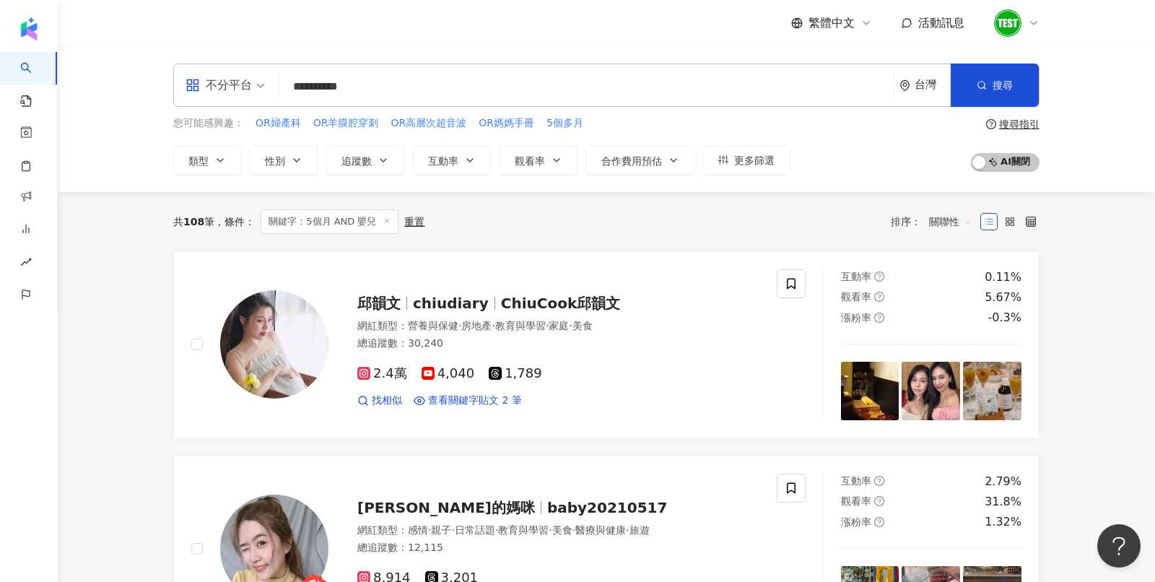
drag, startPoint x: 281, startPoint y: 81, endPoint x: 405, endPoint y: 82, distance: 123.4
click at [405, 82] on div "**********" at bounding box center [606, 85] width 866 height 43
click at [642, 201] on div "共 108 筆 條件 ： 關鍵字：5個月 AND 嬰兒 重置 排序： 關聯性" at bounding box center [606, 221] width 866 height 59
click at [754, 159] on span "更多篩選" at bounding box center [754, 160] width 40 height 12
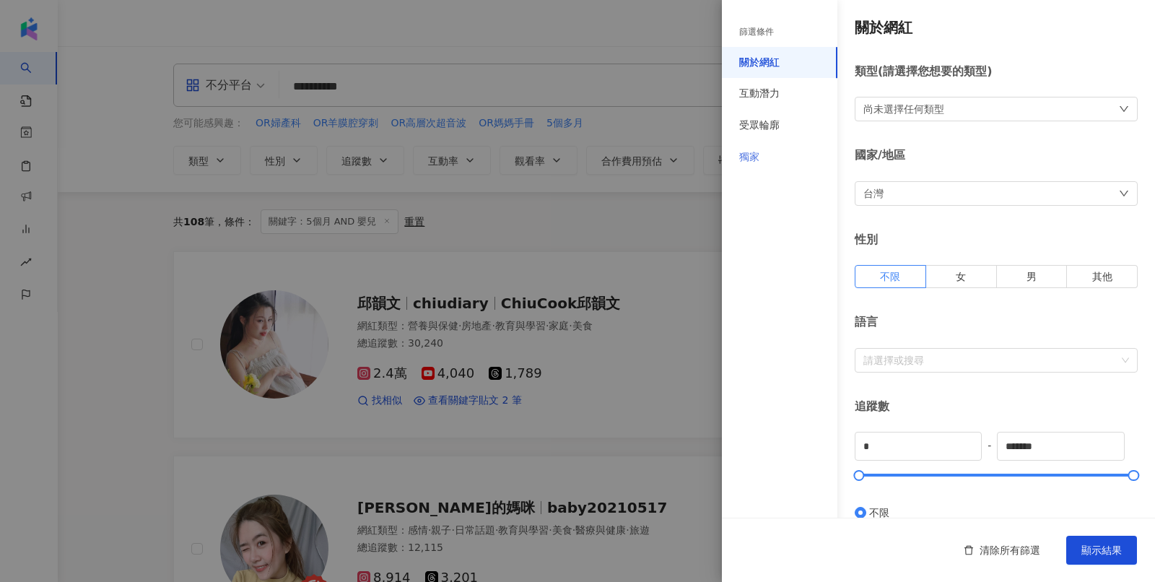
click at [795, 156] on div "獨家" at bounding box center [779, 157] width 115 height 32
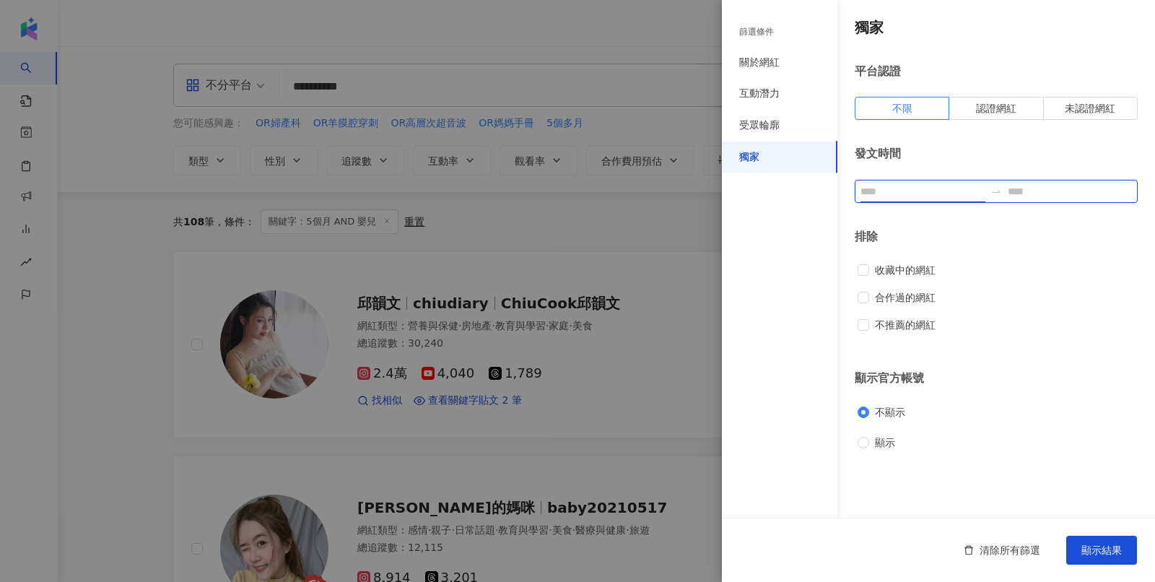
click at [877, 188] on input at bounding box center [922, 191] width 124 height 16
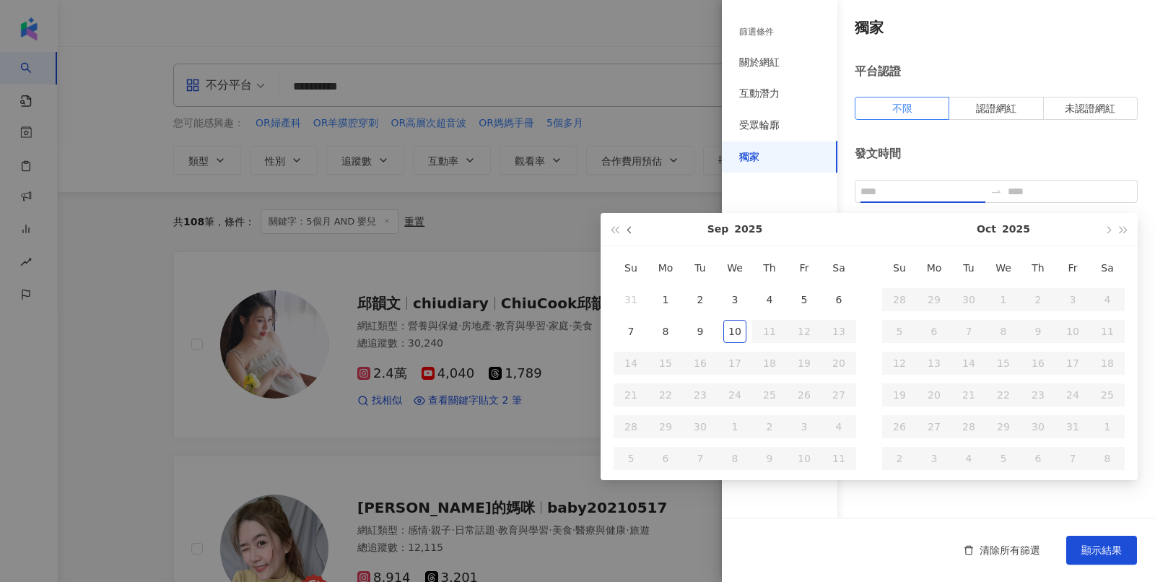
click at [633, 223] on button "button" at bounding box center [630, 229] width 16 height 32
type input "**********"
click at [804, 297] on div "1" at bounding box center [804, 299] width 23 height 23
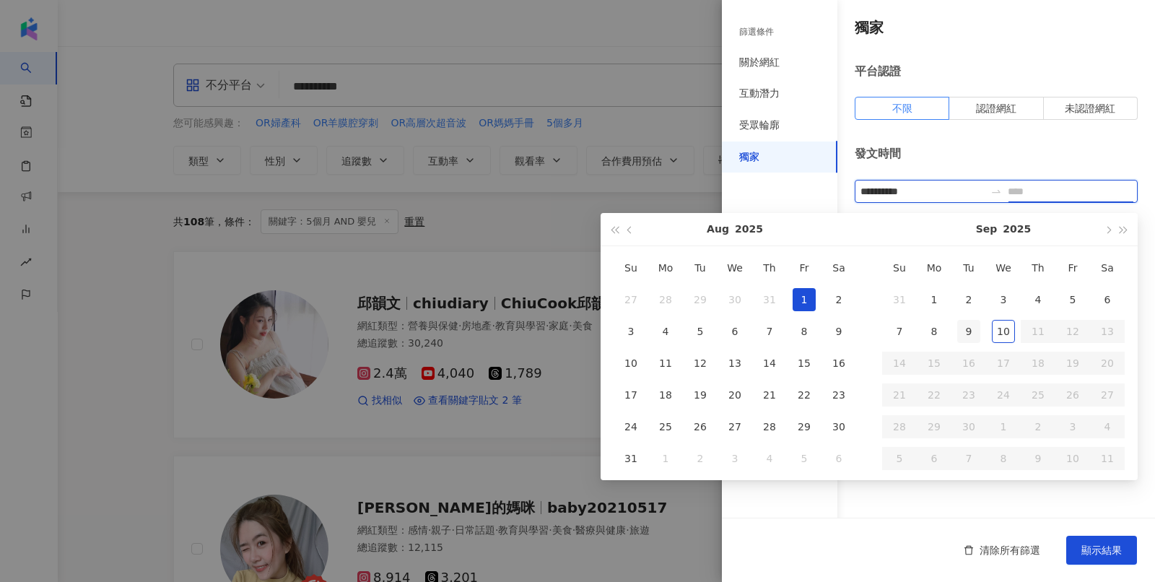
type input "**********"
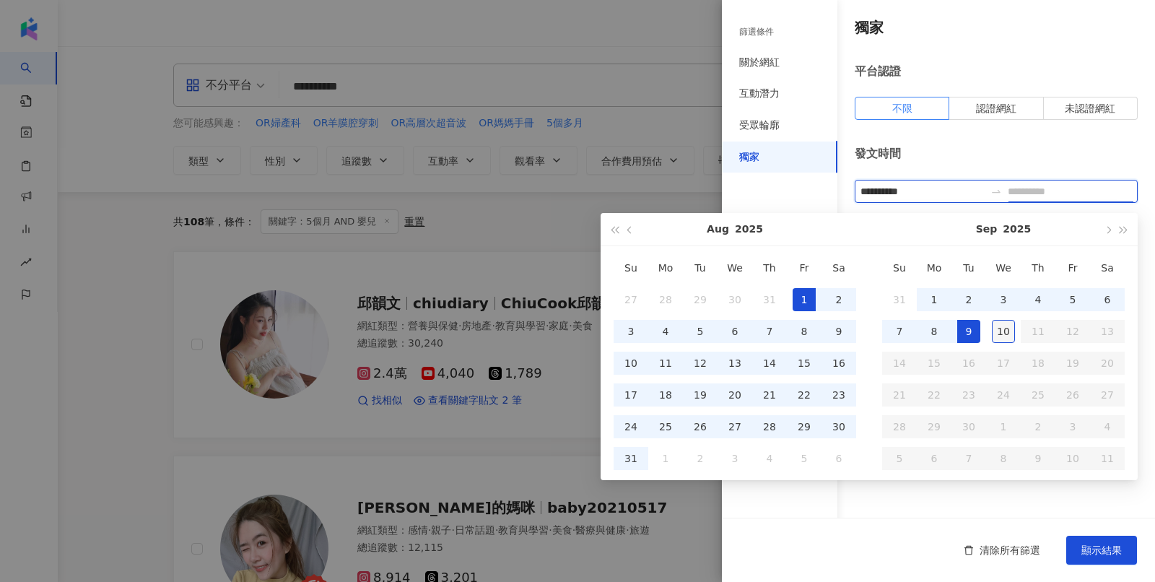
type input "**********"
click at [1006, 340] on div "10" at bounding box center [1003, 331] width 23 height 23
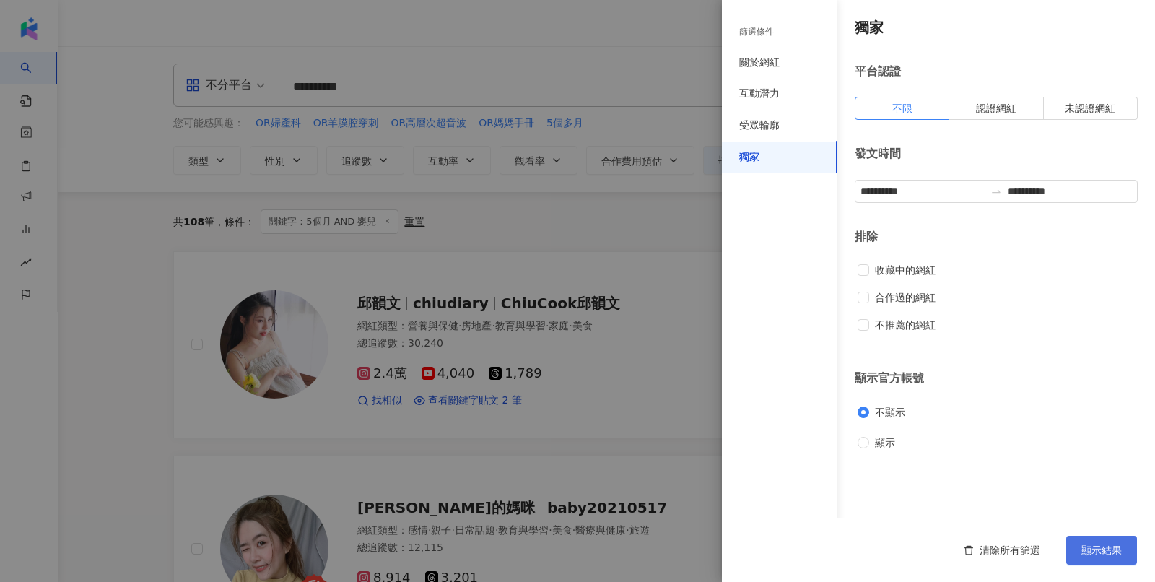
click at [1115, 559] on button "顯示結果" at bounding box center [1101, 550] width 71 height 29
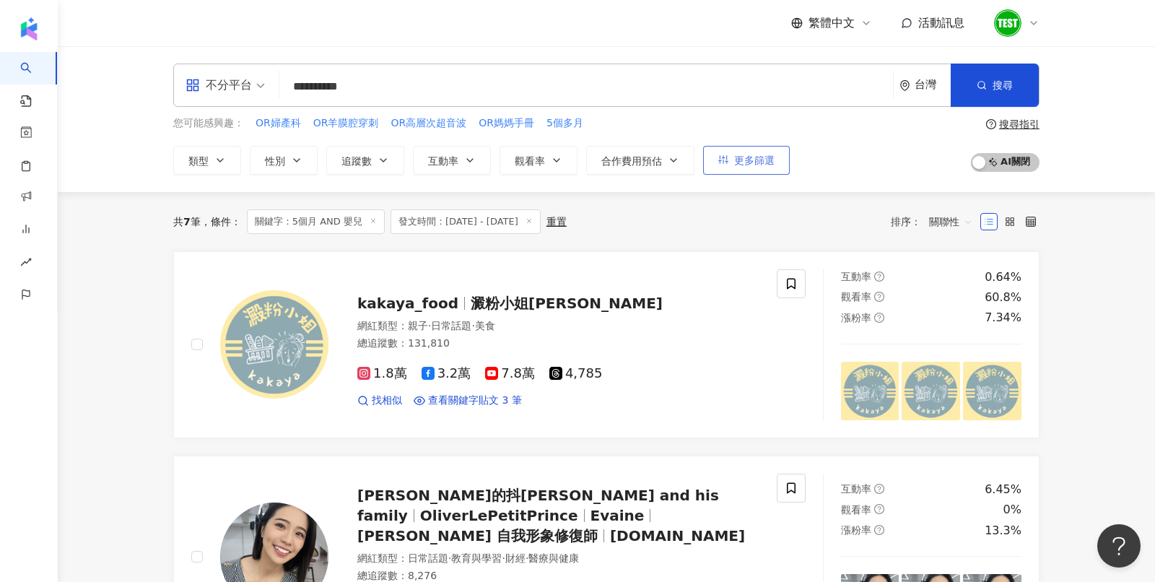
click at [738, 164] on span "更多篩選" at bounding box center [754, 160] width 40 height 12
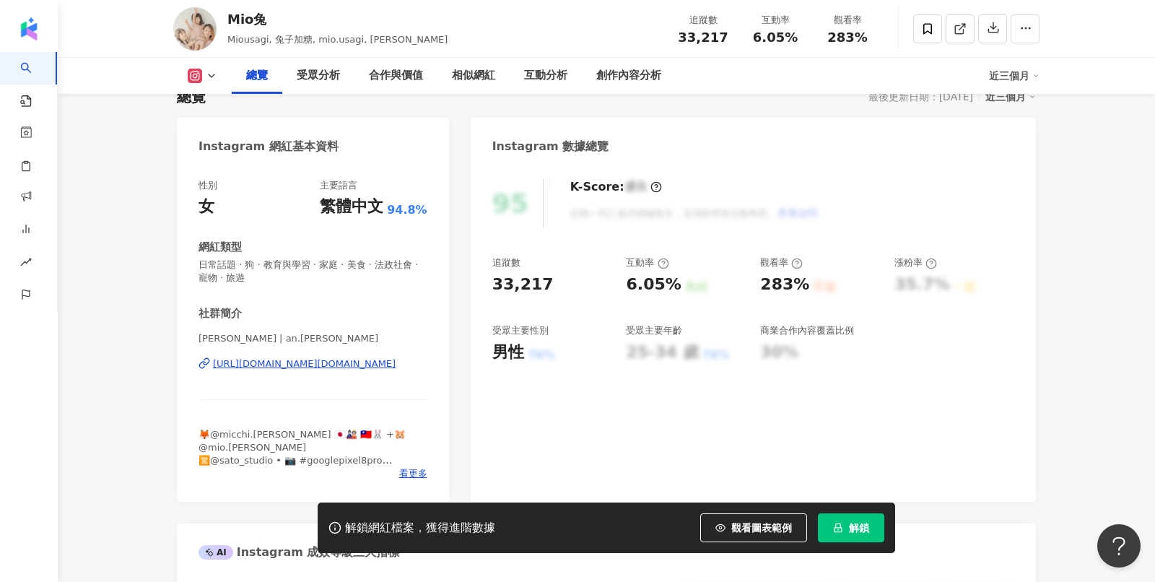
scroll to position [108, 0]
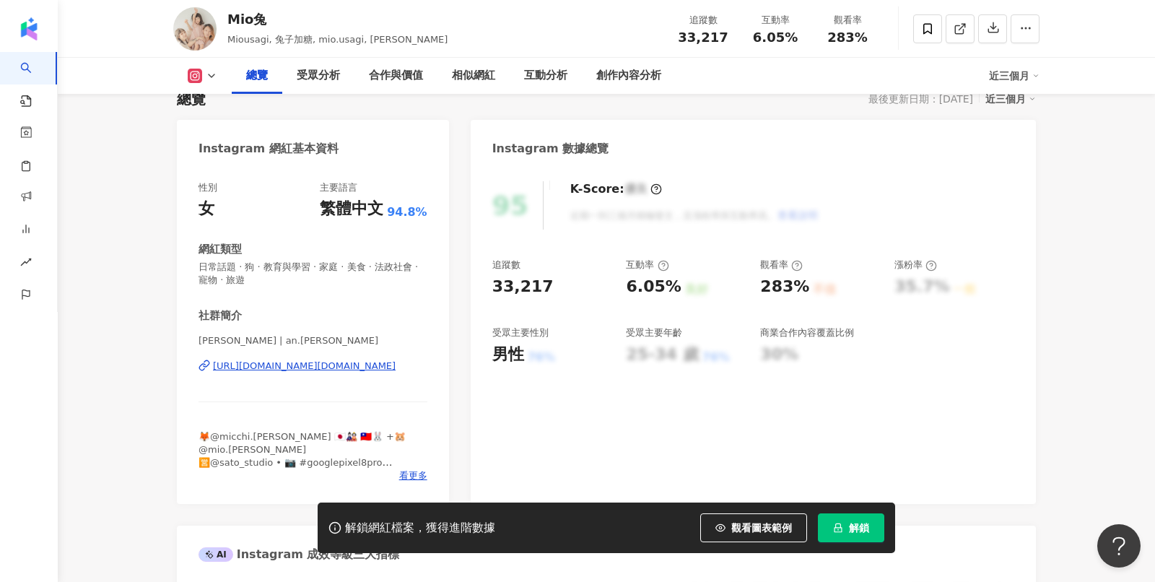
click at [871, 526] on button "解鎖" at bounding box center [851, 527] width 66 height 29
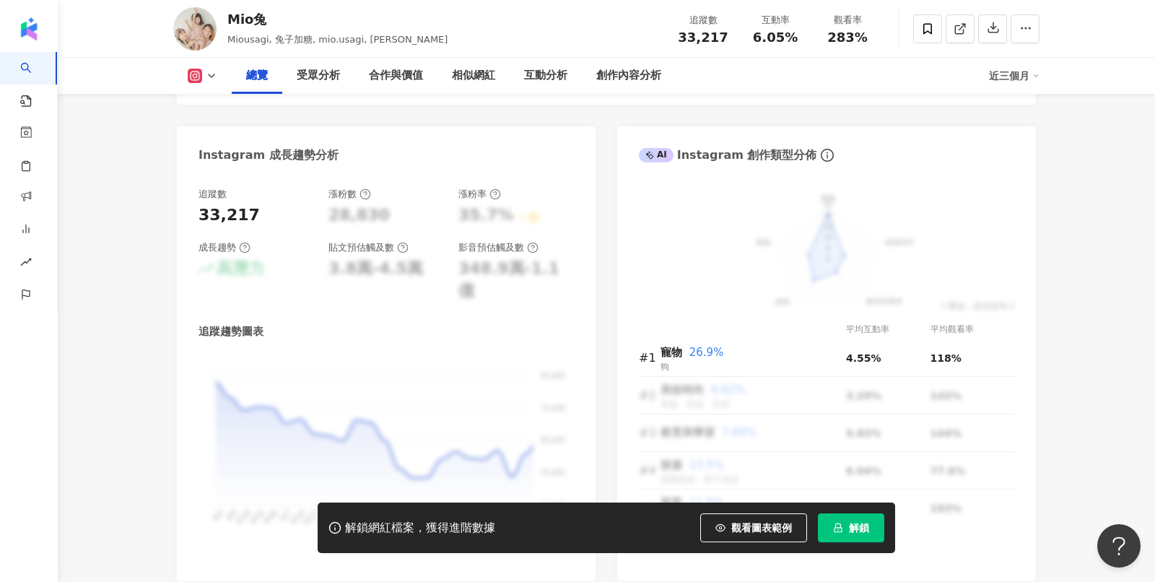
scroll to position [789, 0]
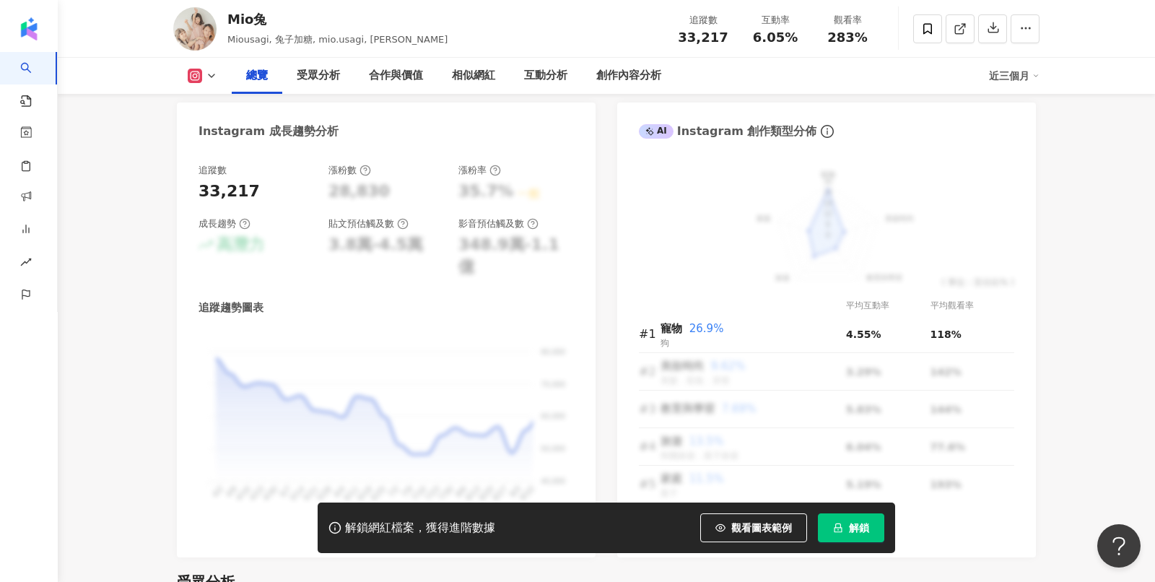
click at [844, 524] on button "解鎖" at bounding box center [851, 527] width 66 height 29
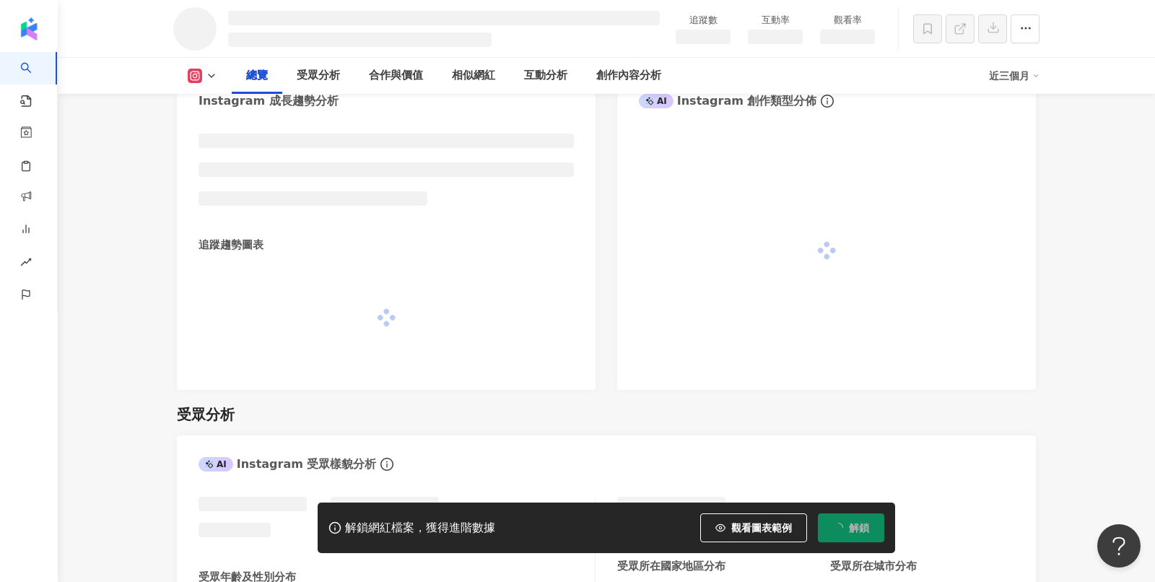
scroll to position [765, 0]
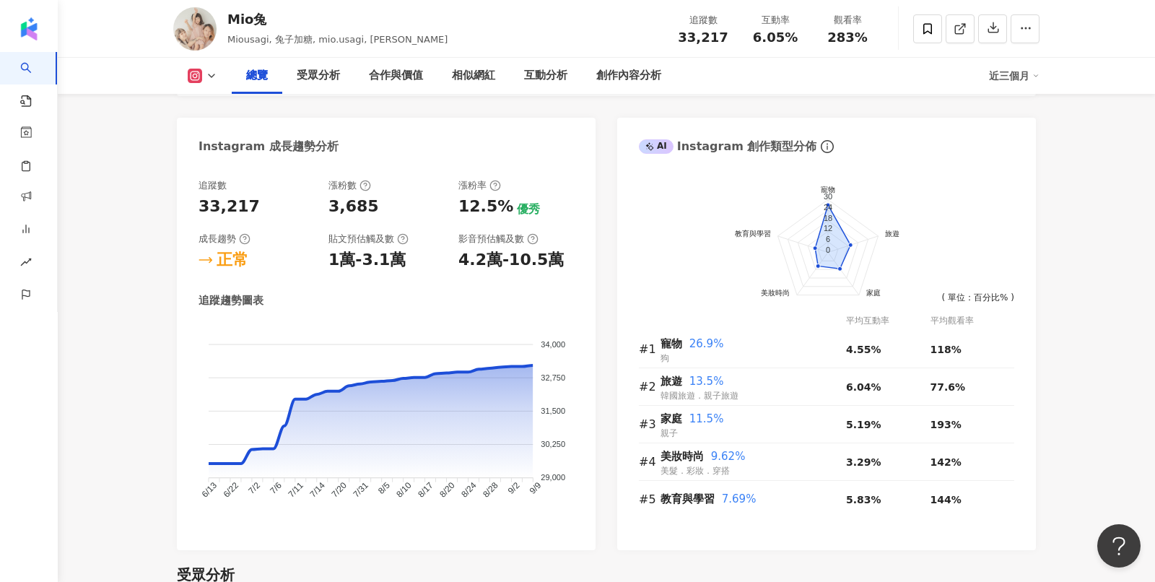
scroll to position [788, 0]
drag, startPoint x: 452, startPoint y: 205, endPoint x: 554, endPoint y: 206, distance: 101.8
click at [554, 206] on div "追蹤數 33,217 漲粉數 3,685 漲粉率 12.5% 優秀 成長趨勢 正常 貼文預估觸及數 1萬-3.1萬 影音預估觸及數 4.2萬-10.5萬" at bounding box center [385, 226] width 375 height 92
click at [574, 261] on div "追蹤數 33,217 漲粉數 3,685 漲粉率 12.5% 優秀 成長趨勢 正常 貼文預估觸及數 1萬-3.1萬 影音預估觸及數 4.2萬-10.5萬 追蹤…" at bounding box center [386, 358] width 419 height 385
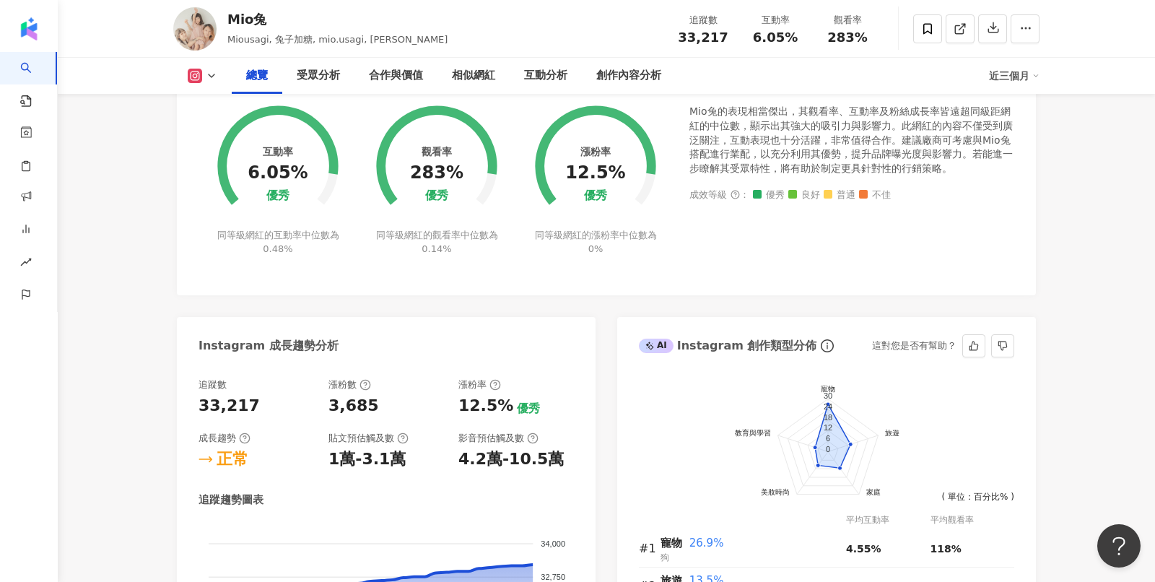
scroll to position [593, 0]
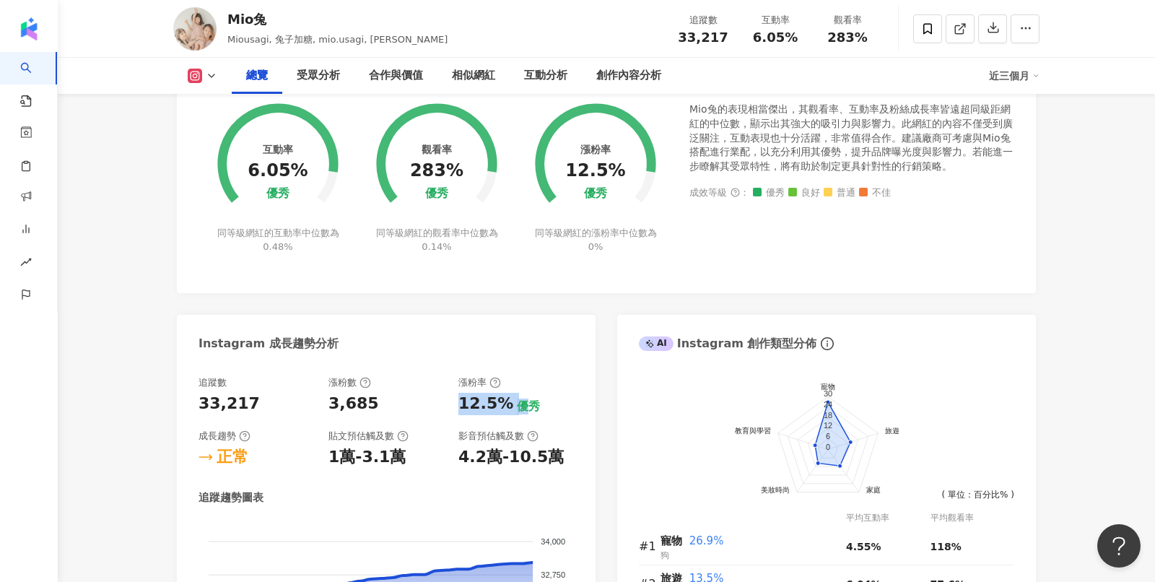
drag, startPoint x: 459, startPoint y: 398, endPoint x: 516, endPoint y: 399, distance: 57.0
click at [516, 399] on div "12.5% 優秀" at bounding box center [515, 404] width 115 height 22
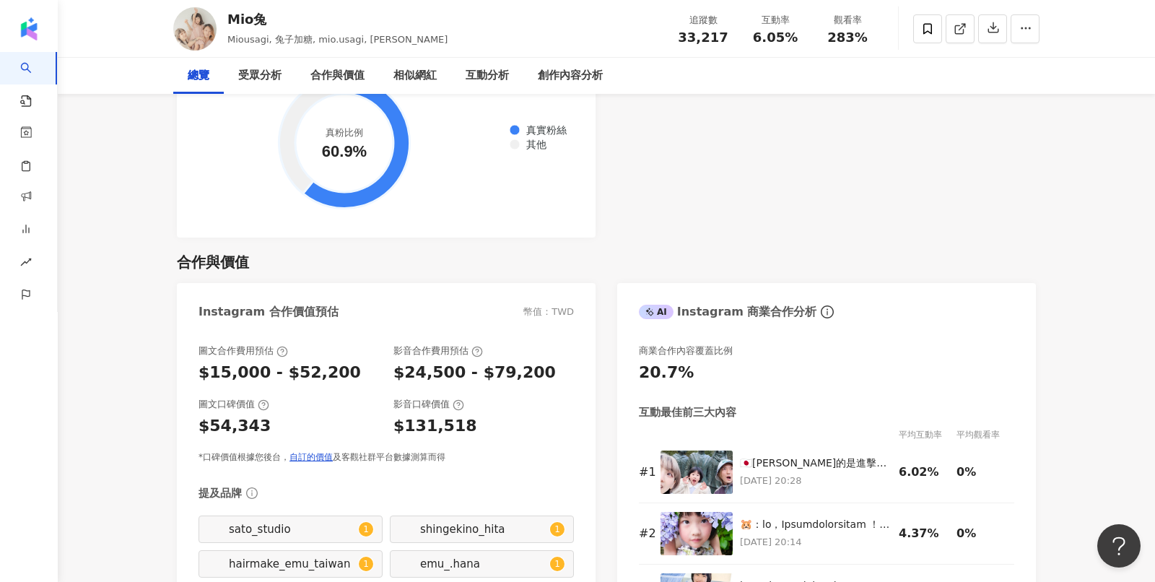
scroll to position [0, 0]
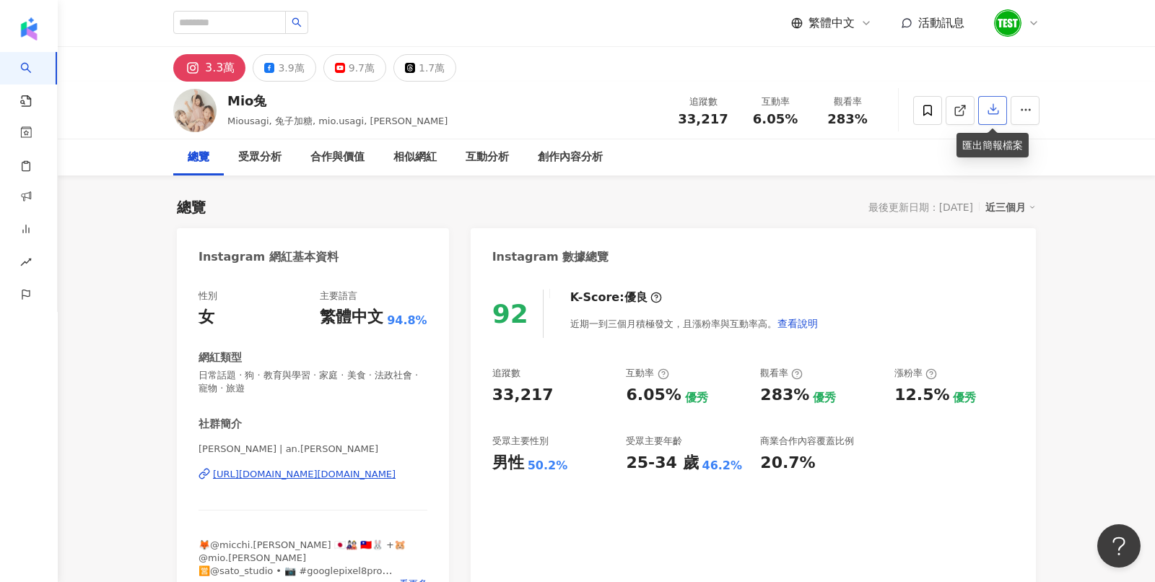
click at [998, 115] on icon "button" at bounding box center [993, 108] width 13 height 13
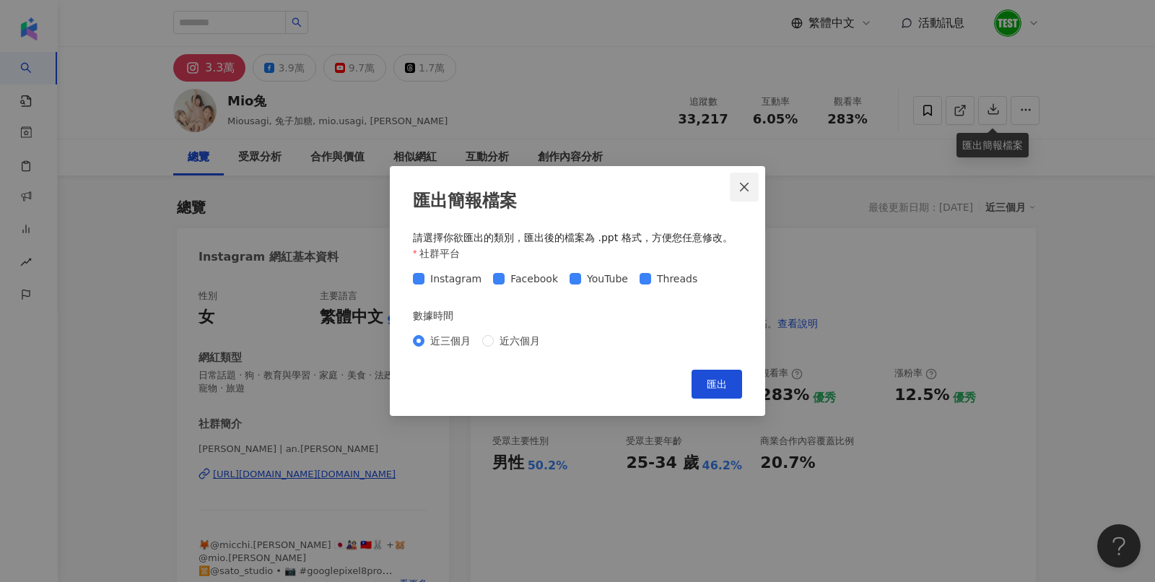
click at [746, 190] on icon "close" at bounding box center [744, 187] width 12 height 12
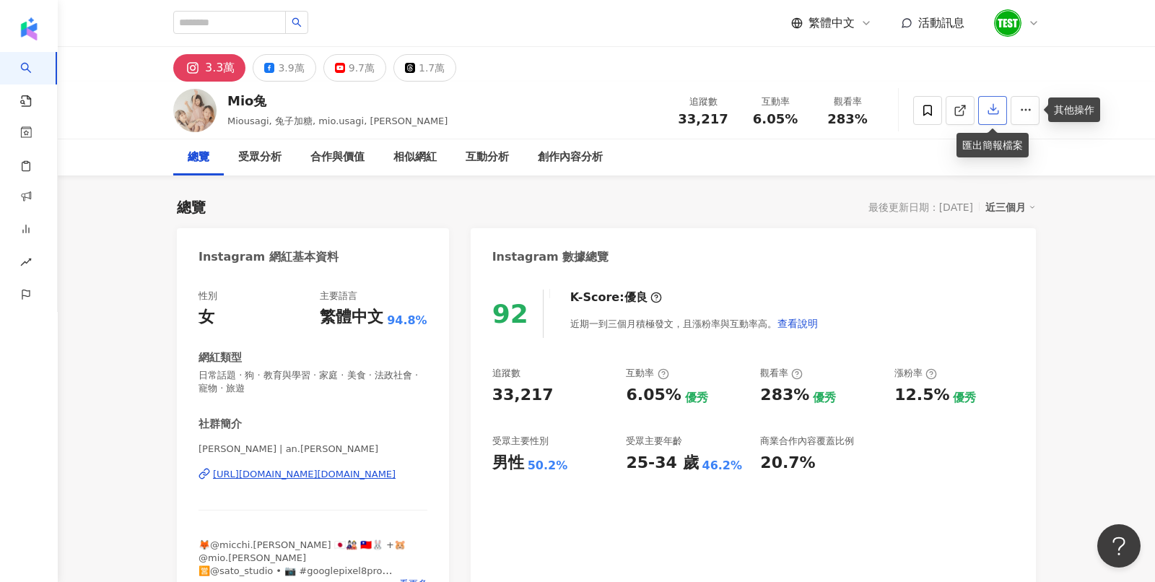
click at [999, 109] on button "button" at bounding box center [992, 110] width 29 height 29
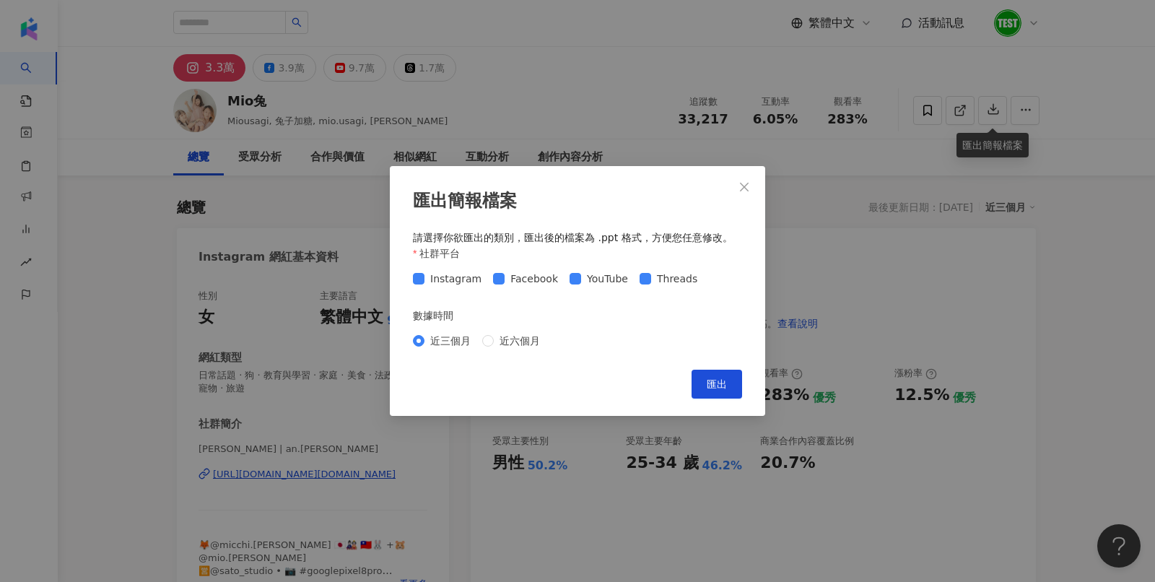
click at [855, 180] on div "匯出簡報檔案 請選擇你欲匯出的類別，匯出後的檔案為 .ppt 格式，方便您任意修改。 社群平台 Instagram Facebook YouTube Thre…" at bounding box center [577, 291] width 1155 height 582
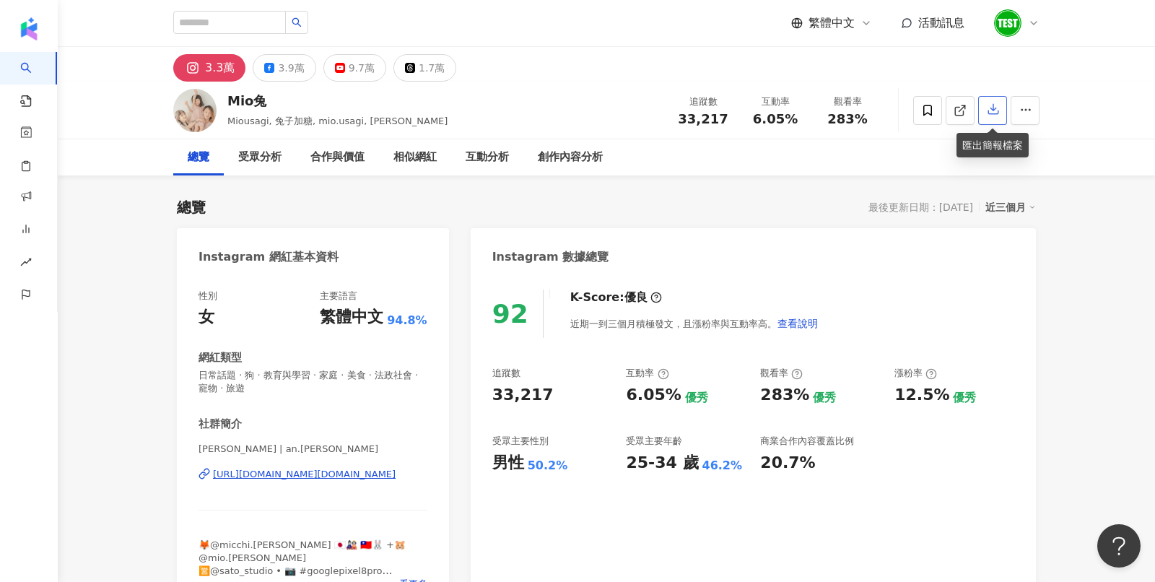
click at [997, 102] on button "button" at bounding box center [992, 110] width 29 height 29
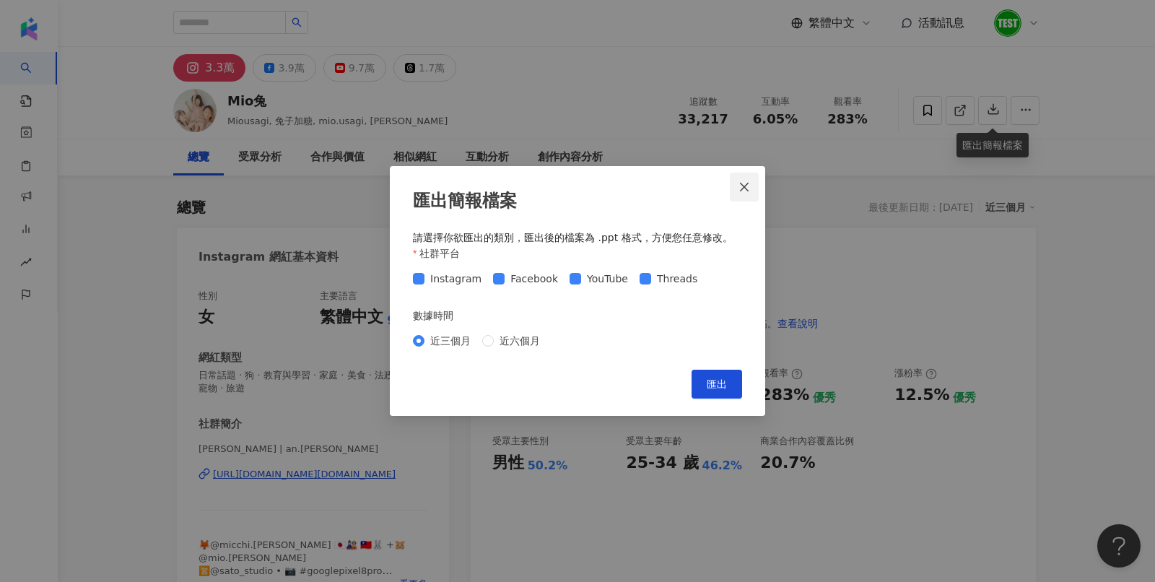
click at [740, 186] on icon "close" at bounding box center [744, 187] width 12 height 12
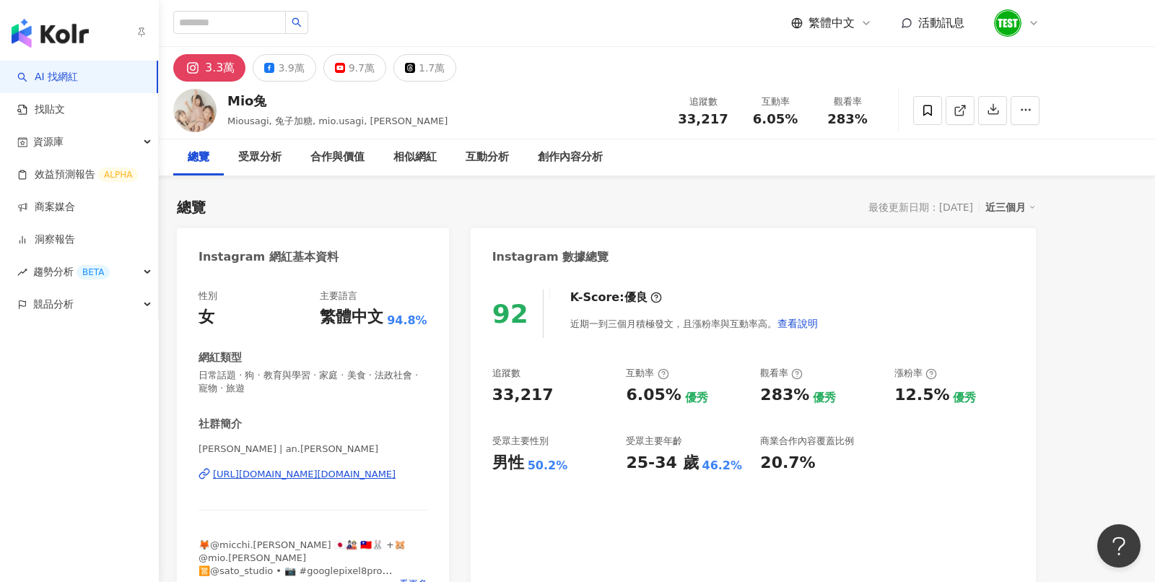
click at [43, 32] on img "button" at bounding box center [50, 33] width 77 height 29
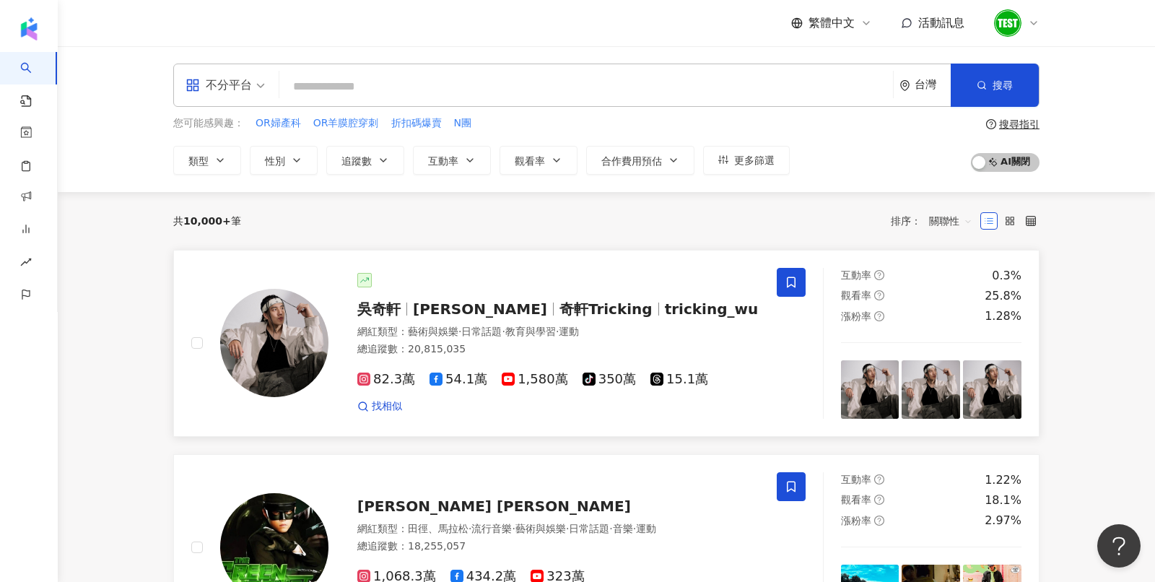
scroll to position [116, 0]
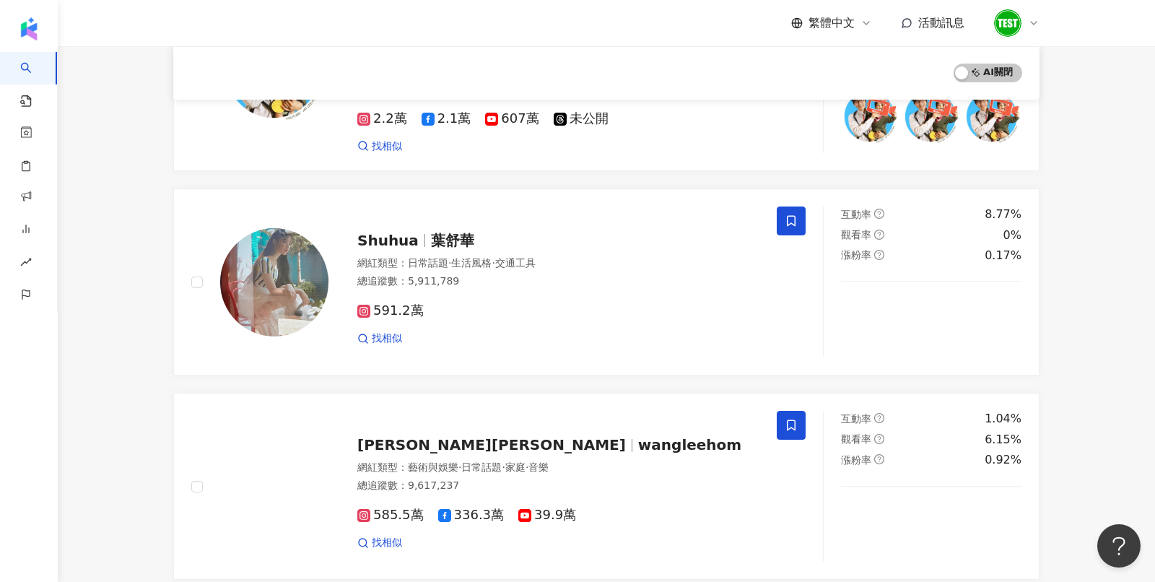
scroll to position [2415, 0]
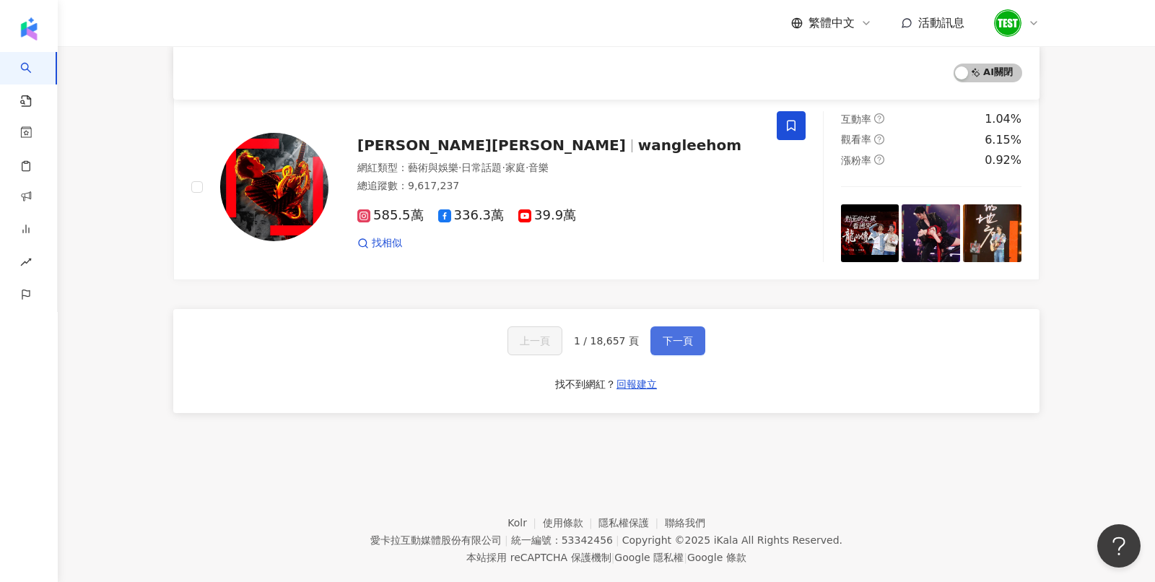
click at [650, 326] on button "下一頁" at bounding box center [677, 340] width 55 height 29
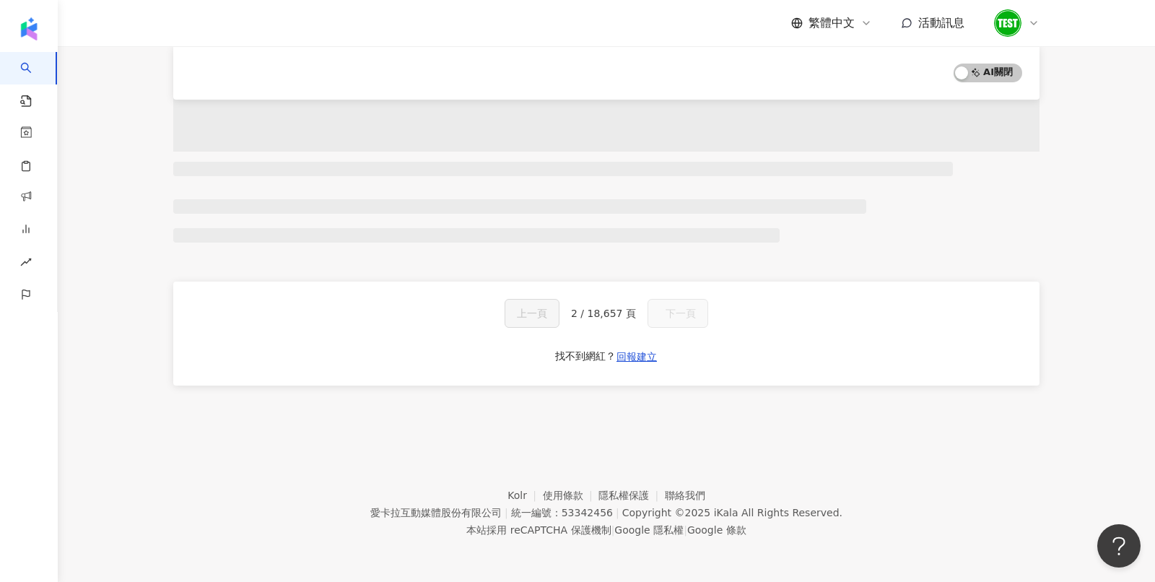
scroll to position [0, 0]
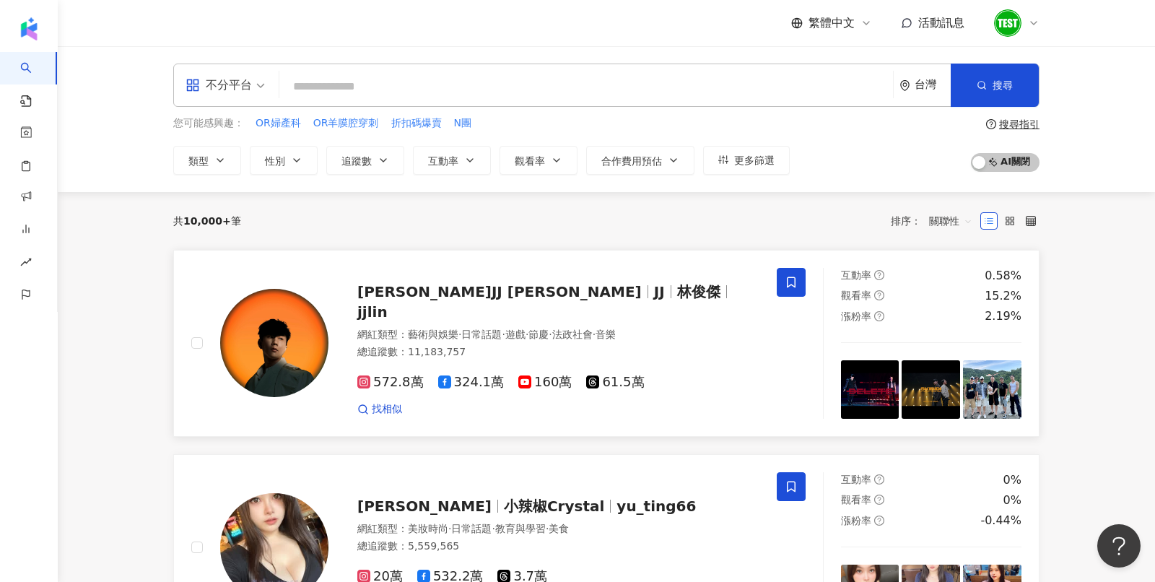
click at [799, 291] on span at bounding box center [791, 282] width 29 height 29
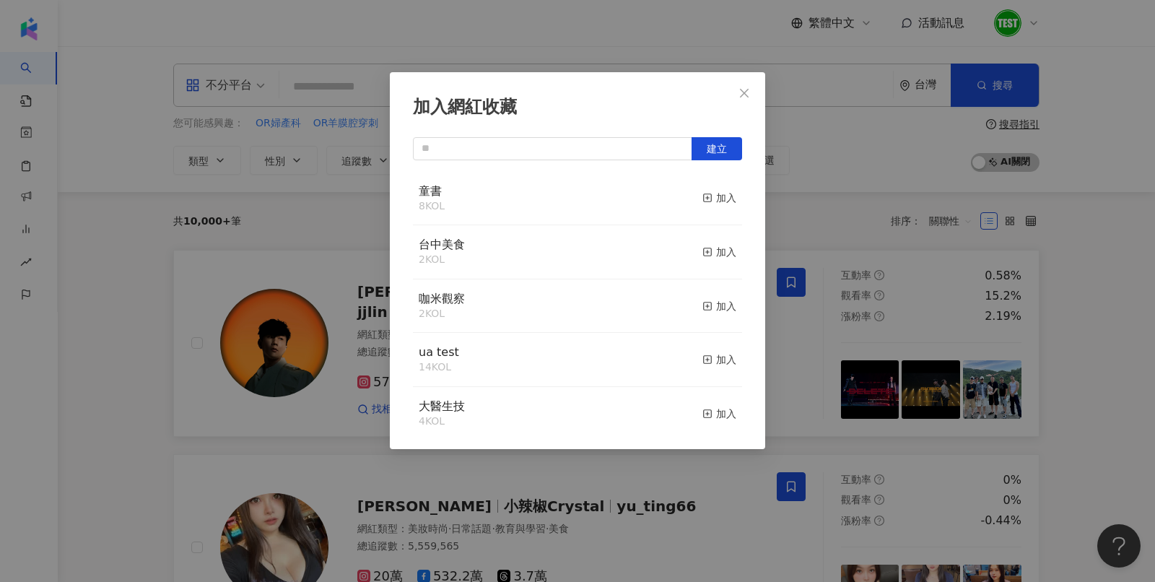
click at [898, 188] on div "加入網紅收藏 建立 童書 8 KOL 加入 台中美食 2 KOL 加入 咖米觀察 2 KOL 加入 ua test 14 KOL 加入 大醫生技 4 KOL …" at bounding box center [577, 291] width 1155 height 582
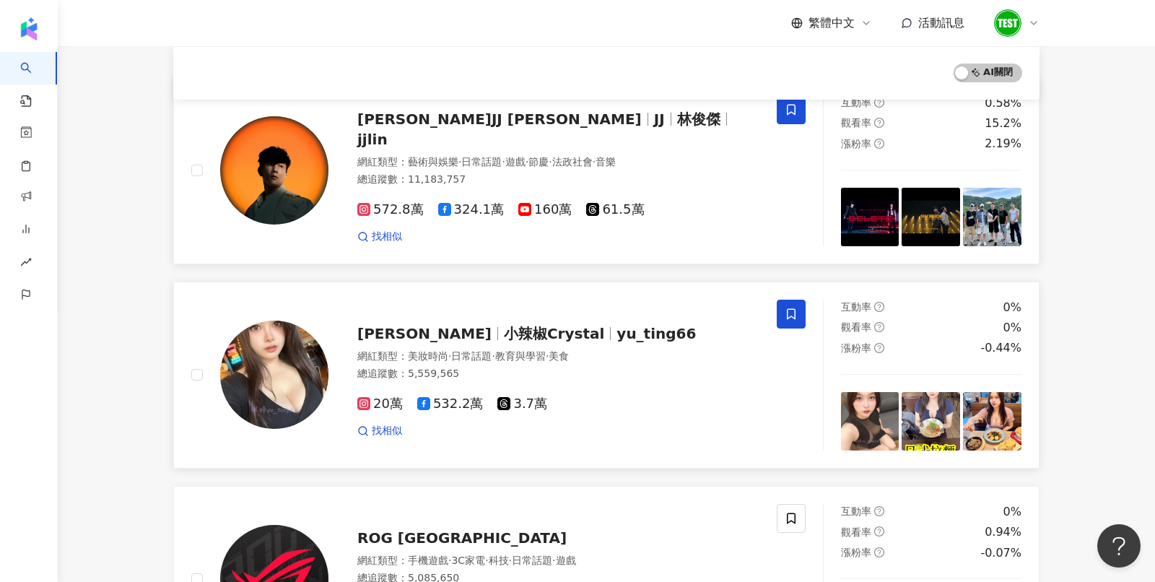
scroll to position [167, 0]
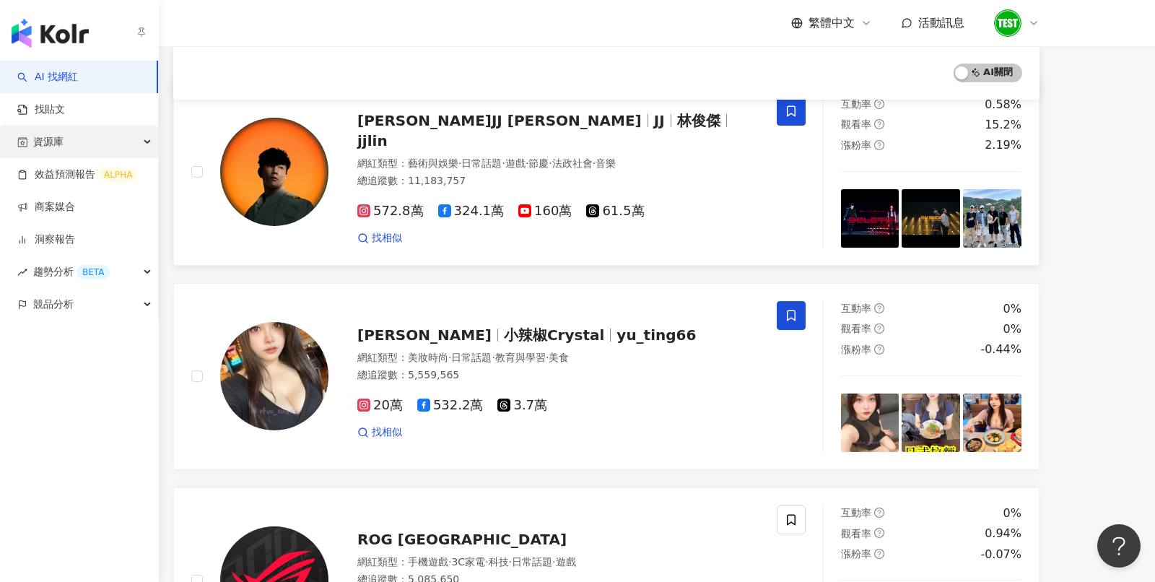
click at [56, 148] on span "資源庫" at bounding box center [48, 142] width 30 height 32
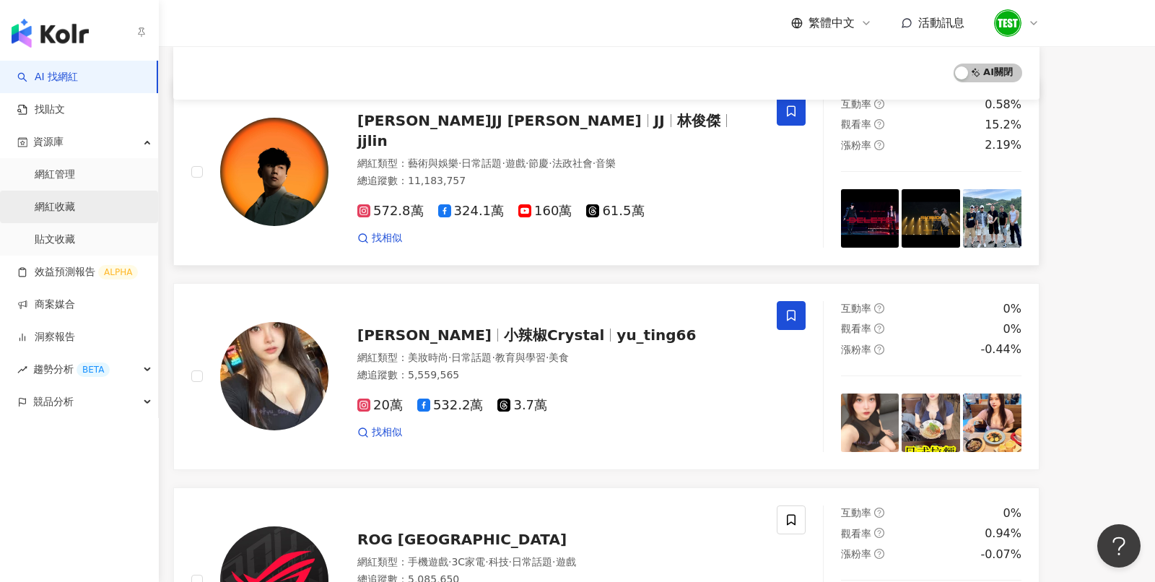
click at [75, 201] on link "網紅收藏" at bounding box center [55, 207] width 40 height 14
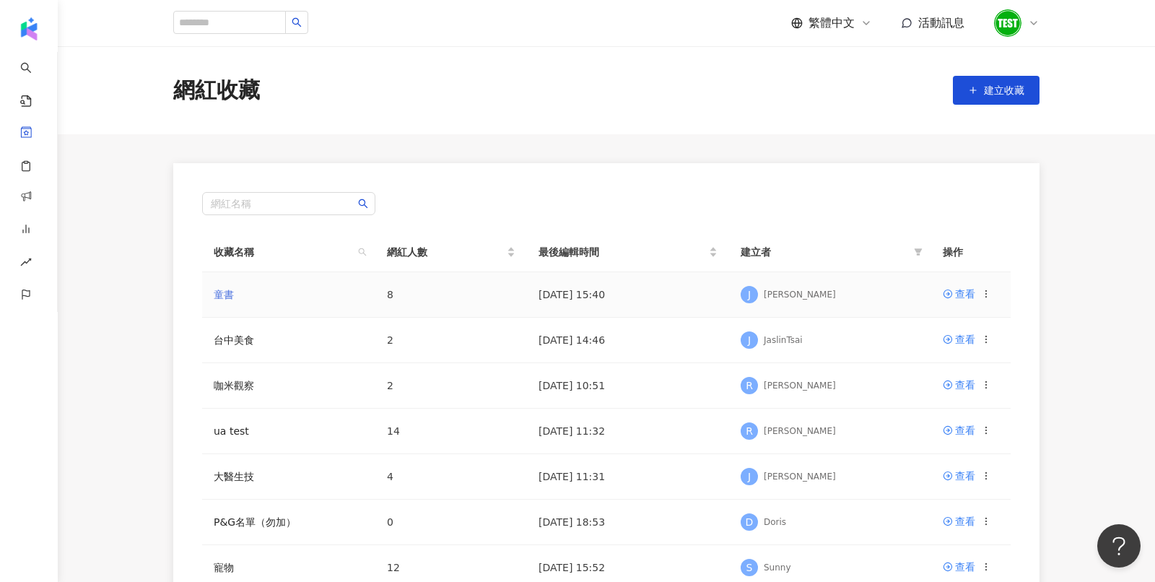
click at [226, 295] on link "童書" at bounding box center [224, 295] width 20 height 12
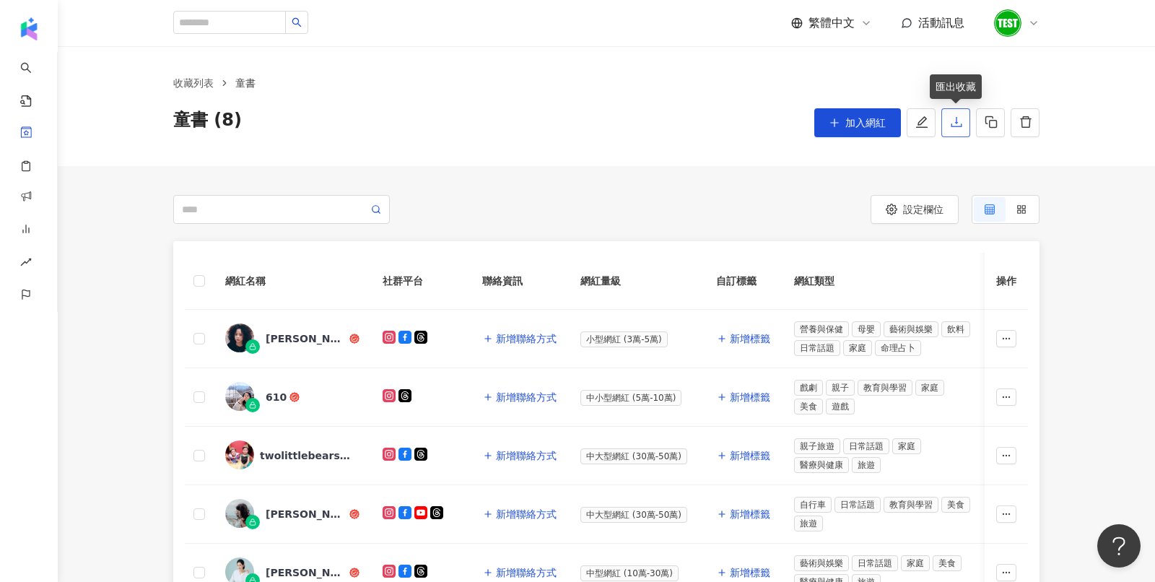
click at [946, 123] on button "button" at bounding box center [955, 122] width 29 height 29
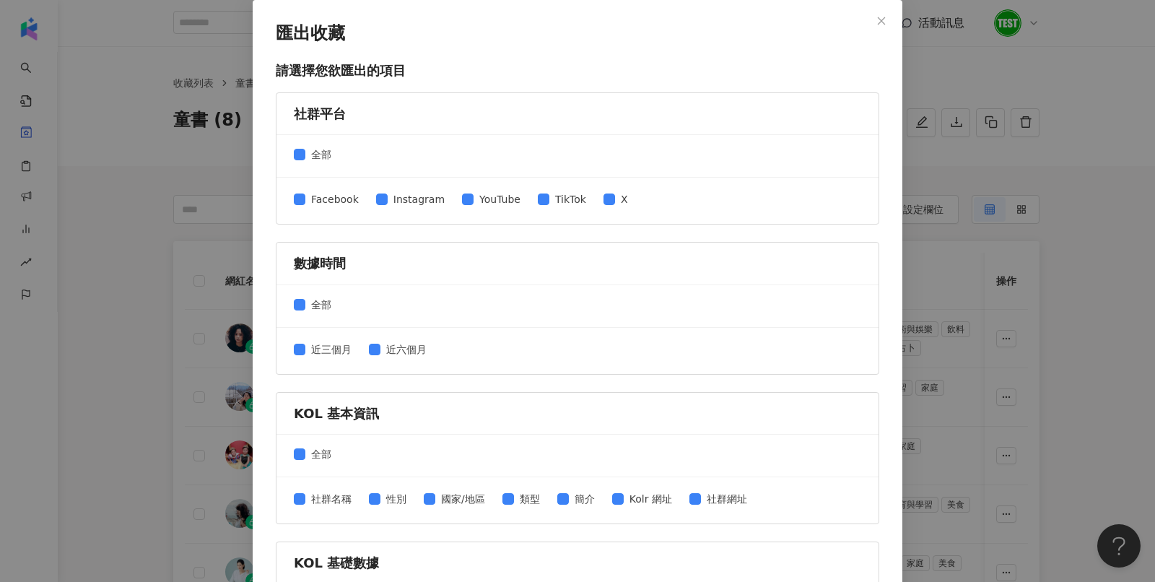
click at [988, 206] on div "匯出收藏 請選擇您欲匯出的項目 社群平台 全部 Facebook Instagram YouTube TikTok X 數據時間 全部 近三個月 近六個月 K…" at bounding box center [577, 291] width 1155 height 582
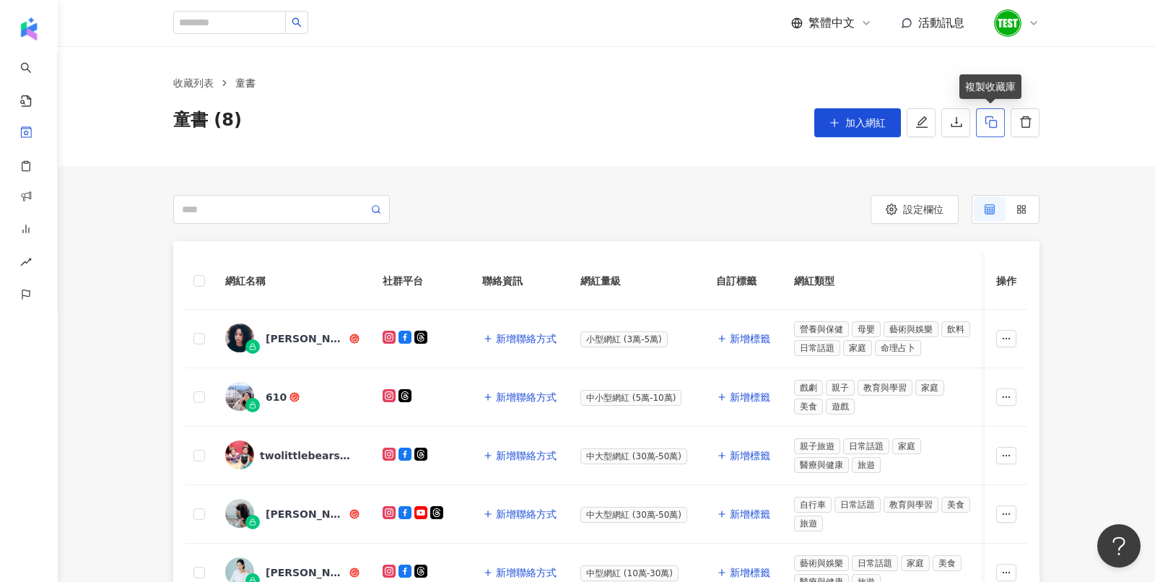
click at [996, 126] on icon "button" at bounding box center [991, 122] width 12 height 12
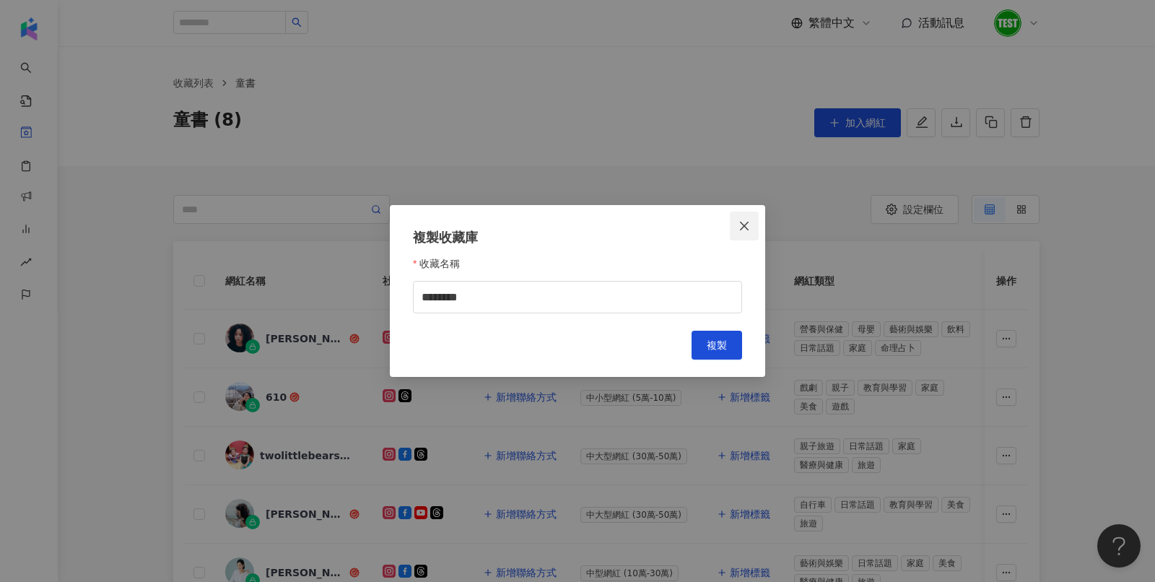
click at [748, 229] on icon "close" at bounding box center [744, 225] width 9 height 9
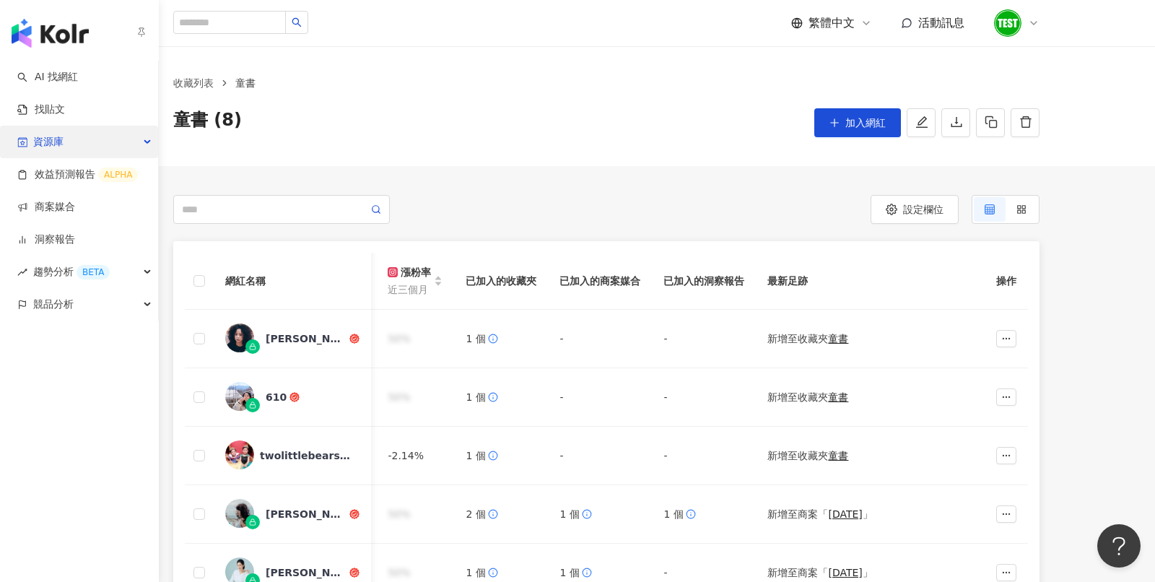
click at [63, 143] on span "資源庫" at bounding box center [48, 142] width 30 height 32
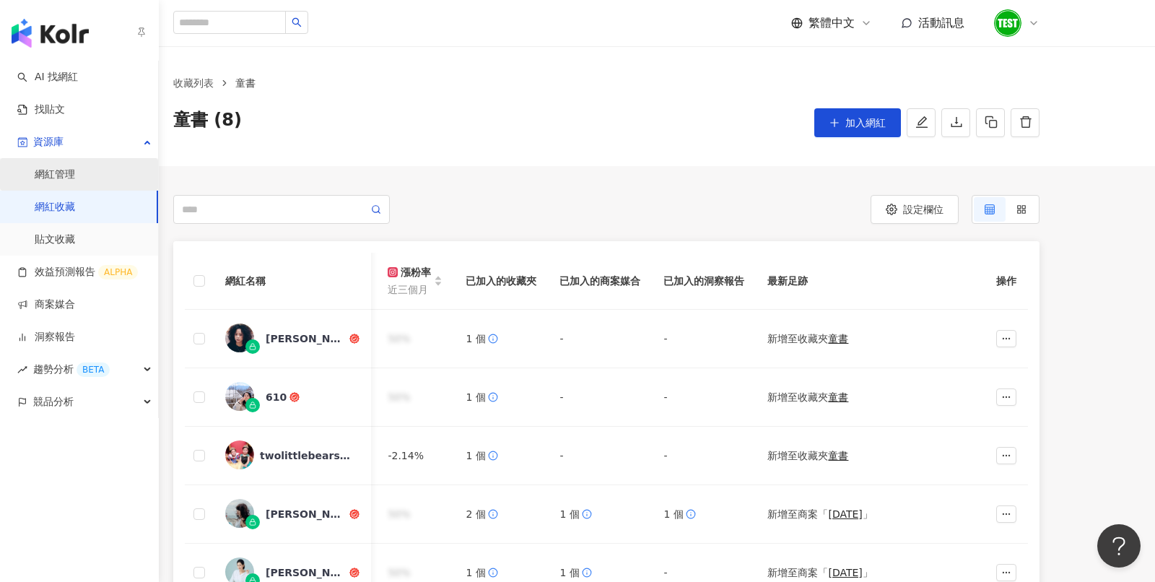
click at [75, 177] on link "網紅管理" at bounding box center [55, 174] width 40 height 14
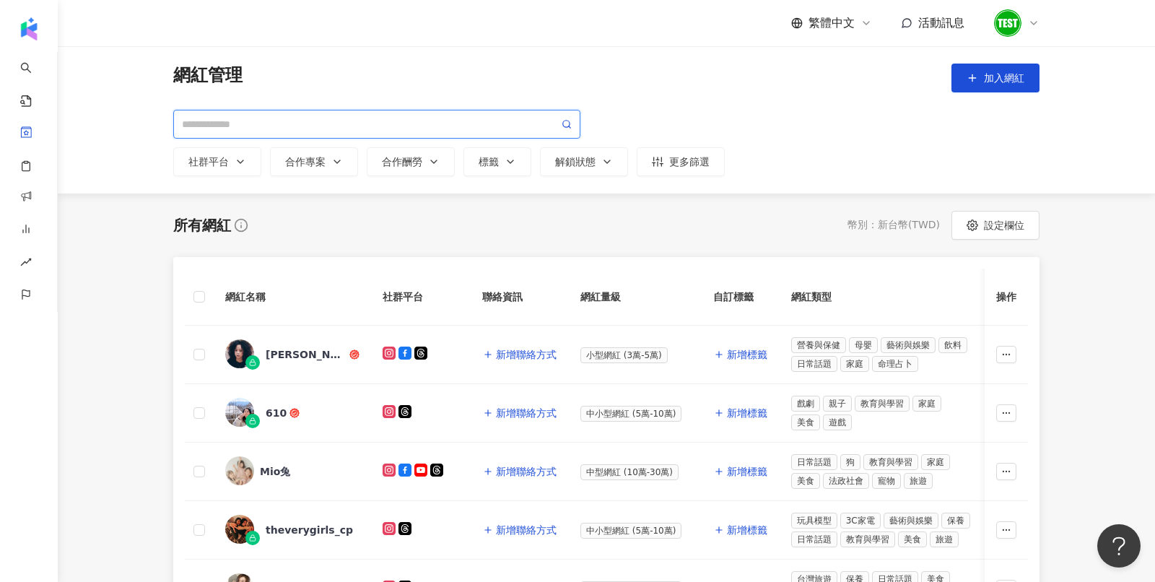
click at [219, 121] on input "search" at bounding box center [370, 124] width 377 height 16
click at [100, 118] on div "網紅管理 加入網紅 社群平台 合作專案 合作酬勞 標籤 解鎖狀態 更多篩選" at bounding box center [606, 119] width 1097 height 147
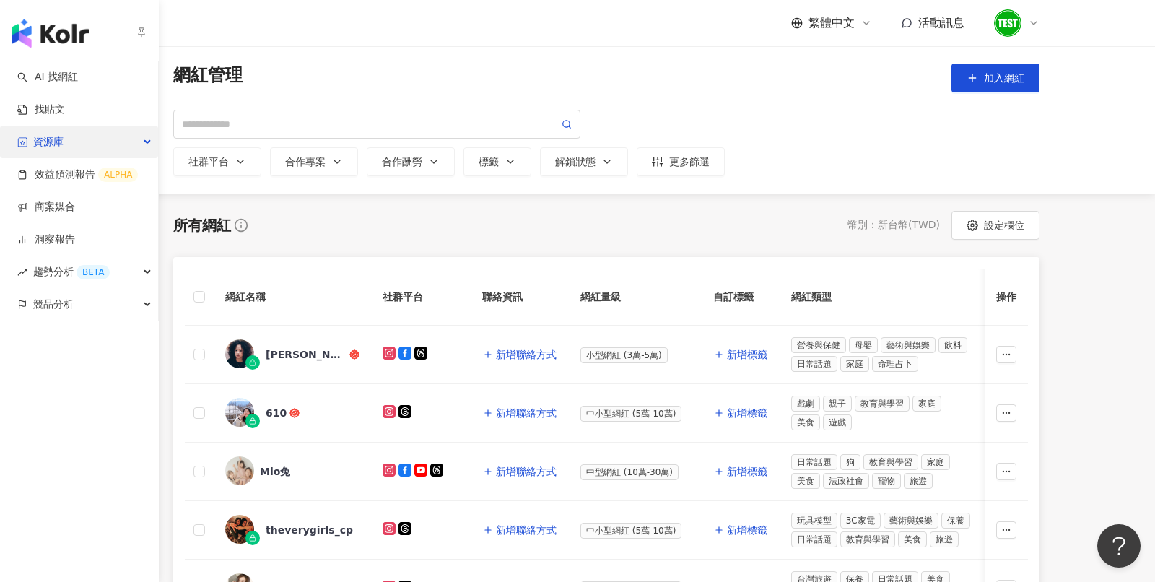
click at [53, 152] on span "資源庫" at bounding box center [48, 142] width 30 height 32
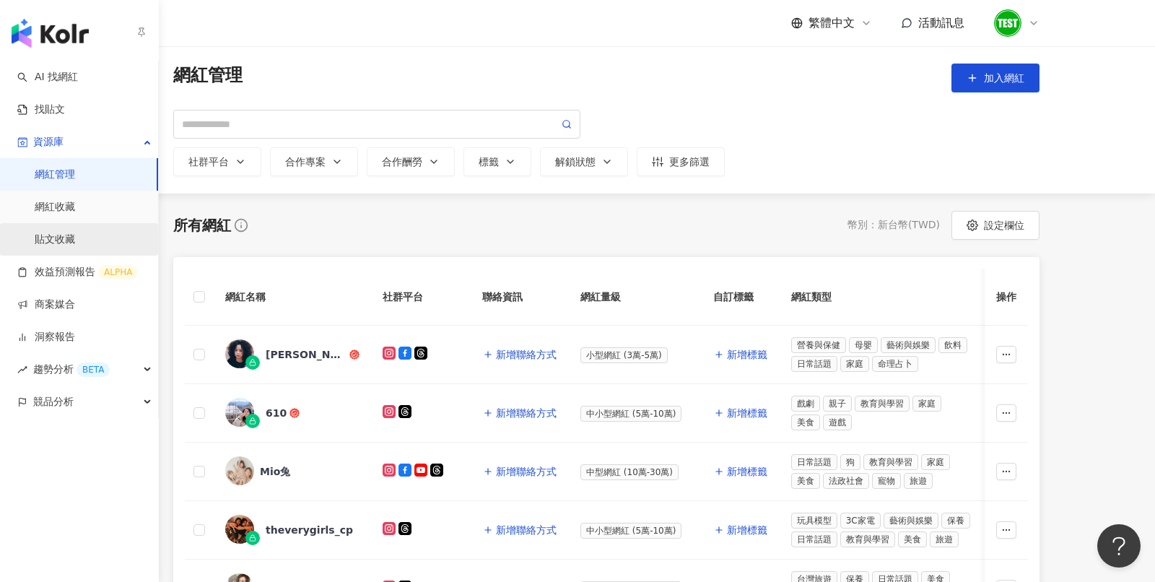
click at [75, 232] on link "貼文收藏" at bounding box center [55, 239] width 40 height 14
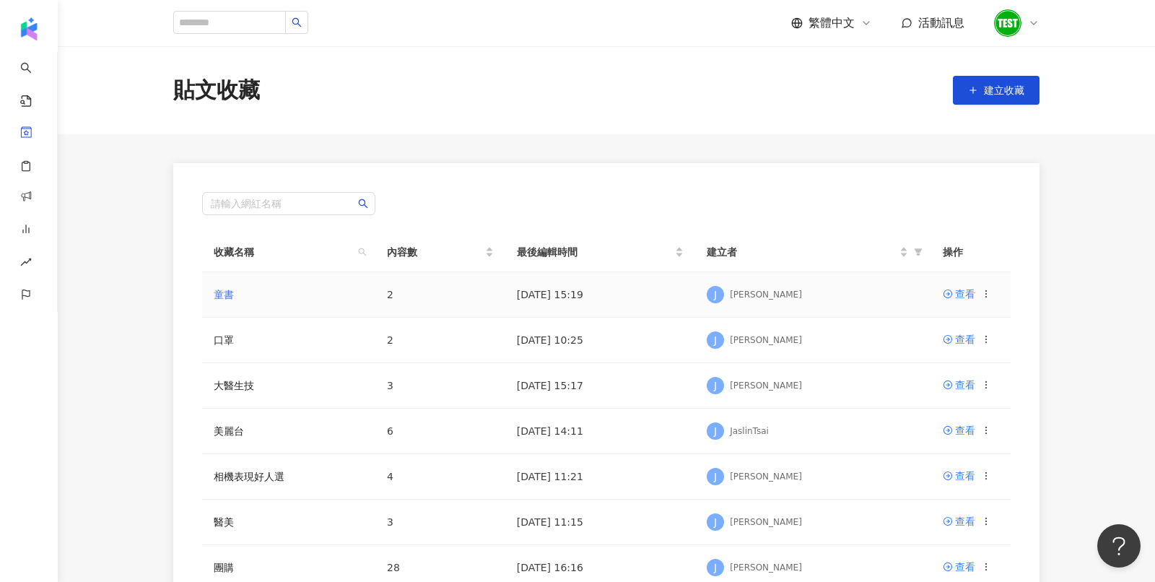
click at [227, 289] on link "童書" at bounding box center [224, 295] width 20 height 12
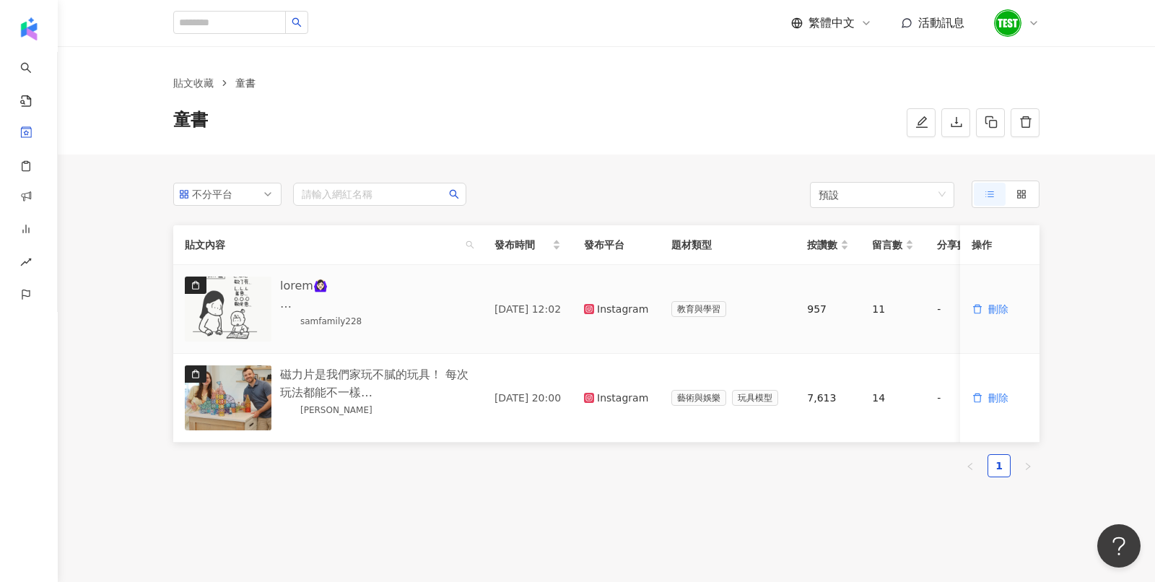
scroll to position [91, 0]
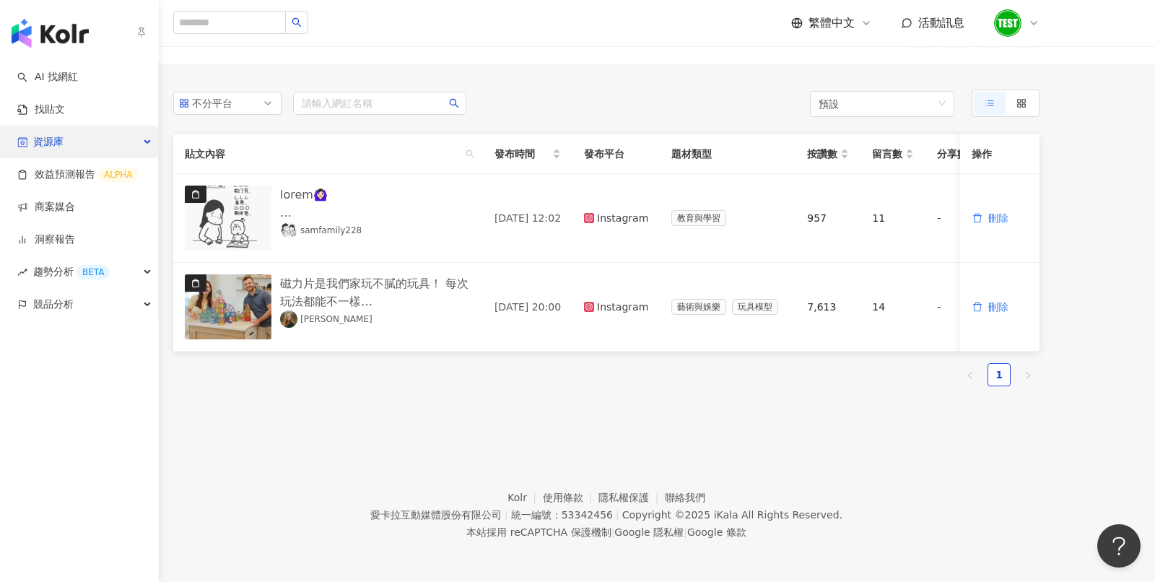
click at [55, 142] on span "資源庫" at bounding box center [48, 142] width 30 height 32
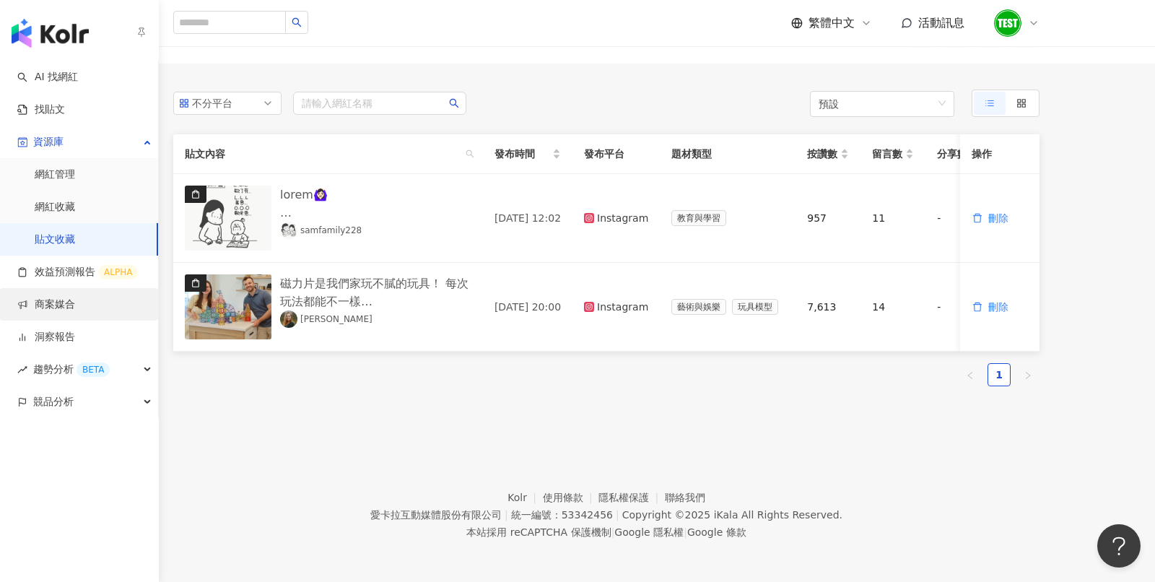
click at [52, 310] on link "商案媒合" at bounding box center [46, 304] width 58 height 14
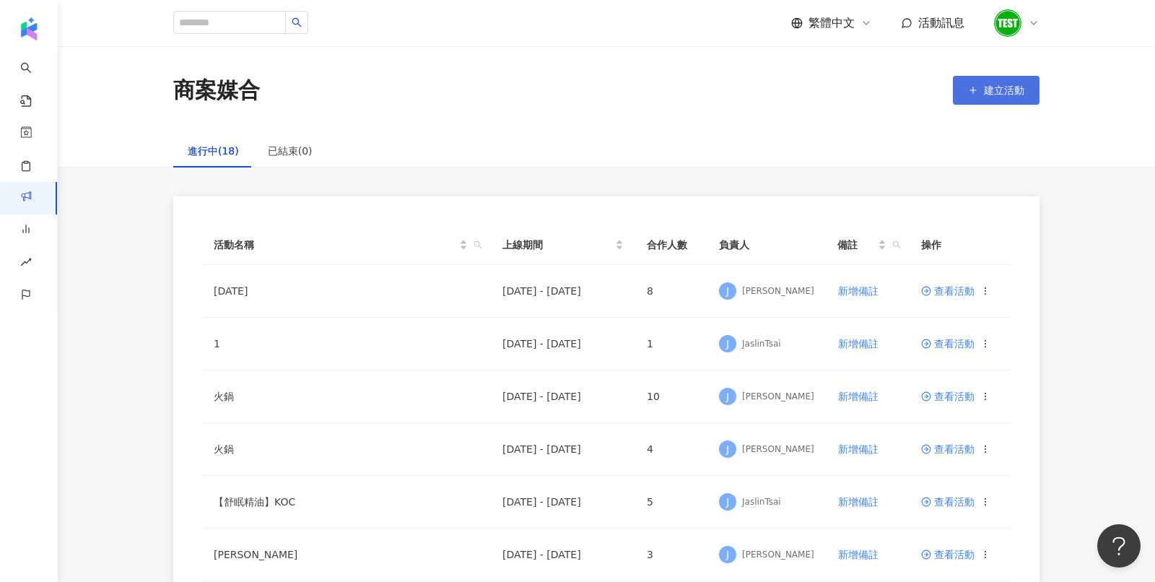
click at [1004, 102] on button "建立活動" at bounding box center [996, 90] width 87 height 29
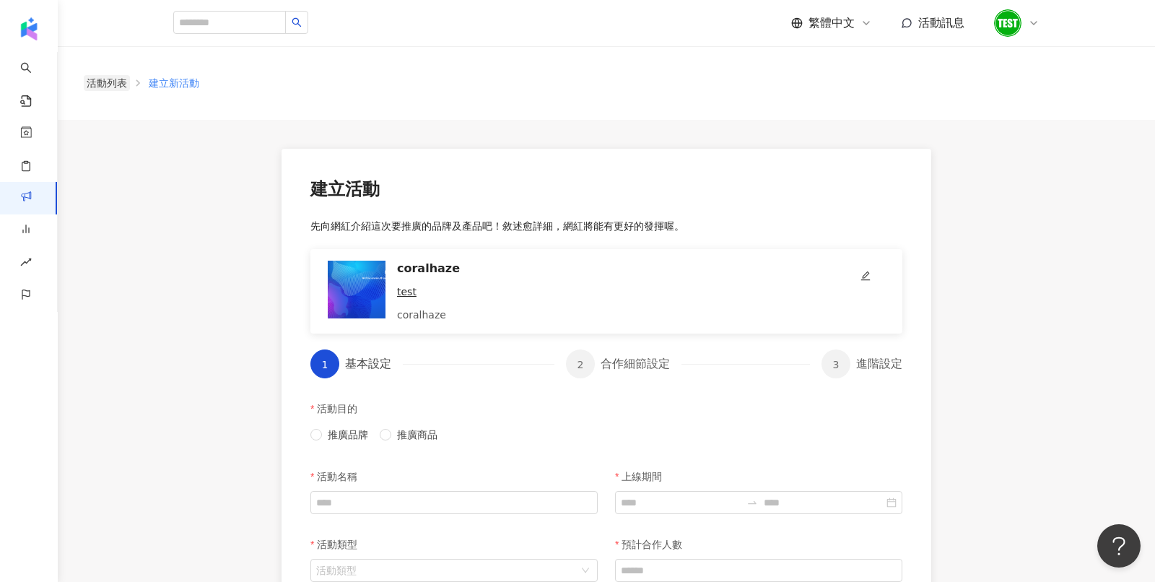
click at [87, 82] on link "活動列表" at bounding box center [107, 83] width 46 height 16
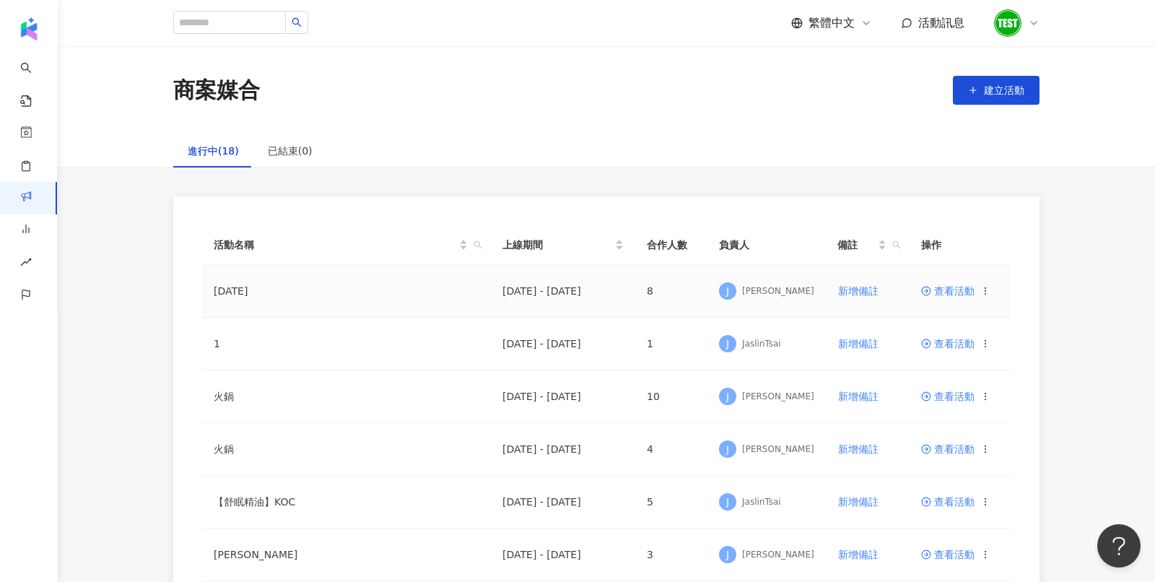
click at [227, 289] on td "中秋節" at bounding box center [346, 291] width 289 height 53
click at [948, 294] on span "查看活動" at bounding box center [947, 291] width 53 height 10
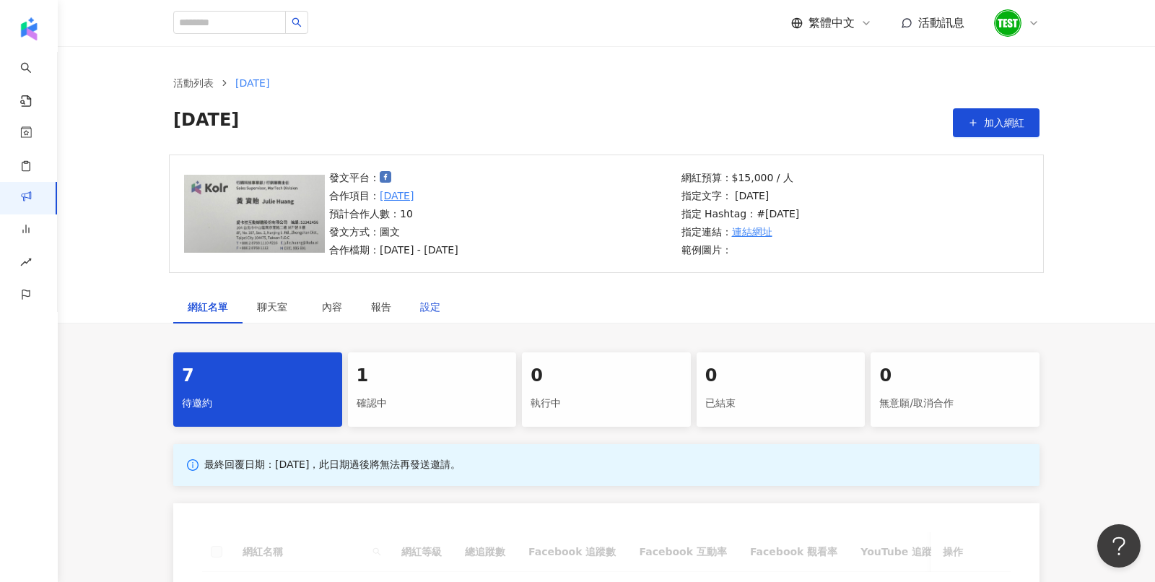
click at [432, 309] on div "設定" at bounding box center [430, 307] width 20 height 16
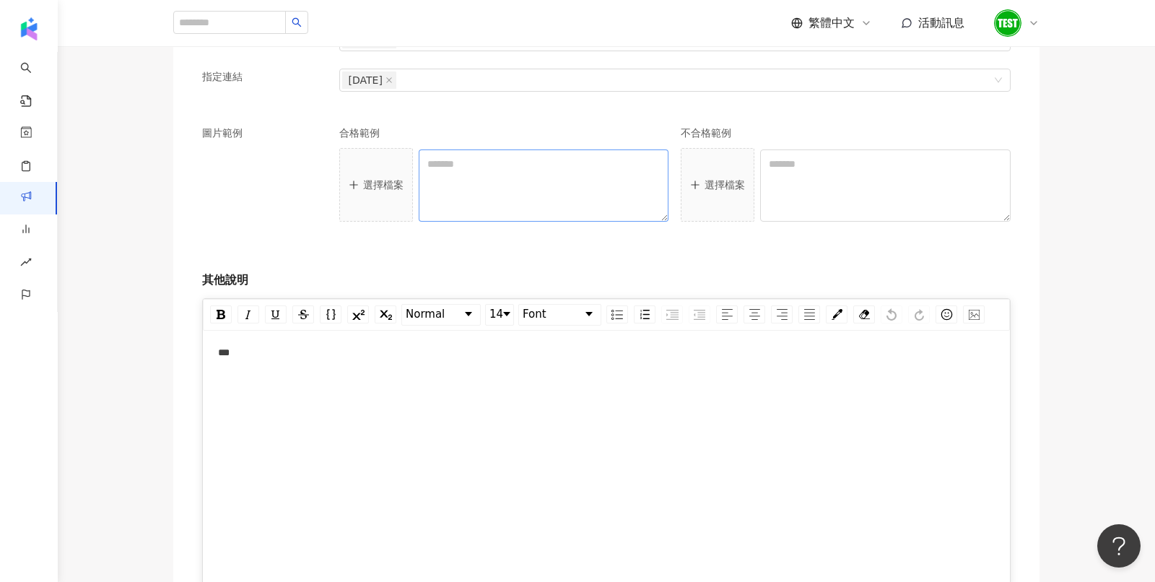
scroll to position [2016, 0]
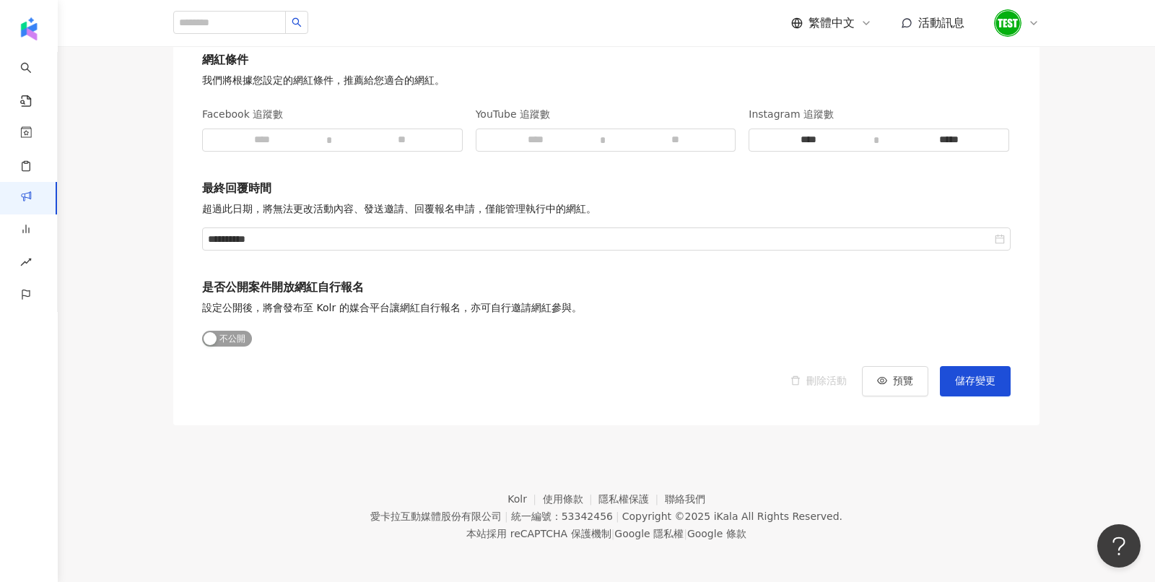
click at [238, 331] on span "公開 不公開" at bounding box center [227, 339] width 50 height 16
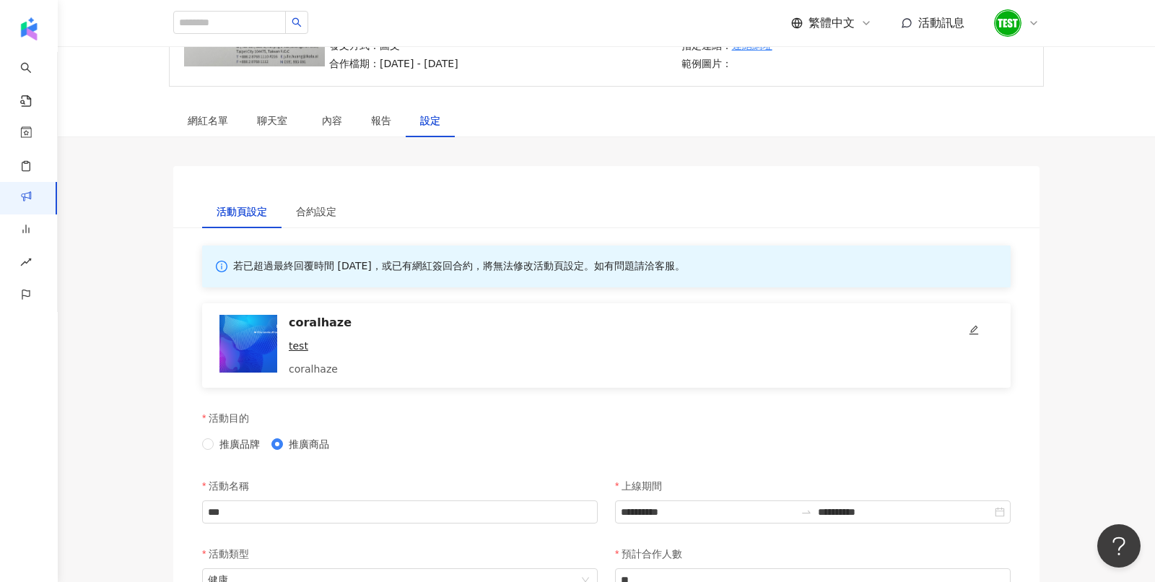
scroll to position [0, 0]
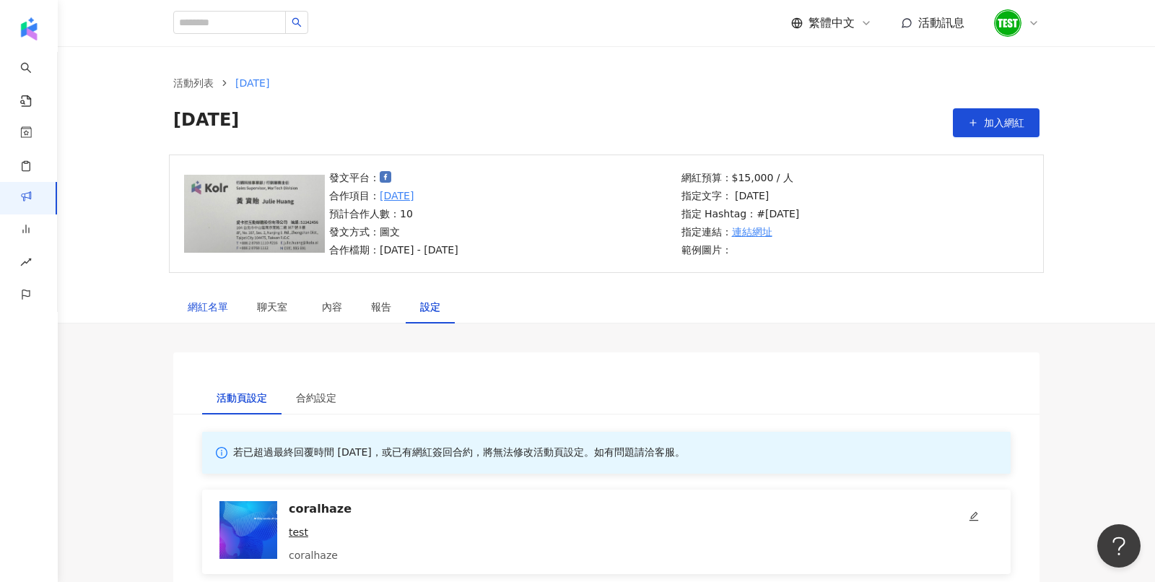
click at [209, 313] on div "網紅名單" at bounding box center [208, 307] width 40 height 16
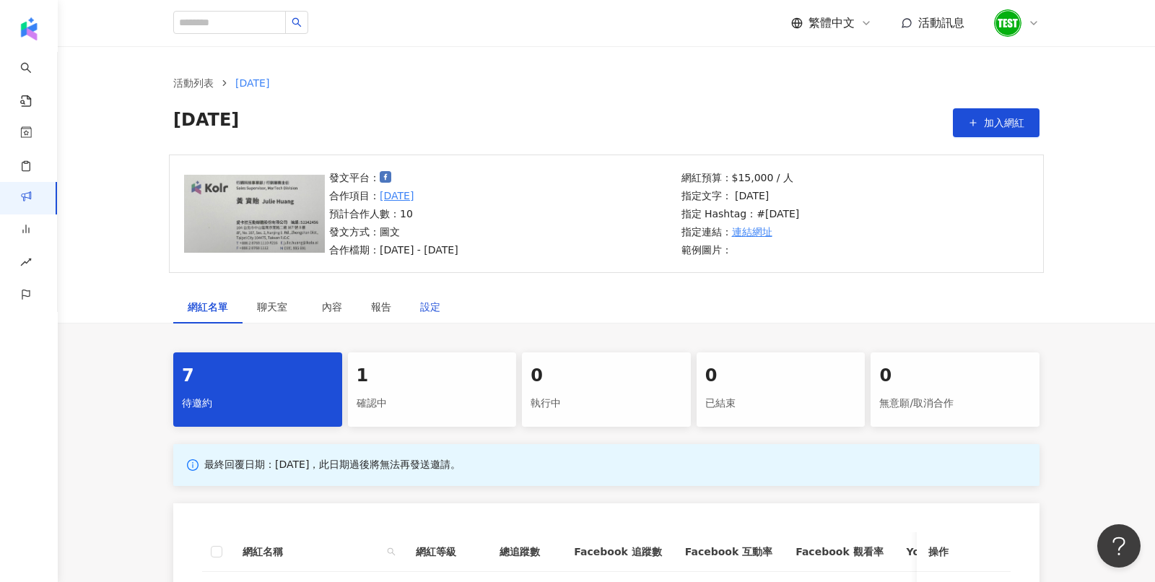
click at [432, 308] on div "設定" at bounding box center [430, 307] width 20 height 16
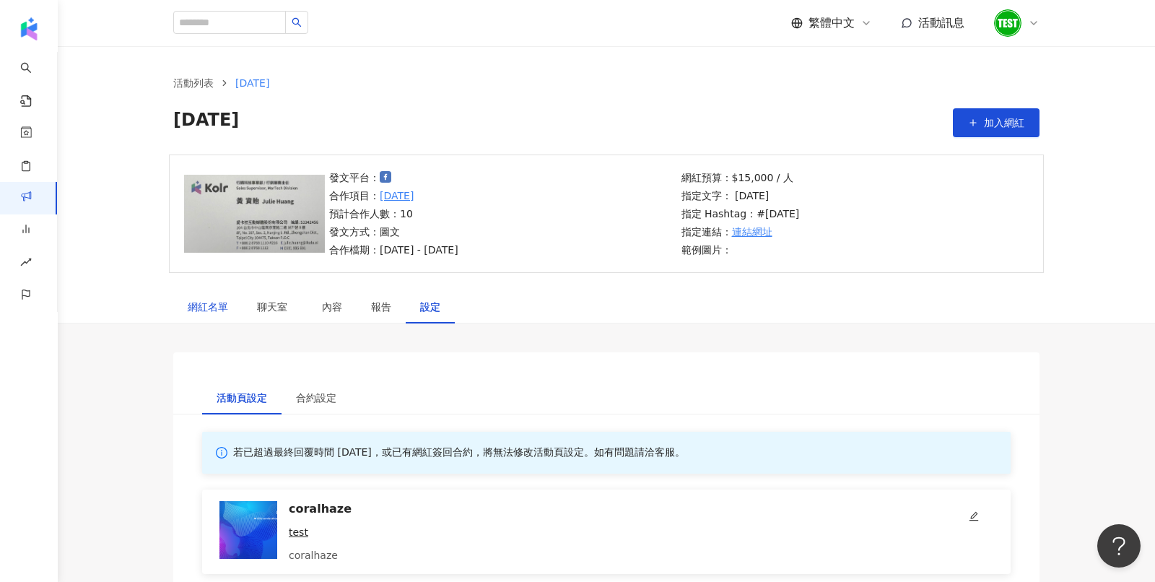
click at [192, 305] on div "網紅名單" at bounding box center [208, 307] width 40 height 16
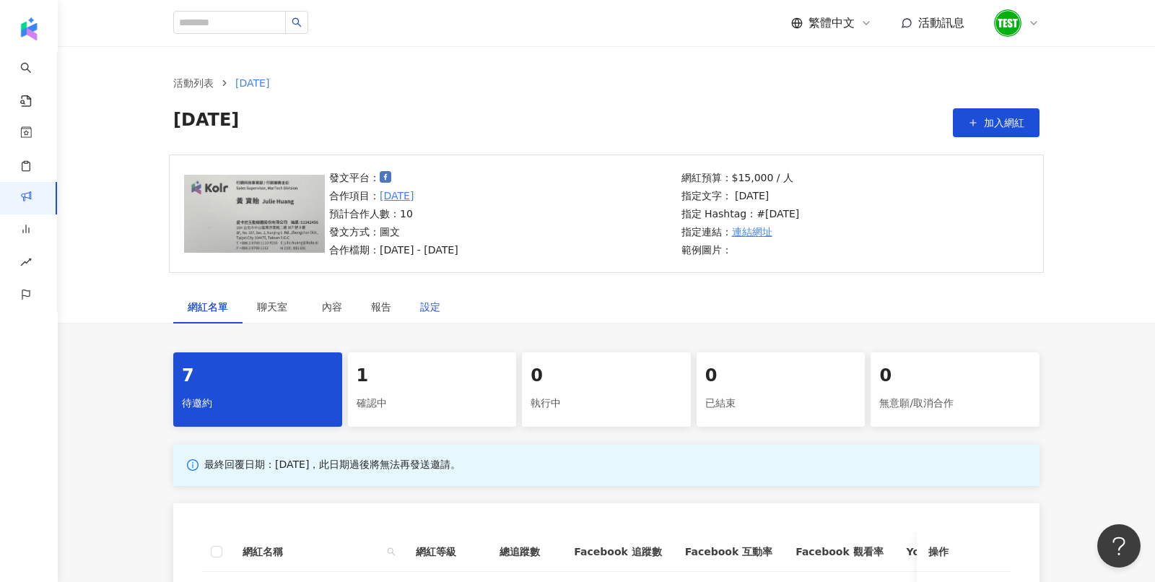
click at [439, 311] on div "設定" at bounding box center [430, 307] width 20 height 16
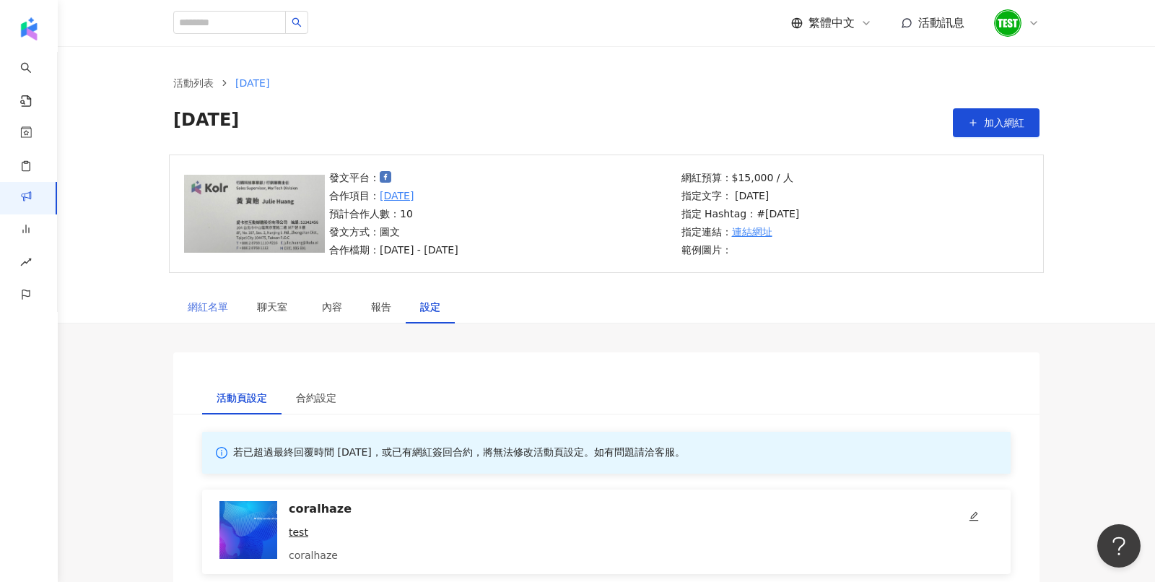
click at [219, 297] on div "網紅名單" at bounding box center [207, 306] width 69 height 33
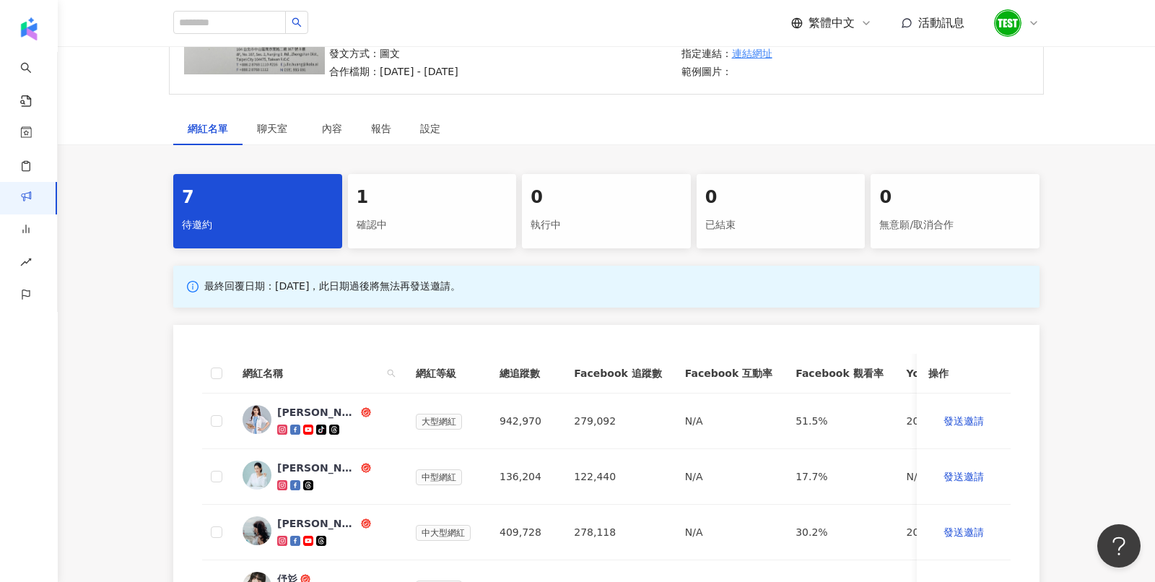
scroll to position [178, 0]
click at [384, 225] on div "確認中" at bounding box center [433, 226] width 152 height 25
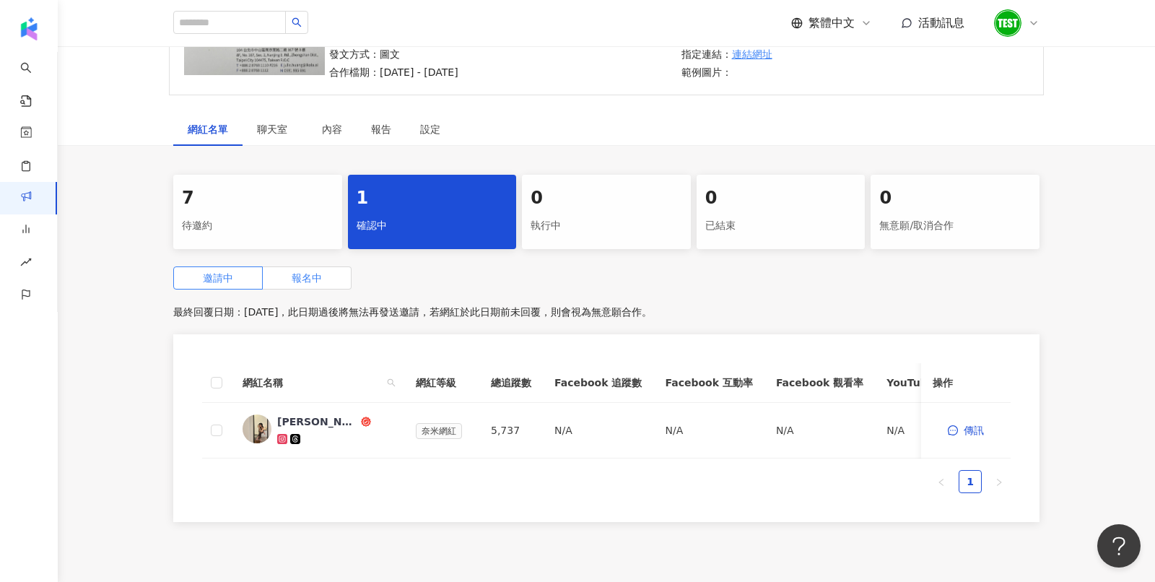
click at [318, 274] on span "報名中" at bounding box center [307, 278] width 30 height 12
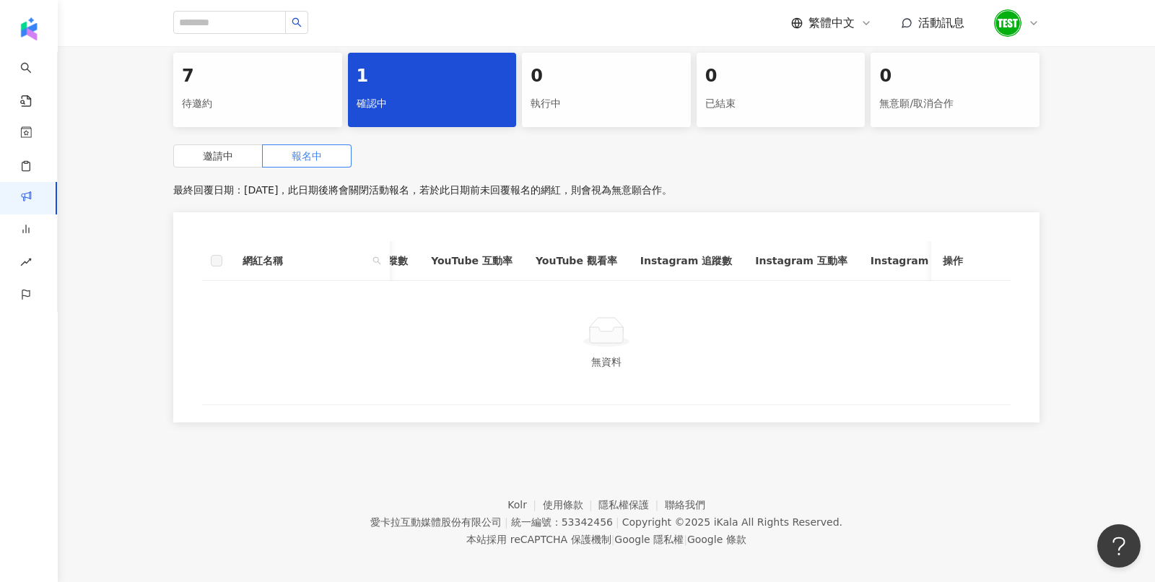
scroll to position [0, 589]
click at [307, 108] on div "待邀約" at bounding box center [258, 104] width 152 height 25
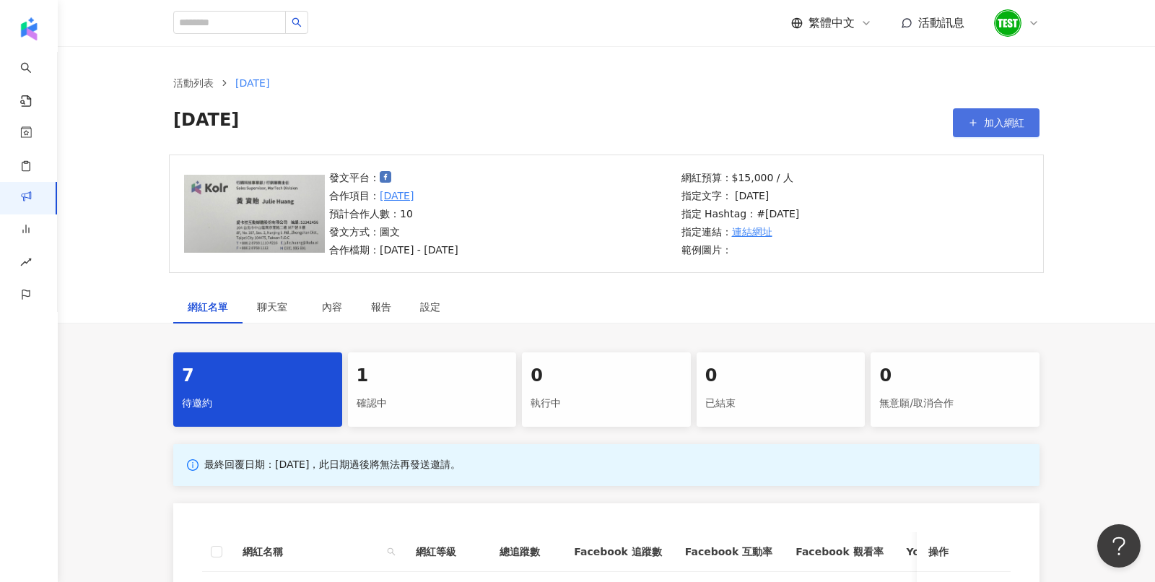
click at [1020, 134] on button "加入網紅" at bounding box center [996, 122] width 87 height 29
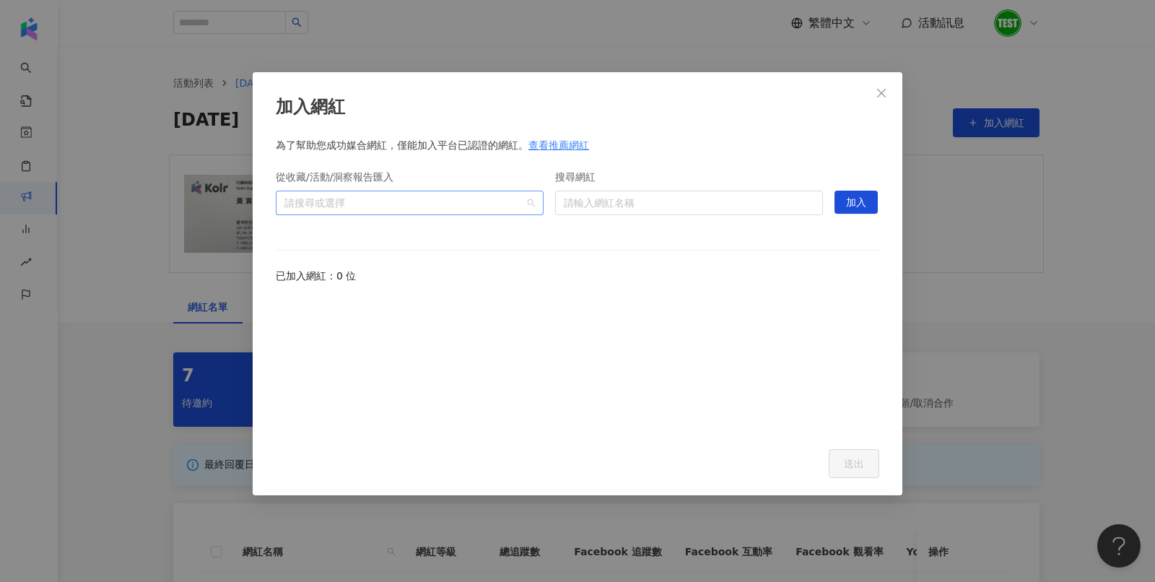
click at [533, 202] on div "請搜尋或選擇" at bounding box center [410, 203] width 268 height 25
click at [293, 232] on icon "caret-down" at bounding box center [290, 234] width 7 height 7
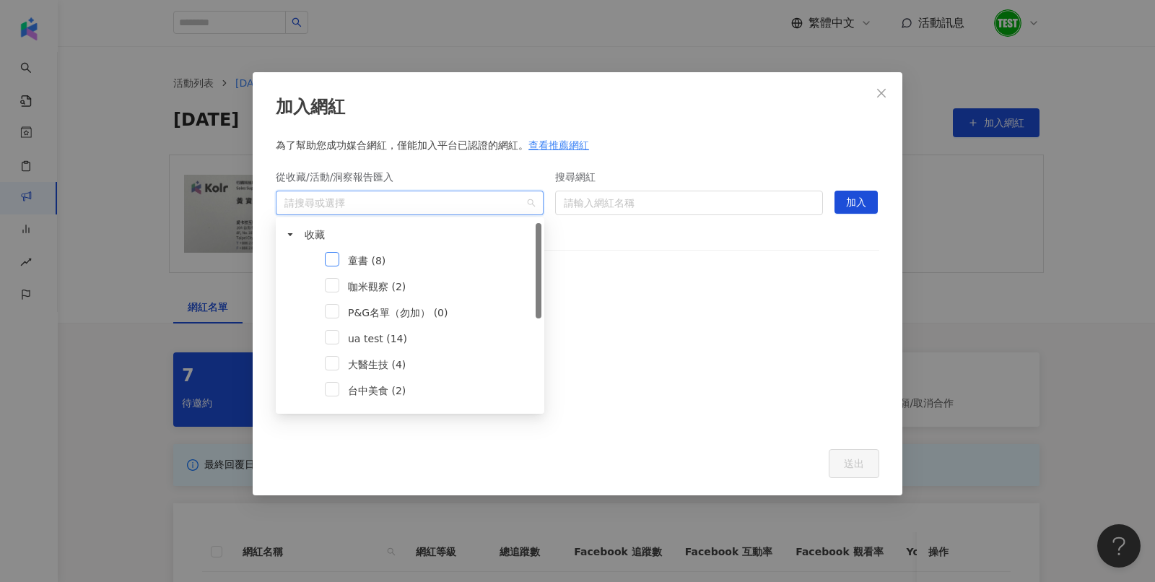
click at [336, 258] on span at bounding box center [332, 259] width 14 height 14
click at [859, 209] on span "加入" at bounding box center [856, 202] width 20 height 23
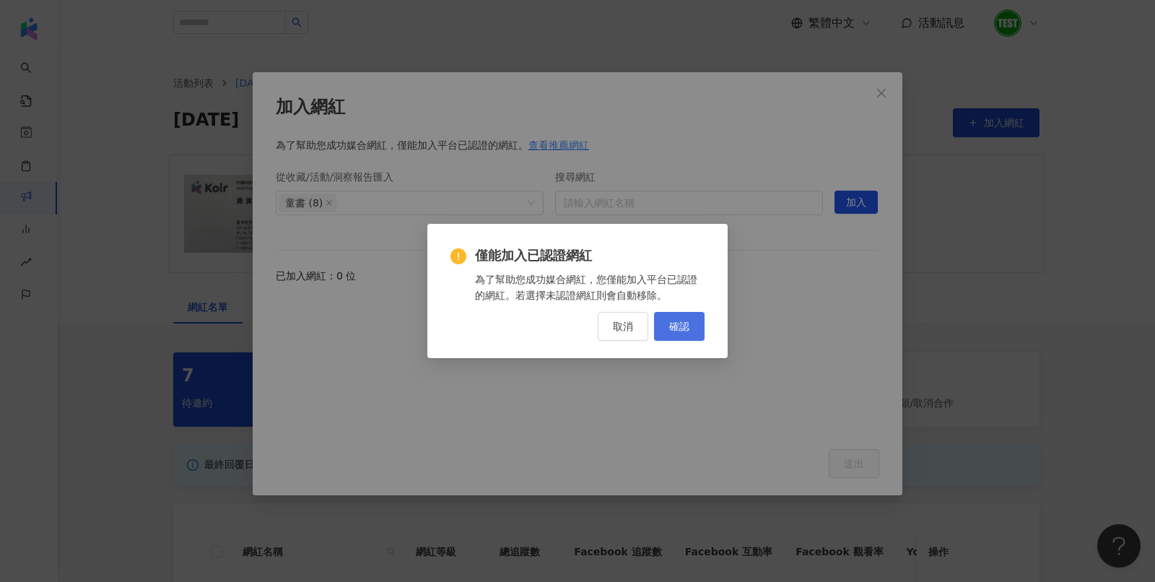
click at [668, 323] on button "確認" at bounding box center [679, 326] width 51 height 29
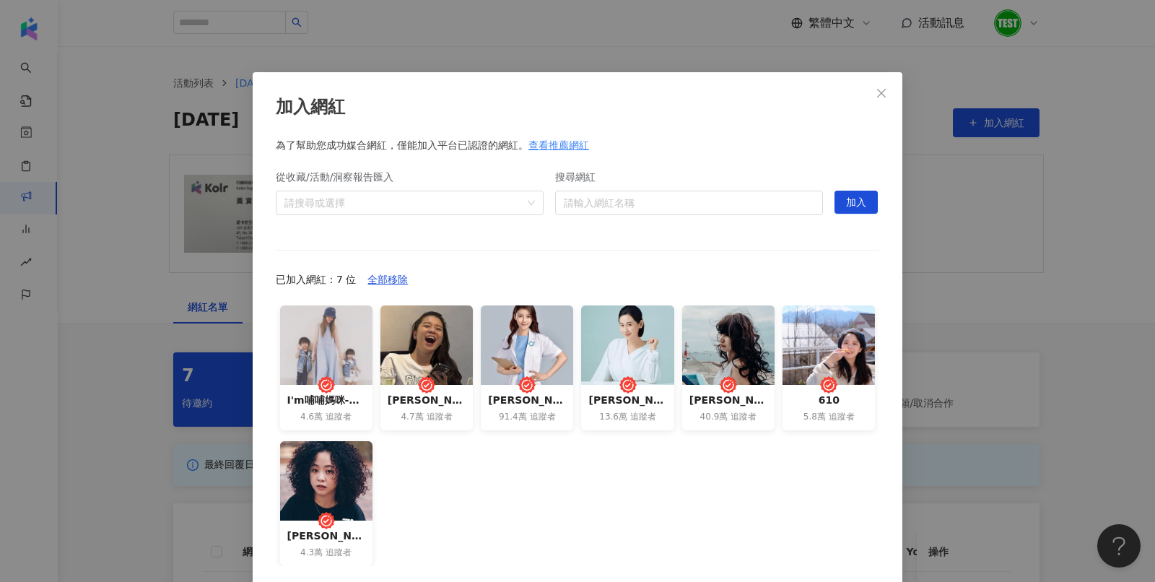
scroll to position [64, 0]
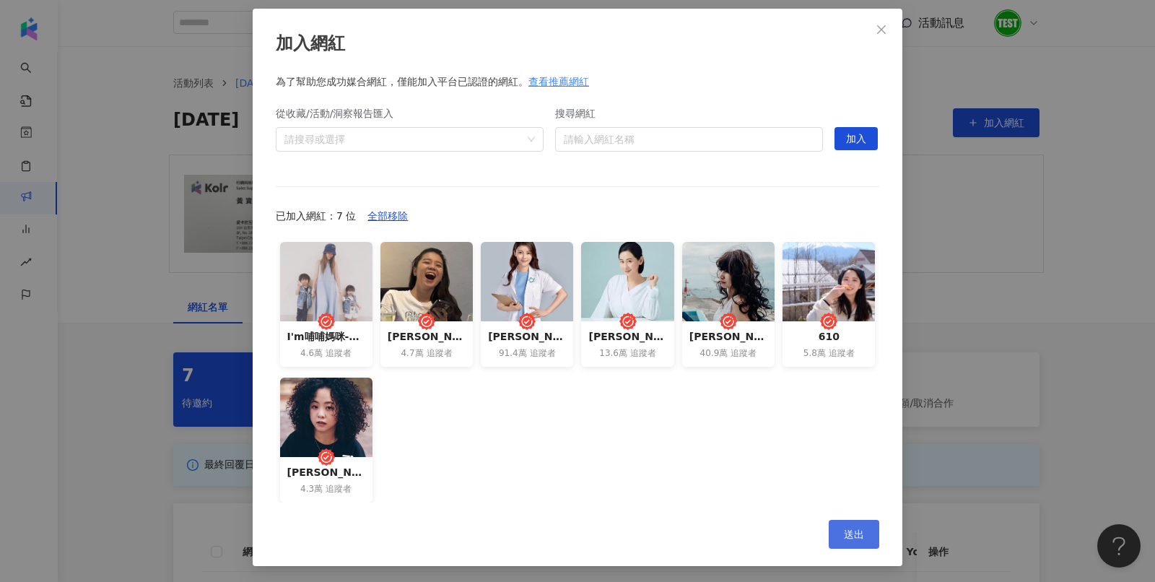
click at [862, 531] on span "送出" at bounding box center [854, 534] width 20 height 12
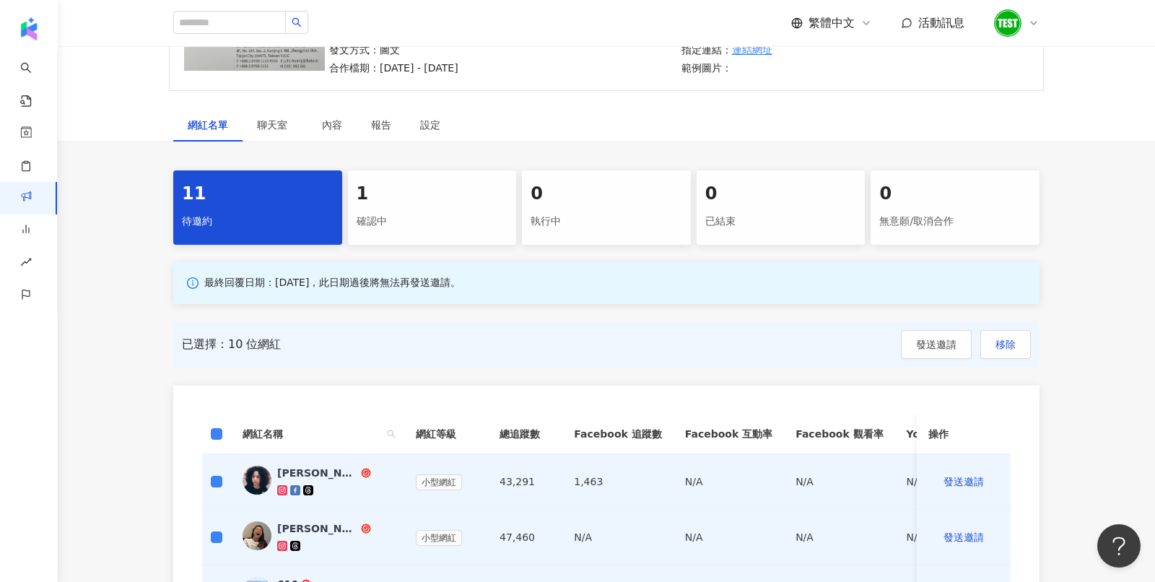
scroll to position [196, 0]
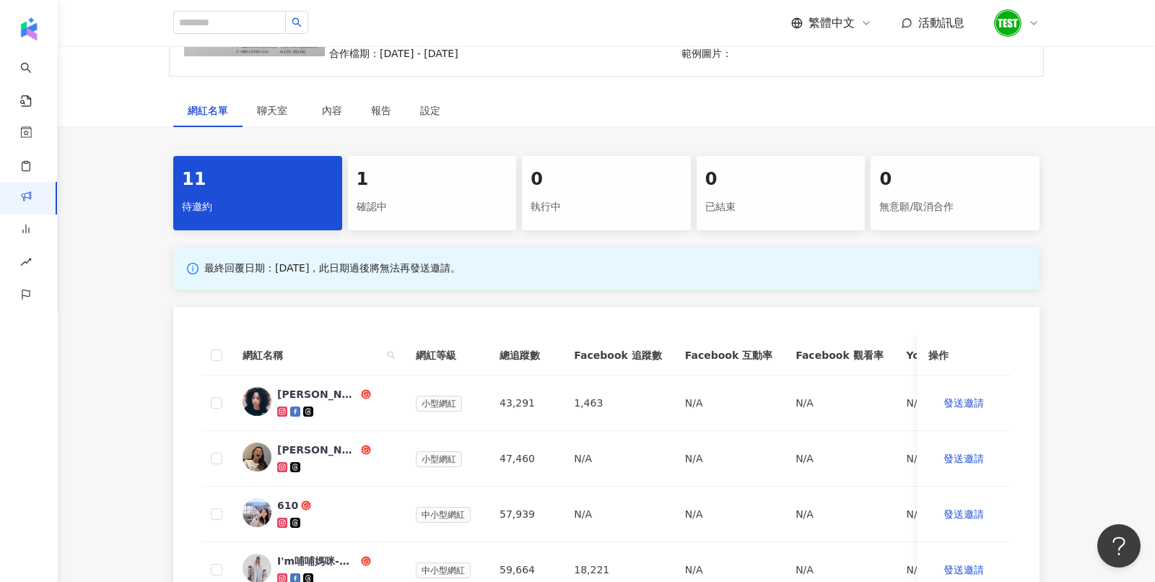
click at [408, 159] on div "1 確認中" at bounding box center [432, 193] width 169 height 74
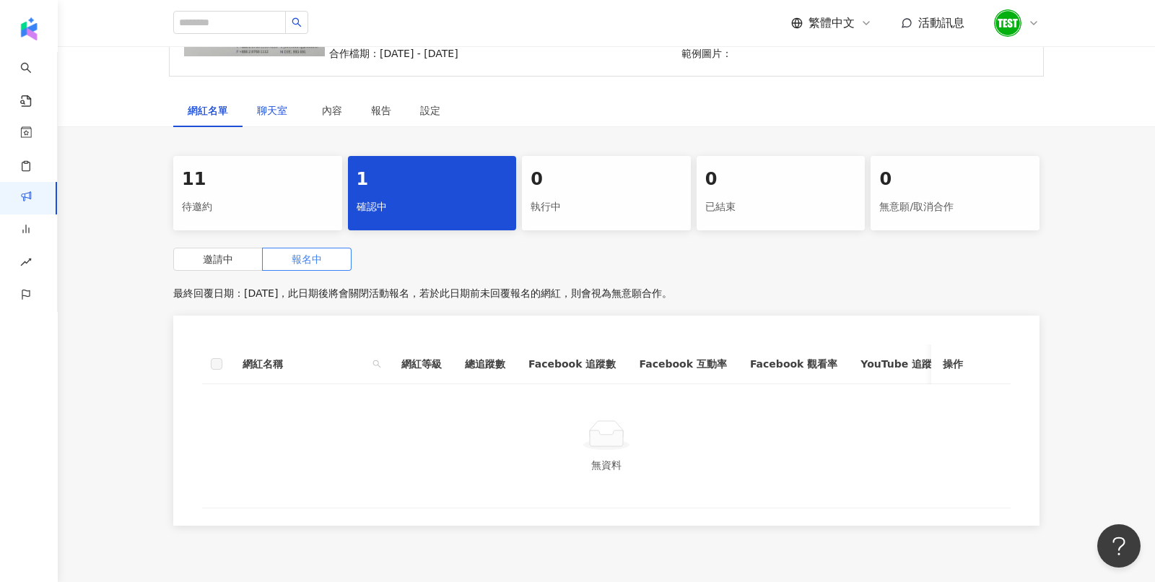
click at [272, 105] on span "聊天室" at bounding box center [275, 110] width 36 height 10
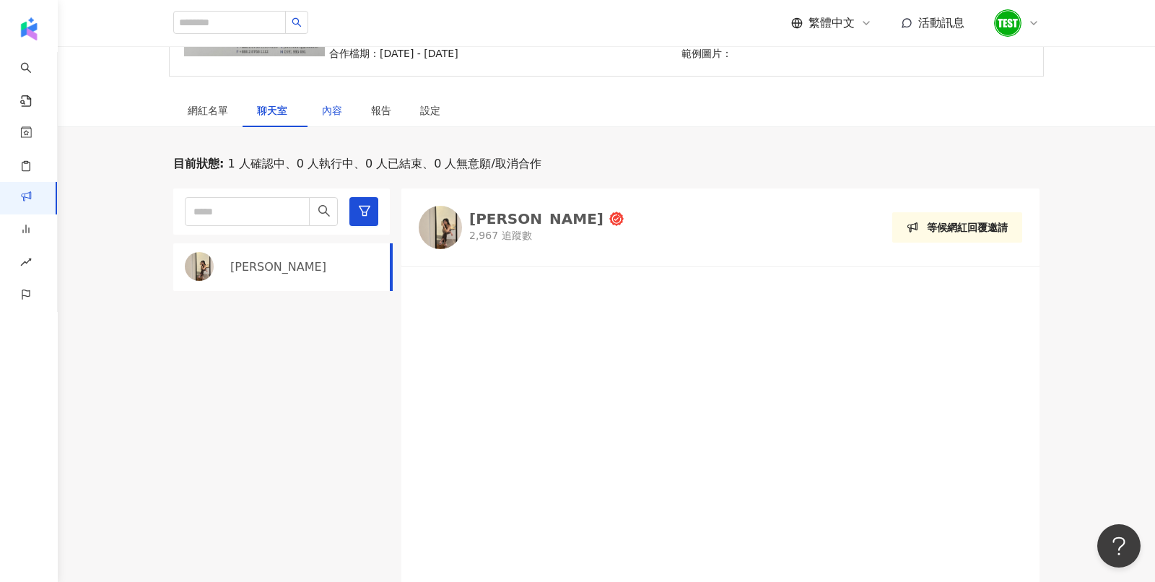
click at [326, 111] on div "內容" at bounding box center [332, 110] width 20 height 16
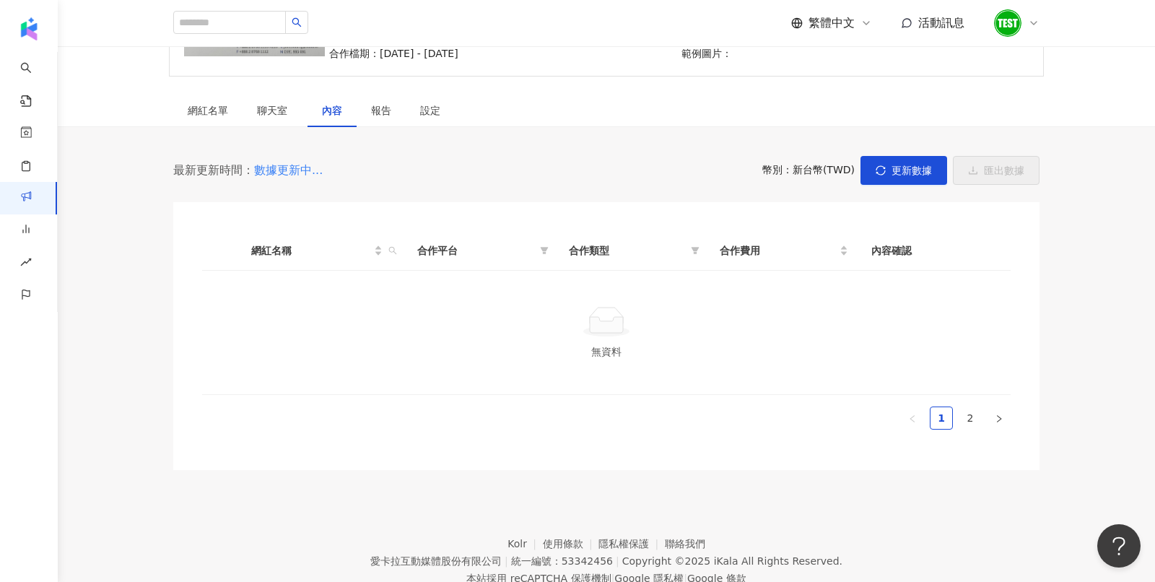
scroll to position [243, 0]
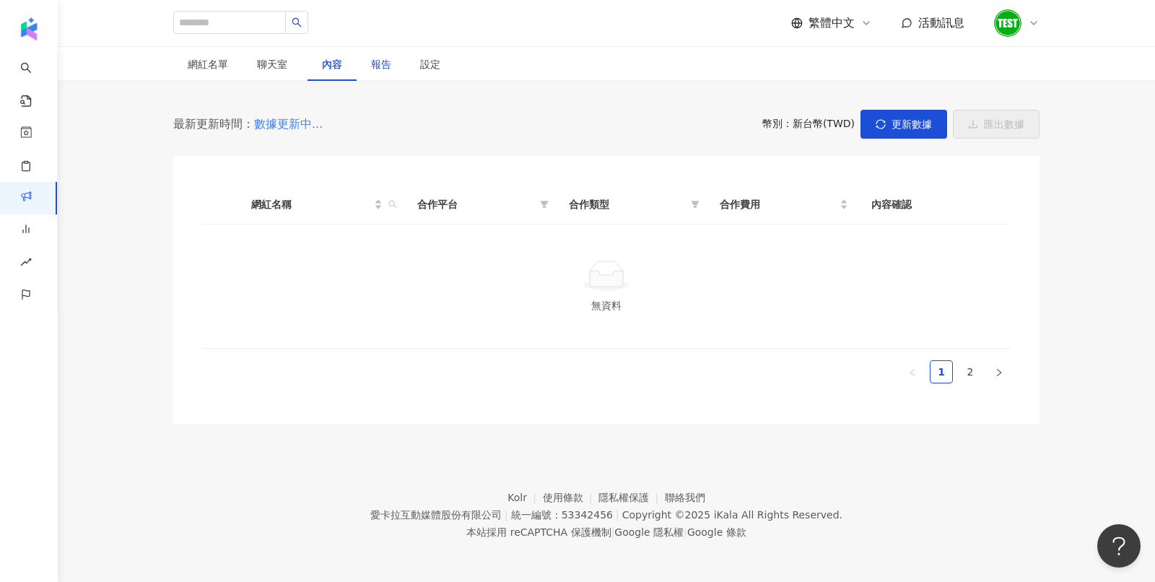
click at [381, 62] on div "報告" at bounding box center [381, 64] width 20 height 16
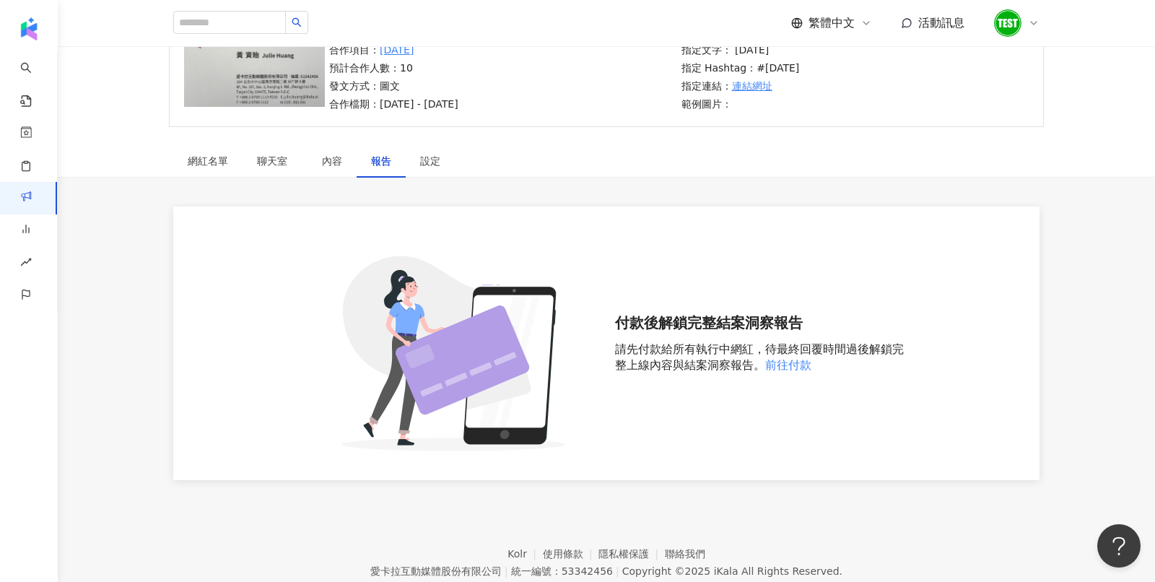
scroll to position [203, 0]
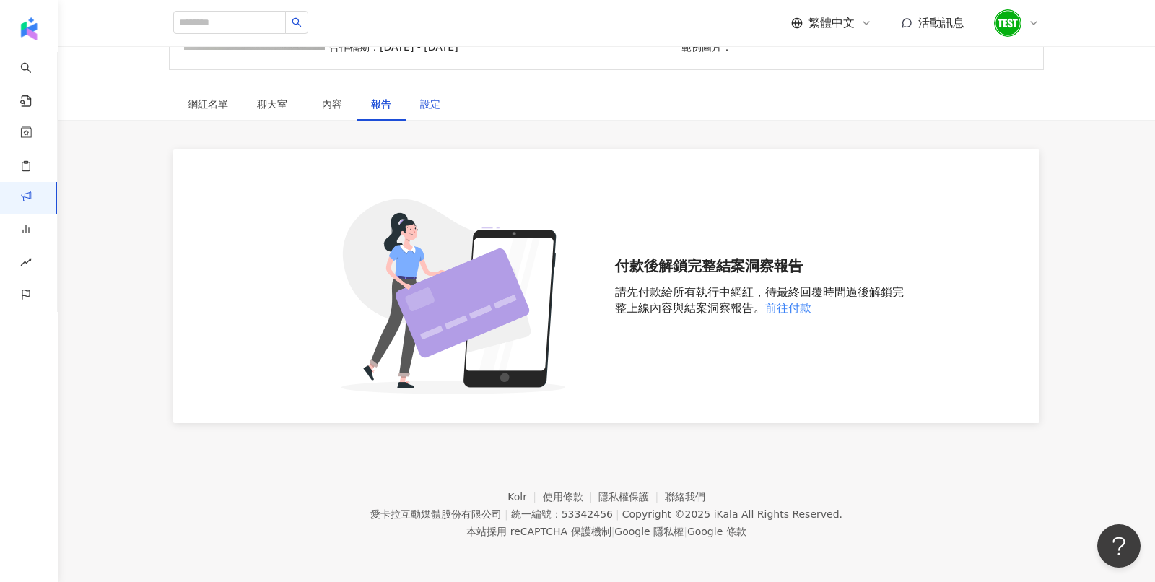
click at [436, 98] on div "設定" at bounding box center [430, 104] width 20 height 16
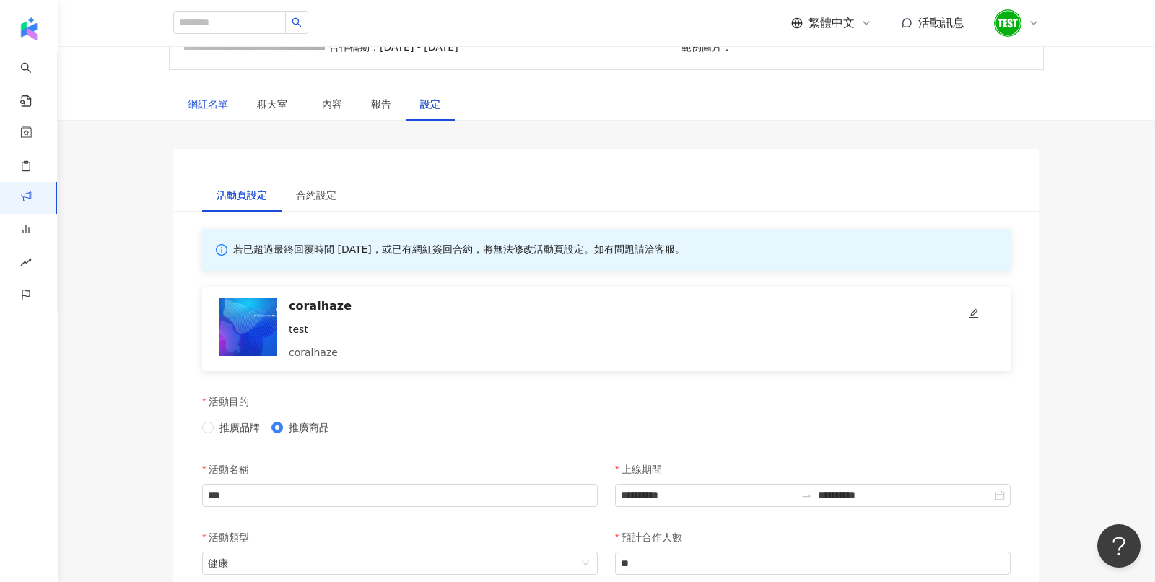
click at [208, 107] on div "網紅名單" at bounding box center [208, 104] width 40 height 16
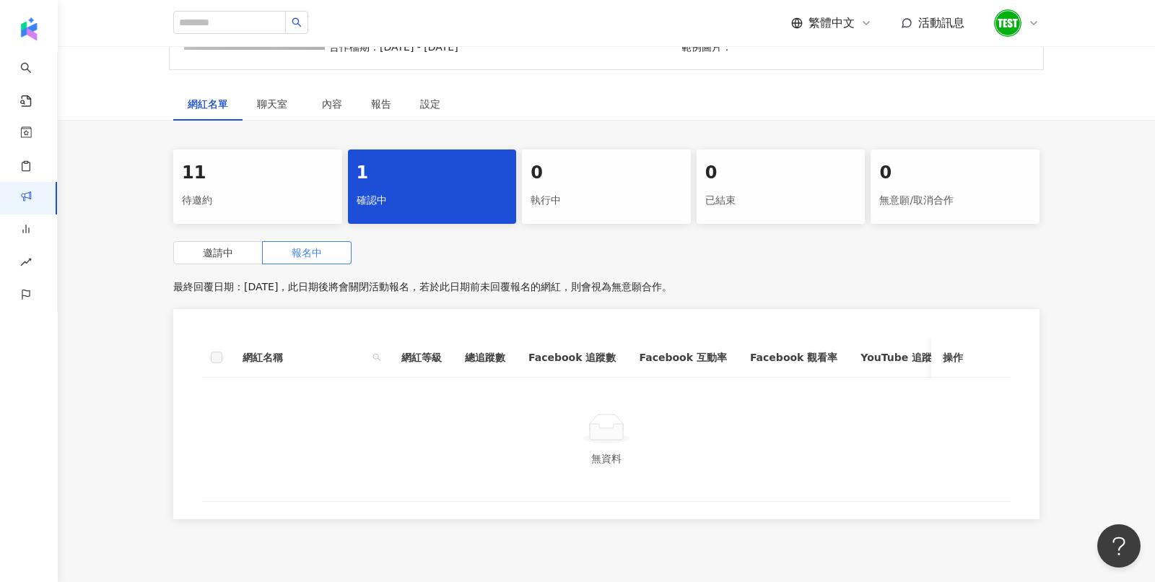
click at [652, 204] on div "執行中" at bounding box center [607, 200] width 152 height 25
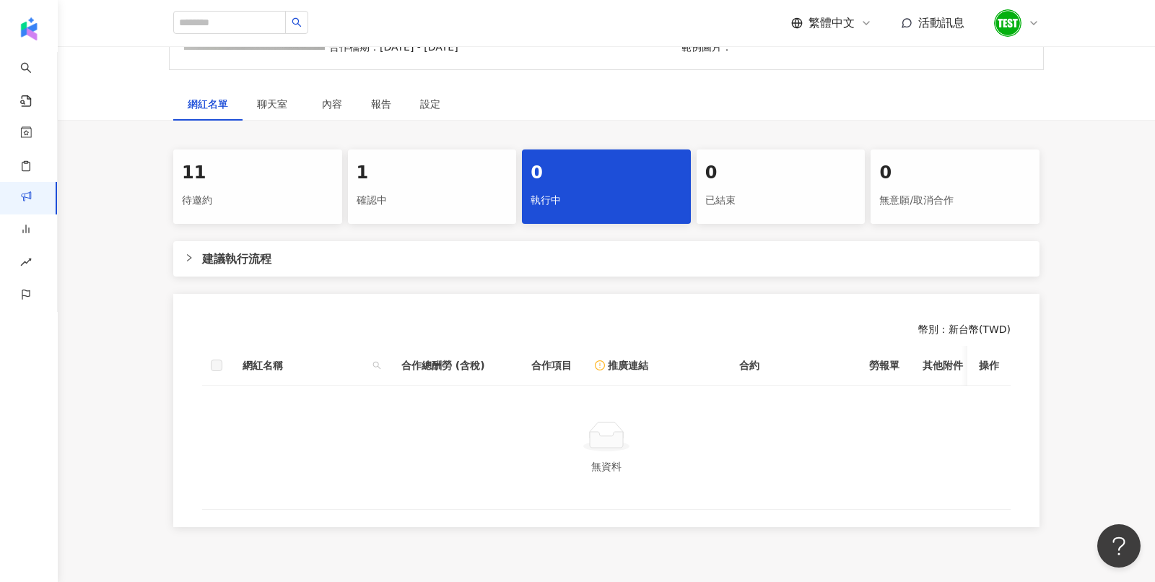
click at [188, 256] on icon "right" at bounding box center [189, 257] width 9 height 9
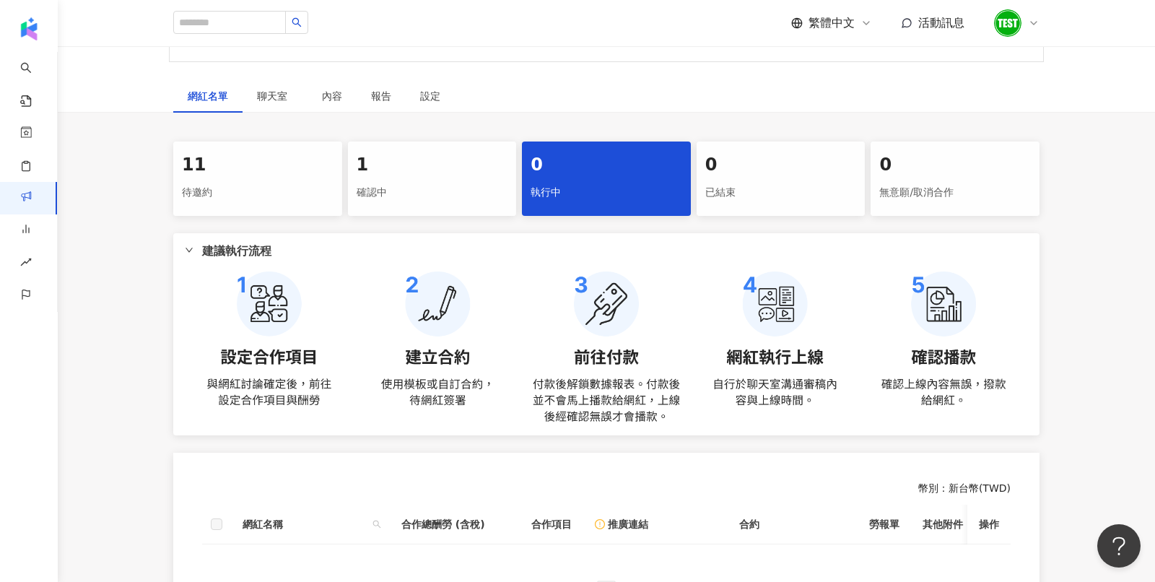
scroll to position [210, 0]
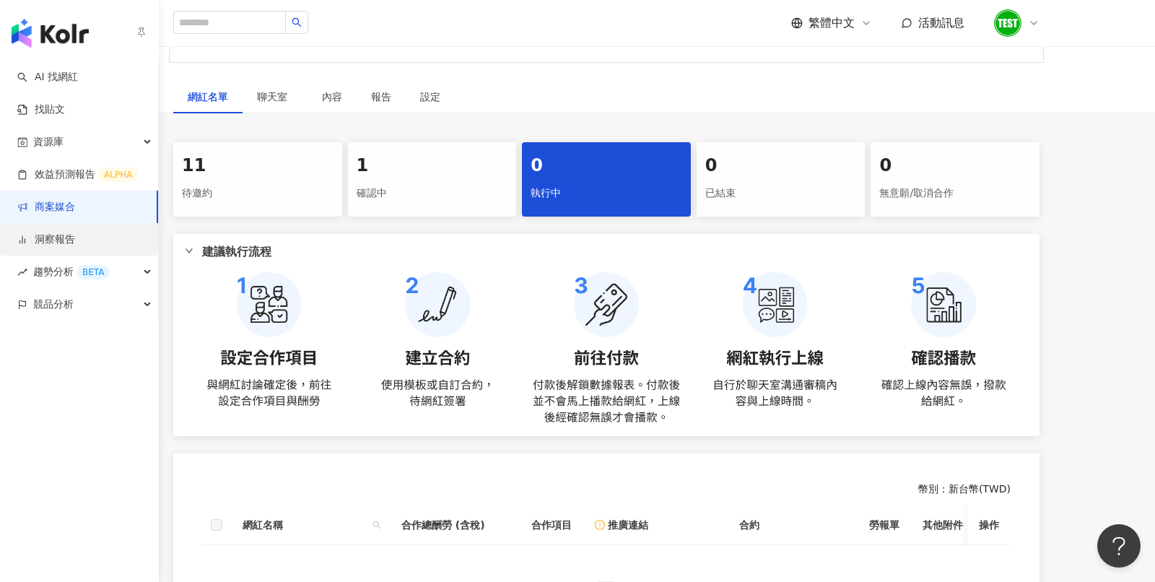
click at [40, 247] on link "洞察報告" at bounding box center [46, 239] width 58 height 14
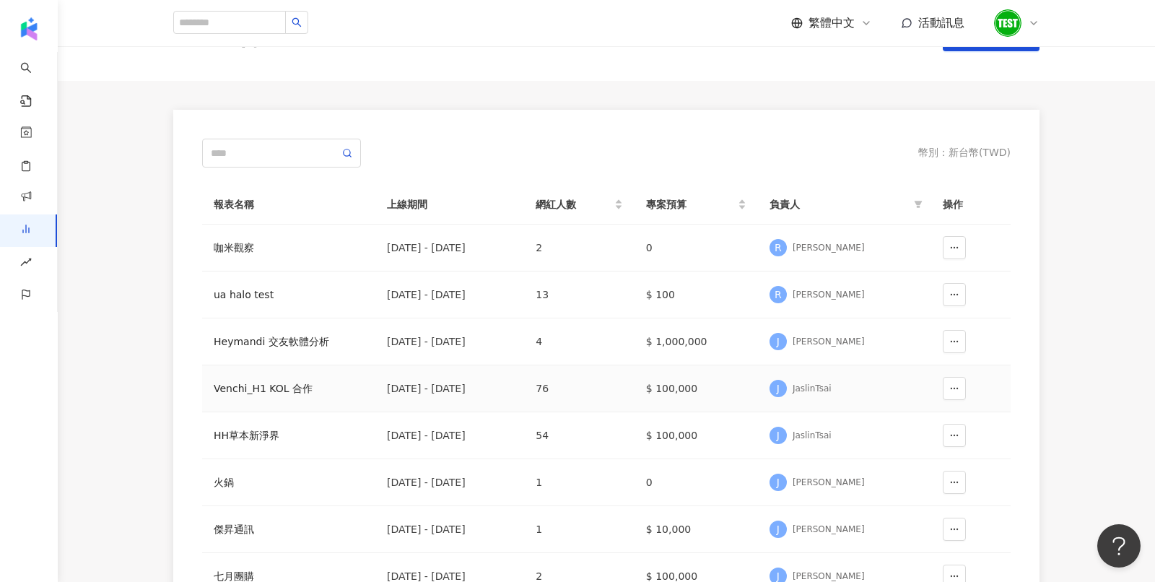
scroll to position [52, 0]
click at [269, 435] on div "HH草本新淨界" at bounding box center [289, 437] width 150 height 16
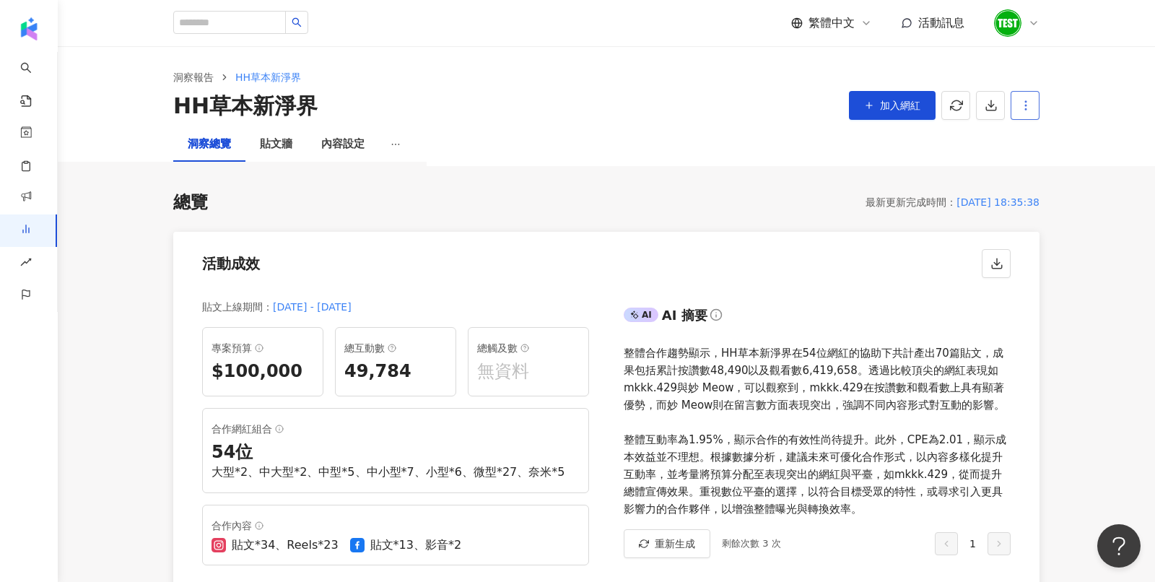
click at [1025, 109] on circle "button" at bounding box center [1025, 108] width 1 height 1
click at [1031, 141] on icon at bounding box center [1027, 140] width 10 height 10
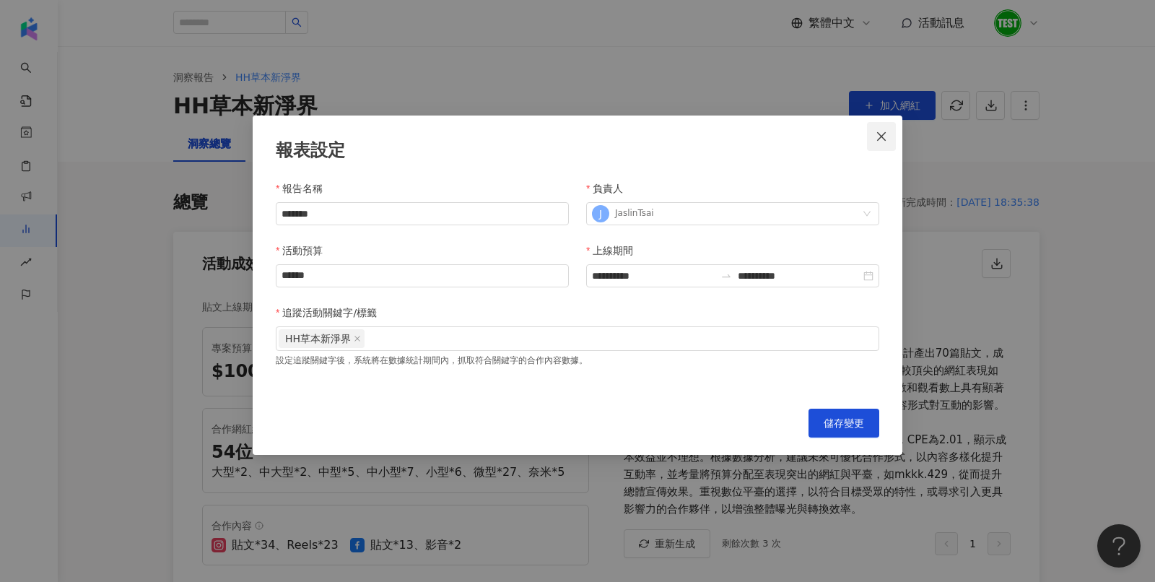
click at [882, 143] on button "Close" at bounding box center [881, 136] width 29 height 29
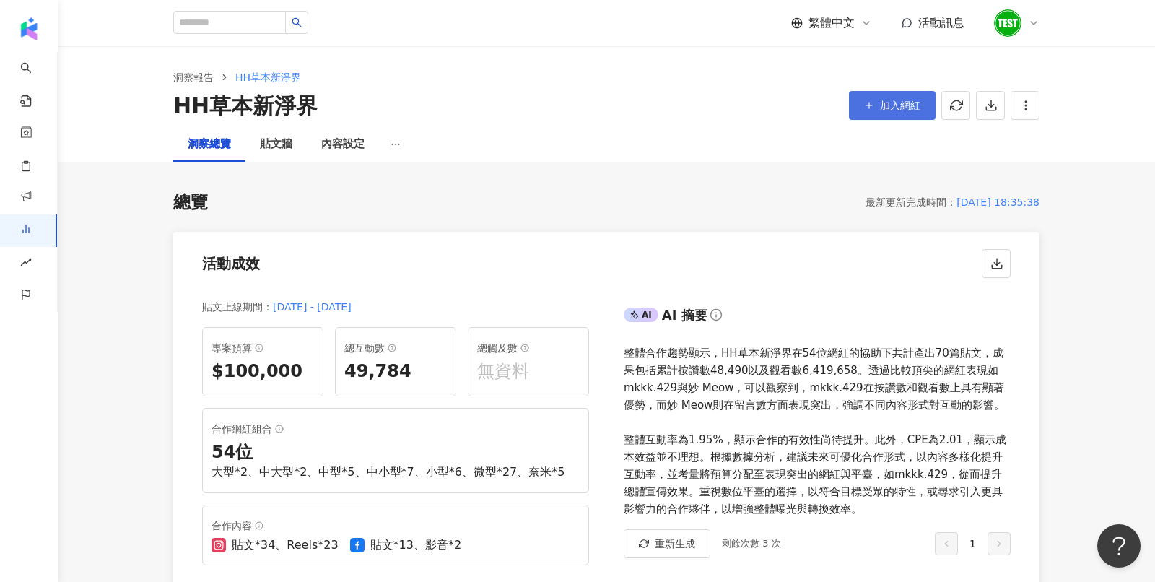
click at [878, 115] on button "加入網紅" at bounding box center [892, 105] width 87 height 29
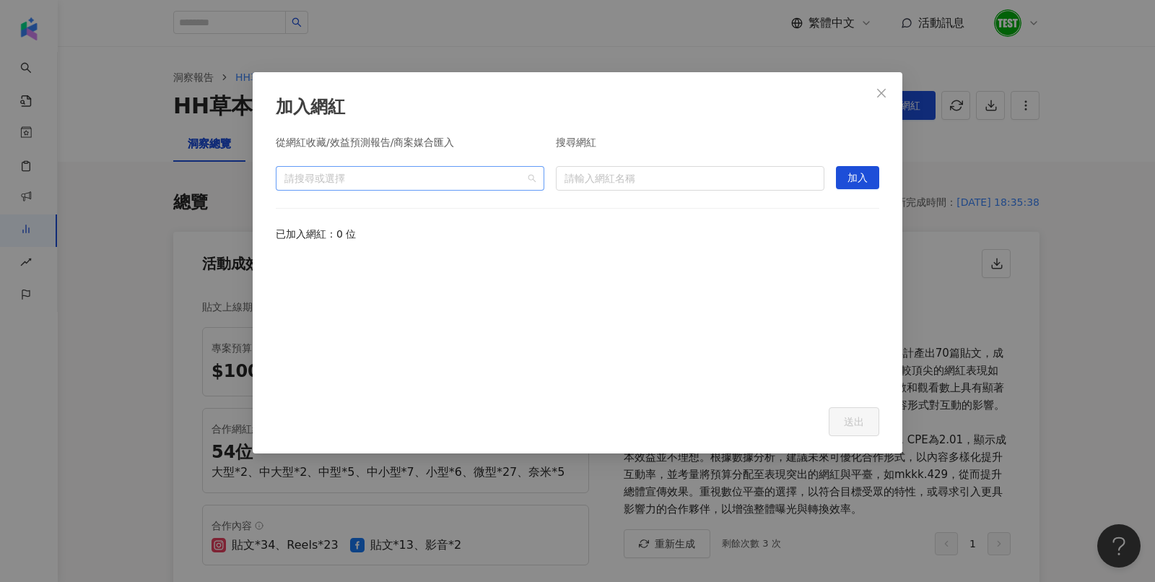
click at [531, 175] on div "請搜尋或選擇" at bounding box center [410, 178] width 269 height 25
click at [984, 98] on div "加入網紅 從網紅收藏/效益預測報告/商案媒合匯入 請搜尋或選擇 搜尋網紅 請輸入網紅名稱 加入 已加入網紅：0 位 Cancel 送出" at bounding box center [577, 291] width 1155 height 582
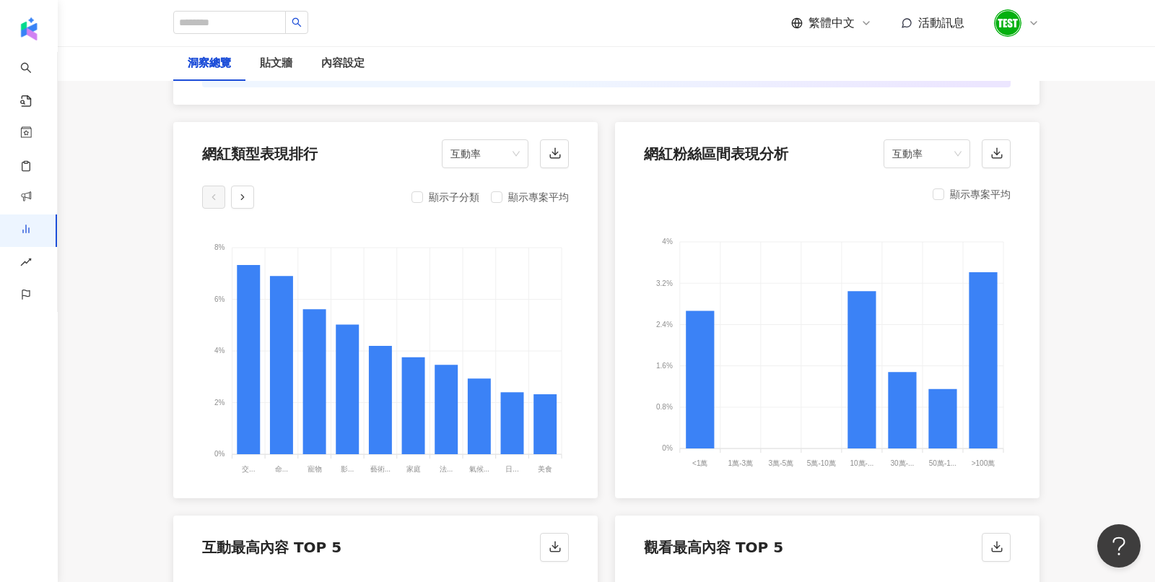
scroll to position [1536, 0]
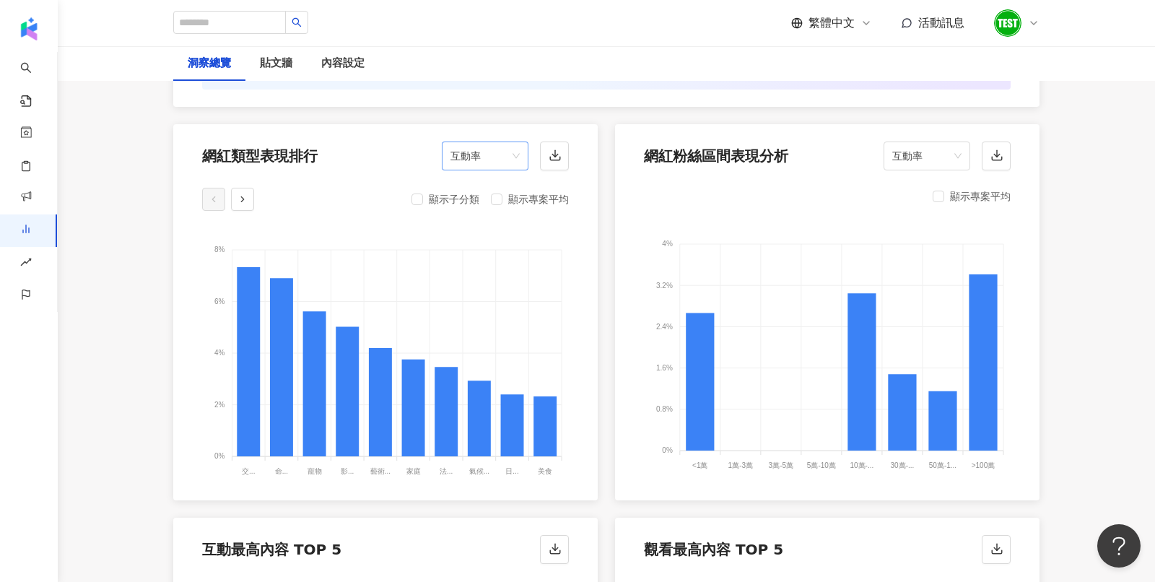
click at [470, 162] on span "互動率" at bounding box center [484, 155] width 69 height 27
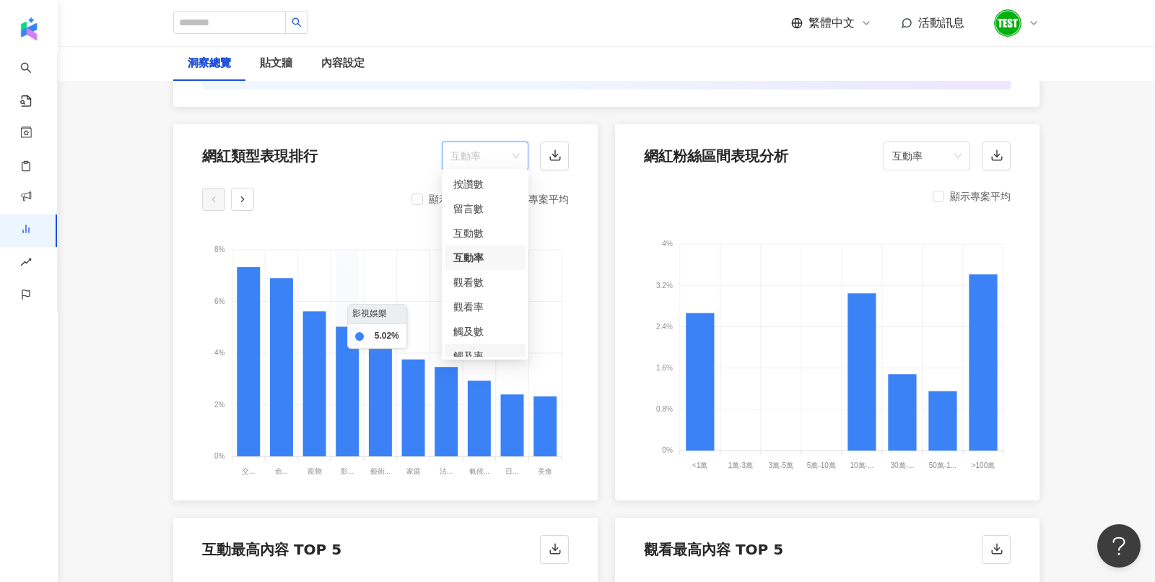
click at [755, 292] on foreignobject at bounding box center [827, 348] width 367 height 253
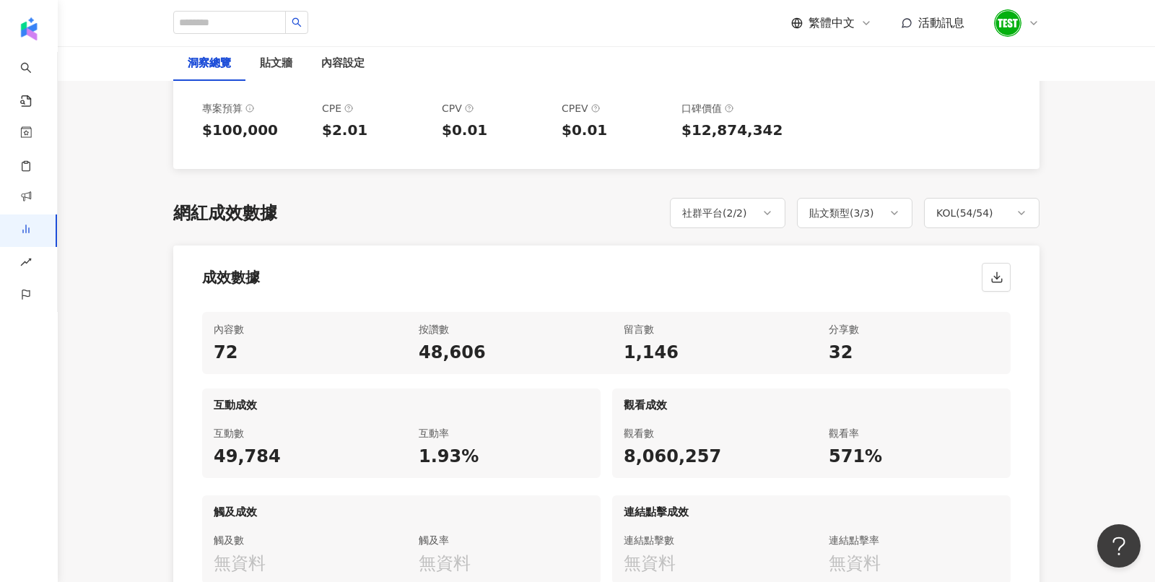
scroll to position [0, 0]
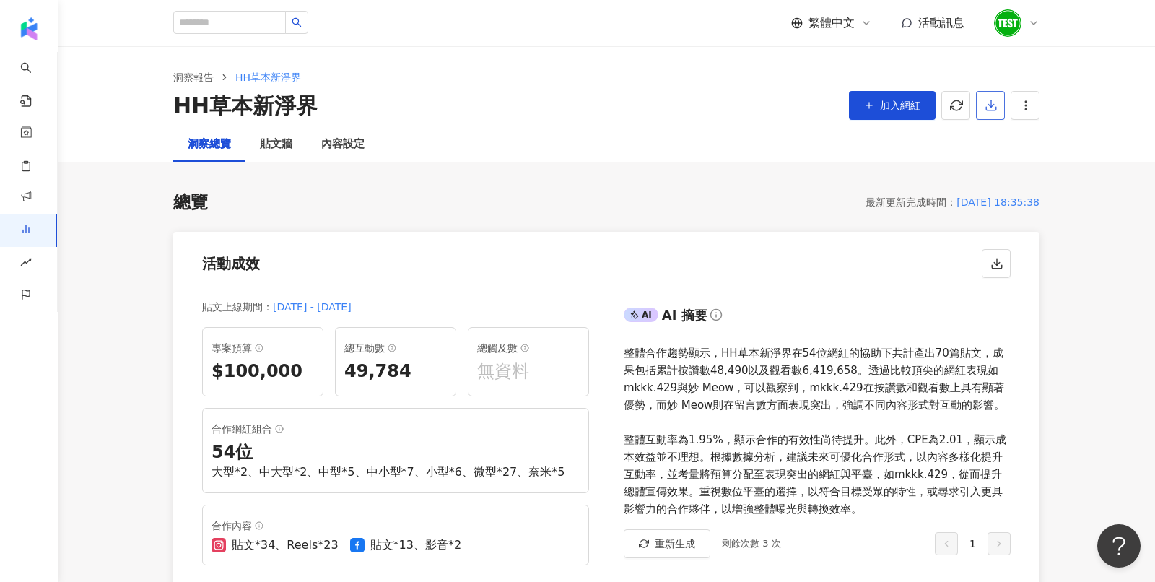
click at [991, 102] on icon "button" at bounding box center [991, 105] width 13 height 13
click at [1006, 142] on span "匯出 PPT" at bounding box center [1012, 140] width 51 height 16
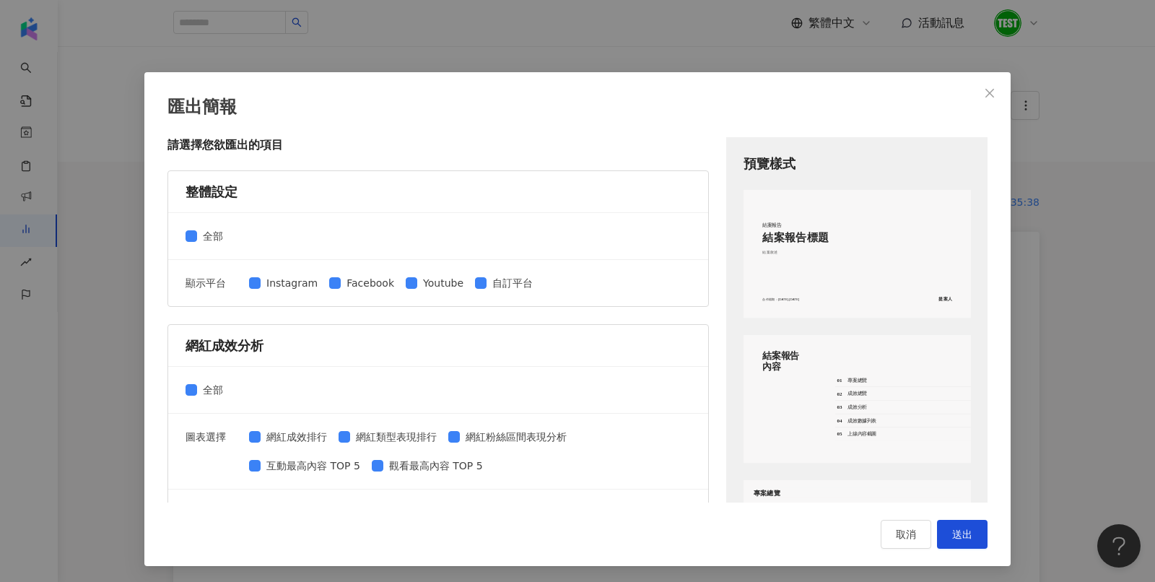
click at [1063, 124] on div "匯出簡報 請選擇您欲匯出的項目 整體設定 全部 顯示平台 Instagram Facebook Youtube 自訂平台 網紅成效分析 全部 圖表選擇 網紅成…" at bounding box center [577, 291] width 1155 height 582
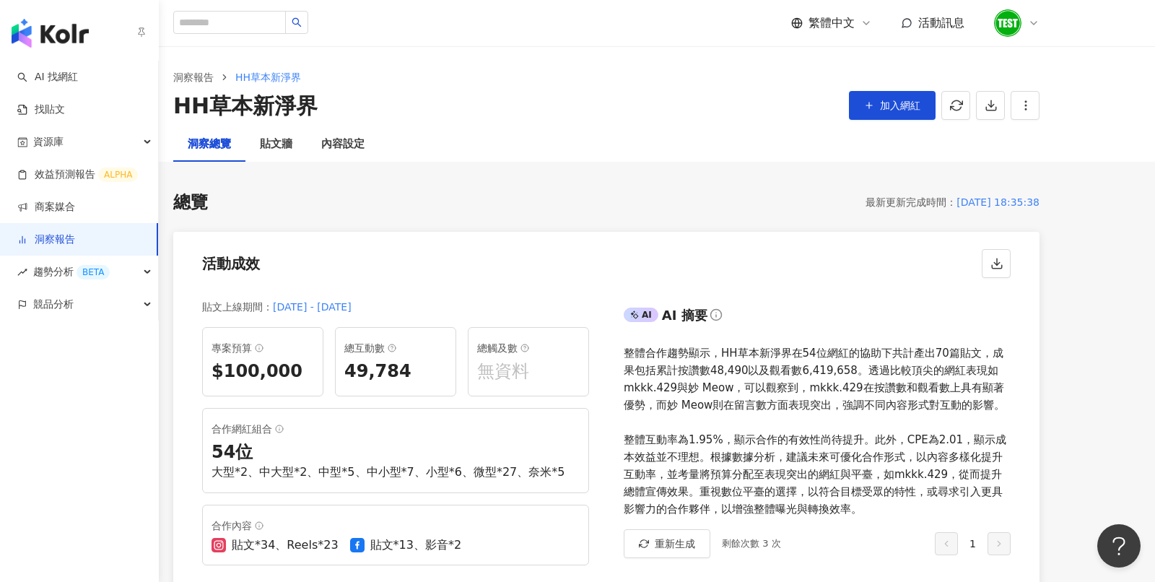
click at [49, 30] on img "button" at bounding box center [50, 33] width 77 height 29
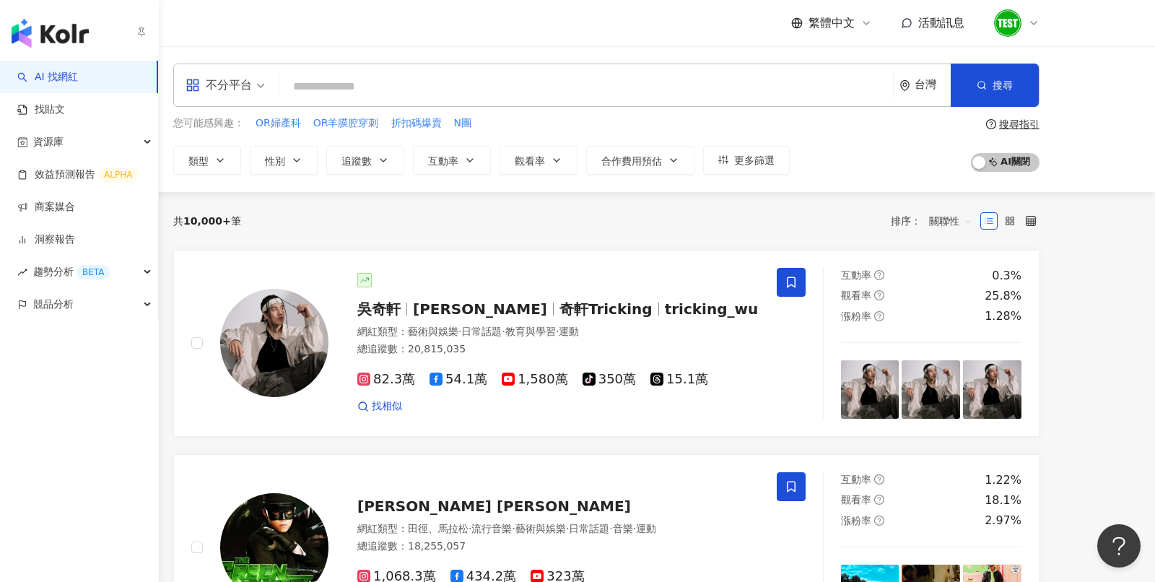
click at [30, 30] on img "button" at bounding box center [50, 33] width 77 height 29
